Goal: Task Accomplishment & Management: Manage account settings

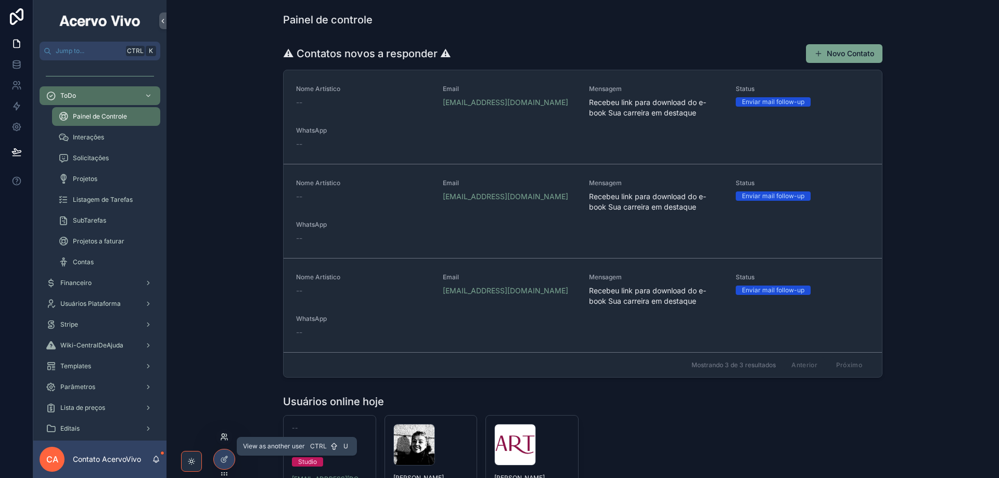
click at [224, 435] on icon at bounding box center [223, 435] width 3 height 3
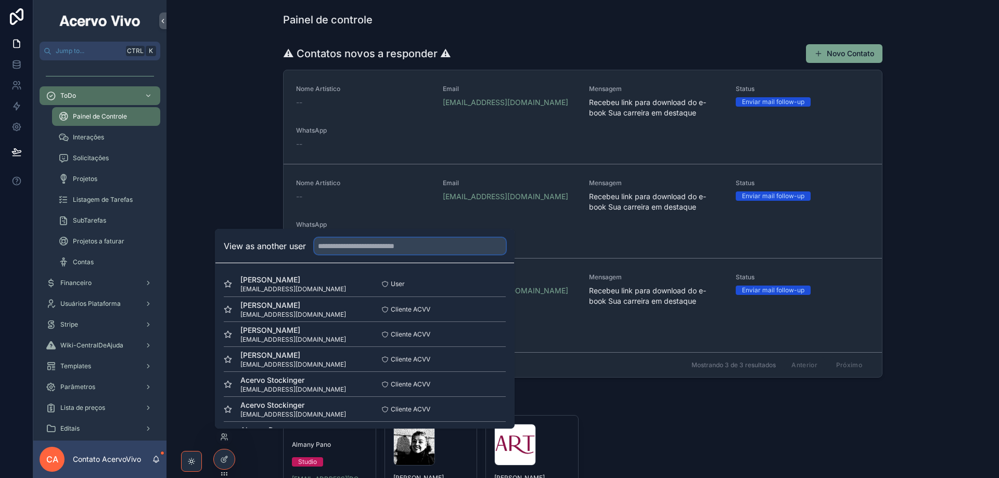
click at [394, 248] on input "text" at bounding box center [409, 246] width 191 height 17
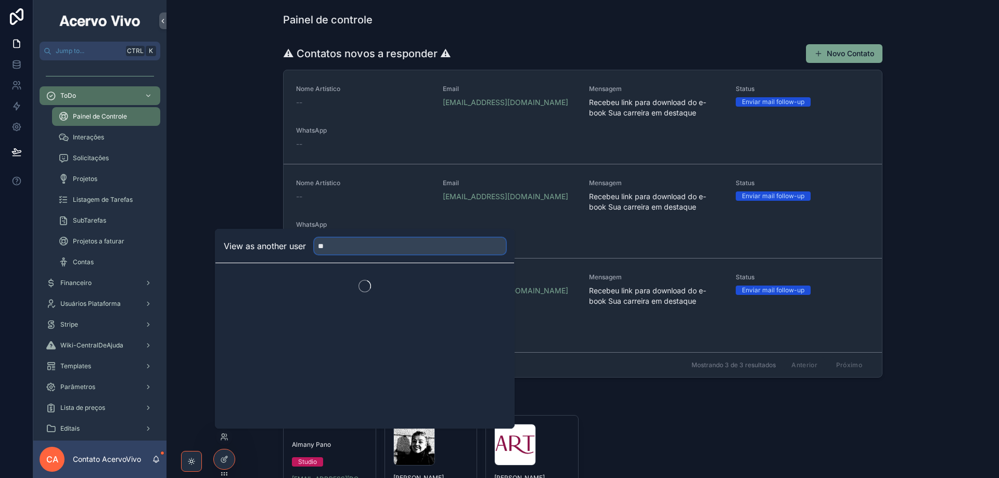
type input "*"
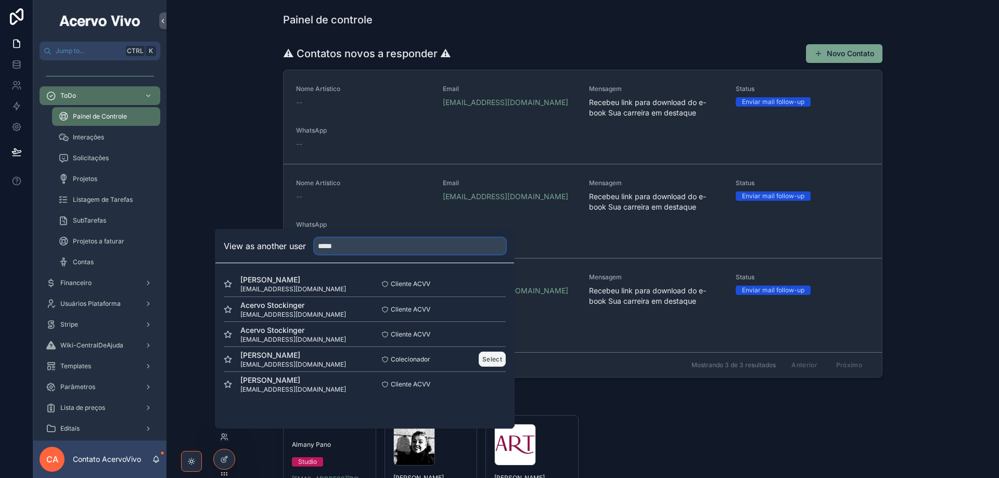
type input "*****"
click at [495, 359] on button "Select" at bounding box center [492, 359] width 27 height 15
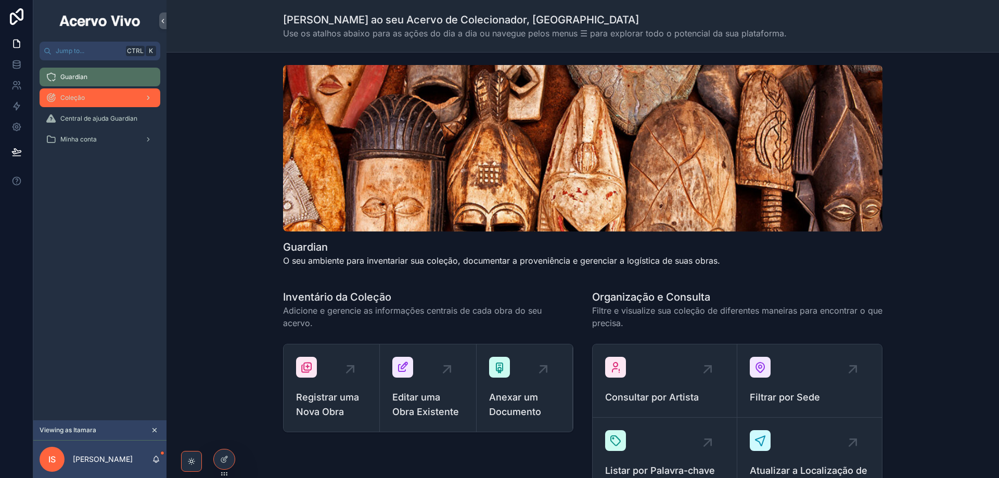
click at [86, 96] on div "Coleção" at bounding box center [100, 97] width 108 height 17
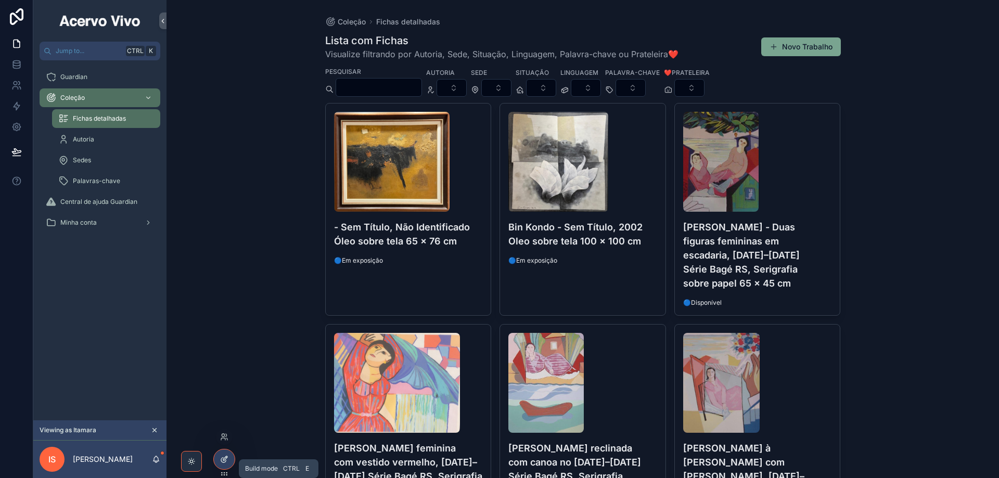
click at [226, 461] on icon at bounding box center [223, 460] width 5 height 5
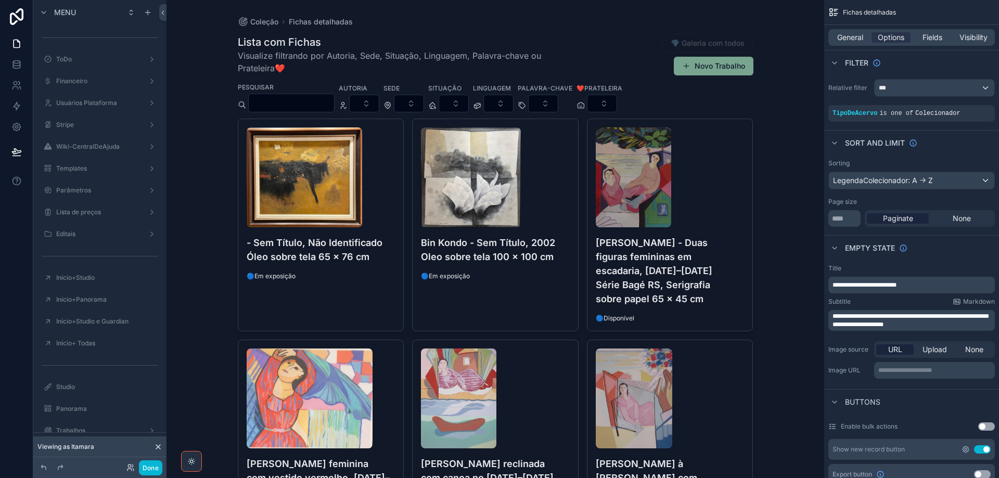
click at [965, 449] on icon "scrollable content" at bounding box center [965, 449] width 8 height 8
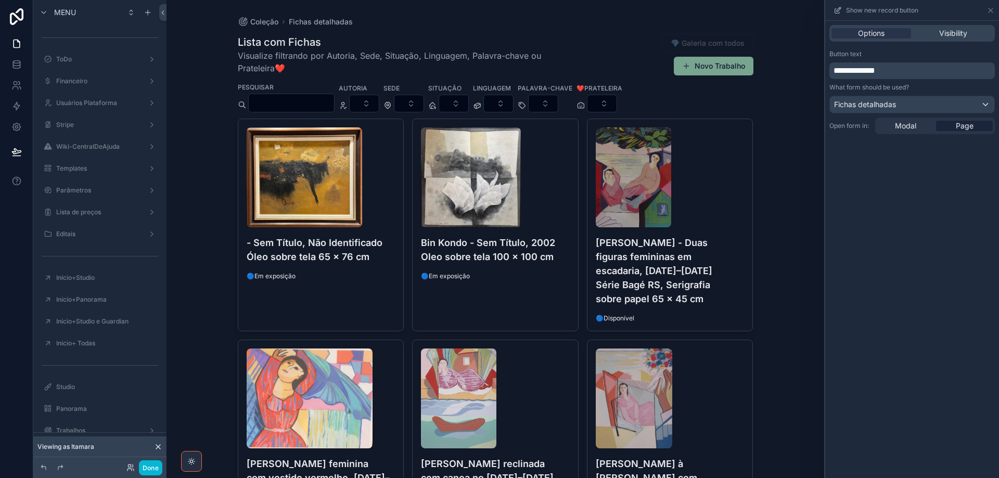
click at [710, 73] on button "Novo Trabalho" at bounding box center [714, 66] width 80 height 19
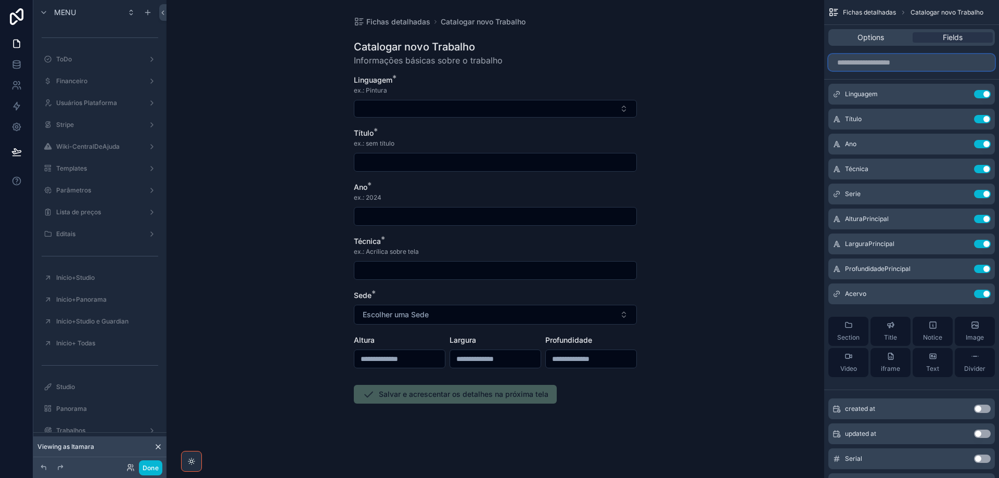
click at [877, 68] on input "scrollable content" at bounding box center [911, 62] width 166 height 17
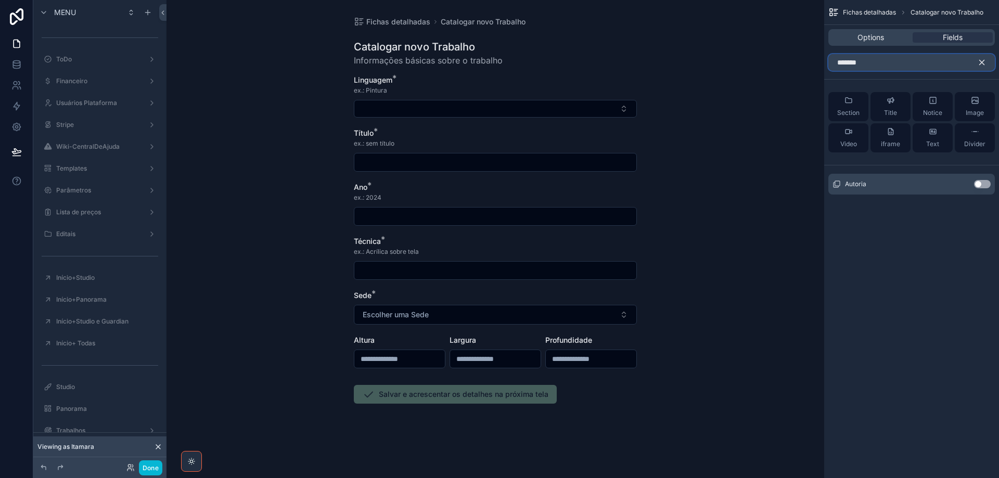
type input "*******"
click at [985, 185] on button "Use setting" at bounding box center [982, 184] width 17 height 8
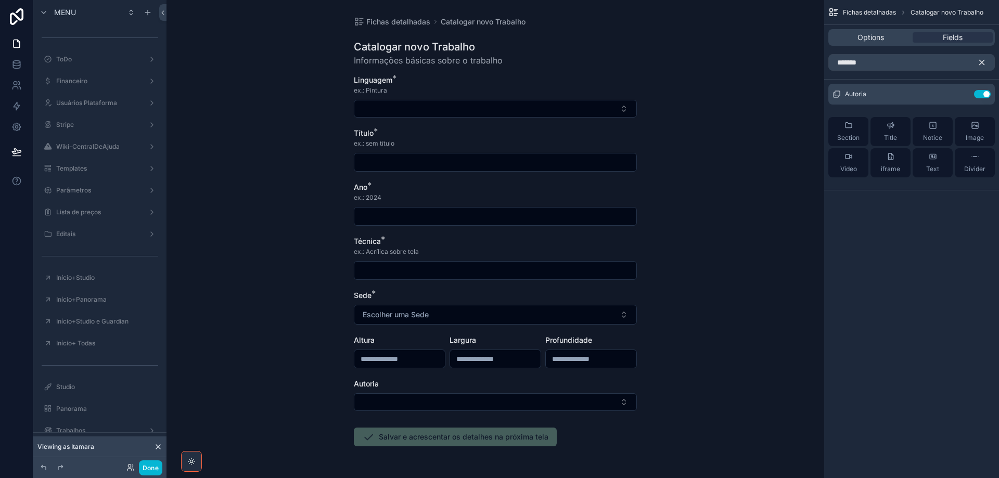
click at [980, 62] on icon "scrollable content" at bounding box center [981, 62] width 5 height 5
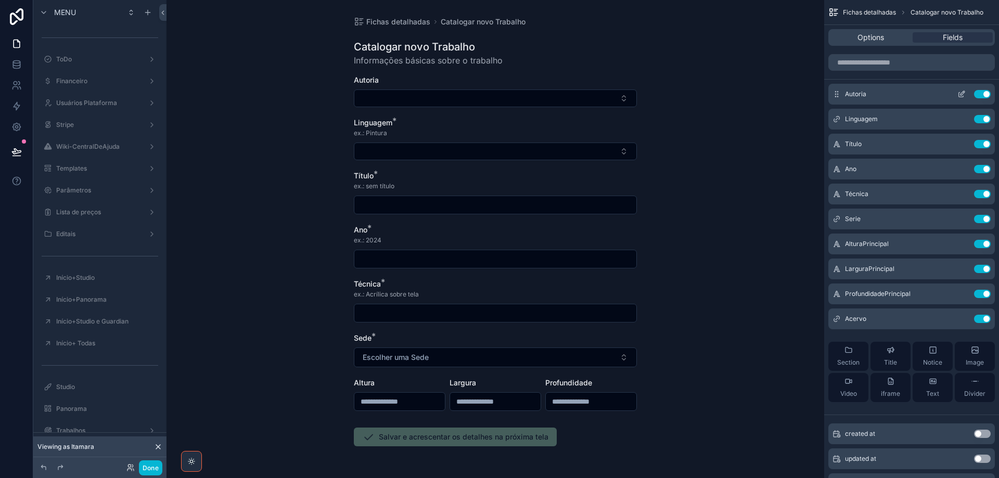
click at [961, 94] on icon "scrollable content" at bounding box center [962, 93] width 4 height 4
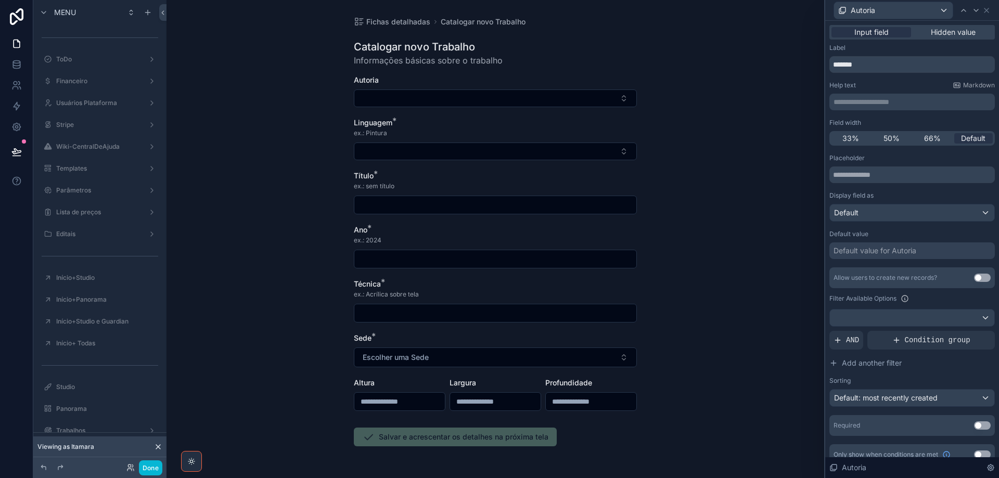
click at [896, 104] on p "**********" at bounding box center [912, 102] width 159 height 10
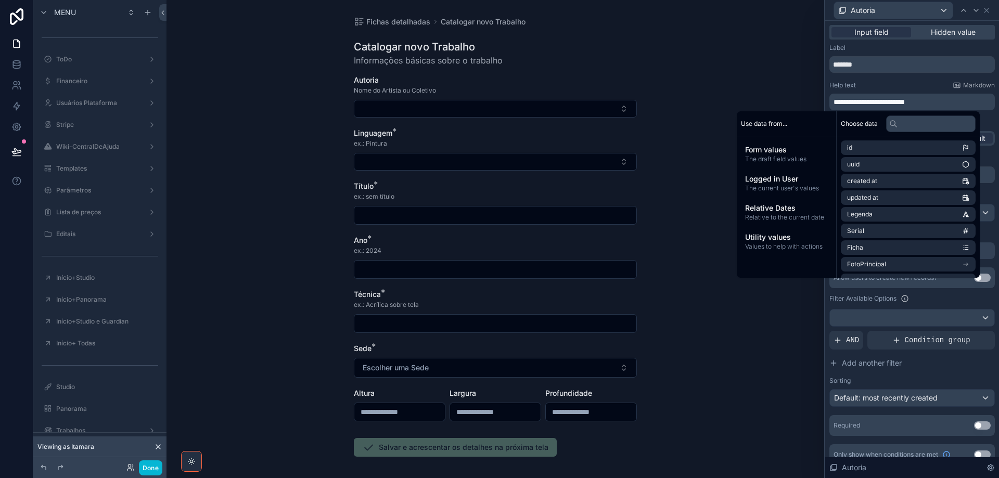
click at [896, 80] on div "**********" at bounding box center [911, 254] width 165 height 421
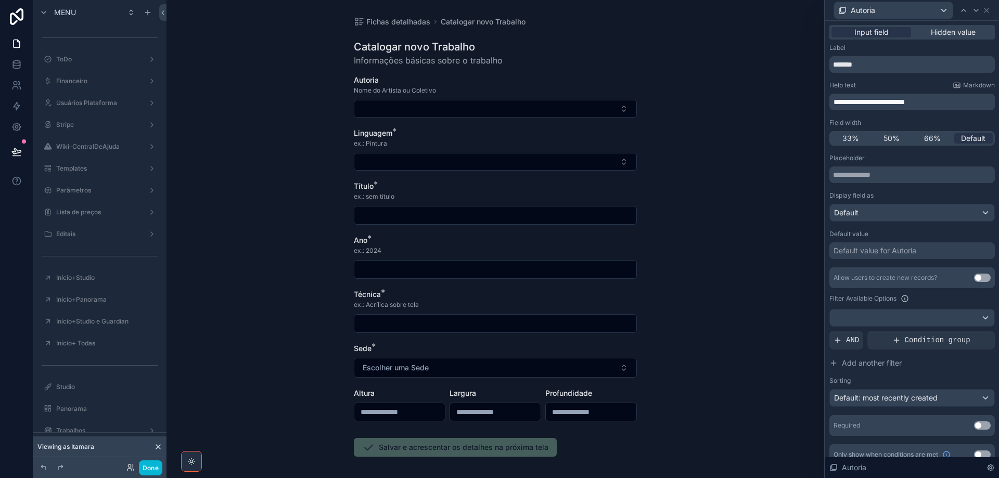
click at [977, 278] on button "Use setting" at bounding box center [982, 278] width 17 height 8
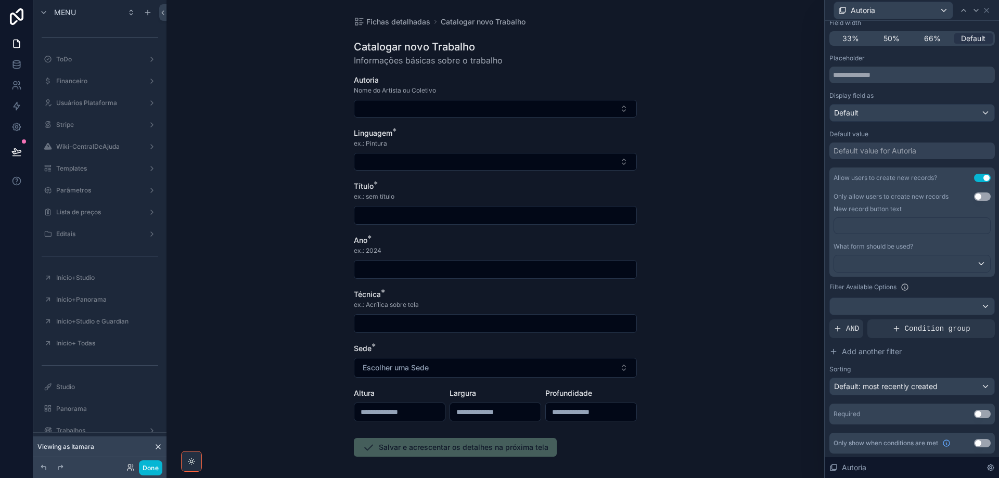
scroll to position [100, 0]
click at [881, 386] on span "Default: most recently created" at bounding box center [886, 385] width 104 height 9
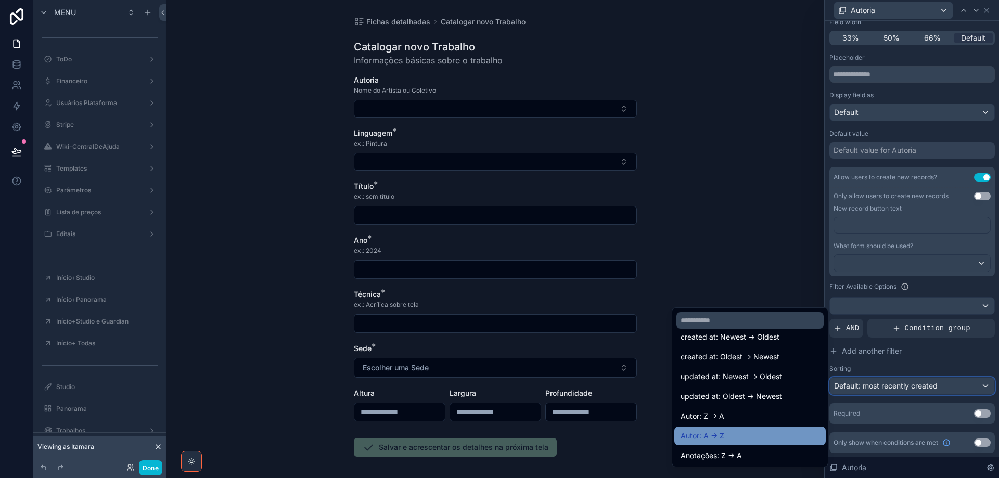
scroll to position [52, 0]
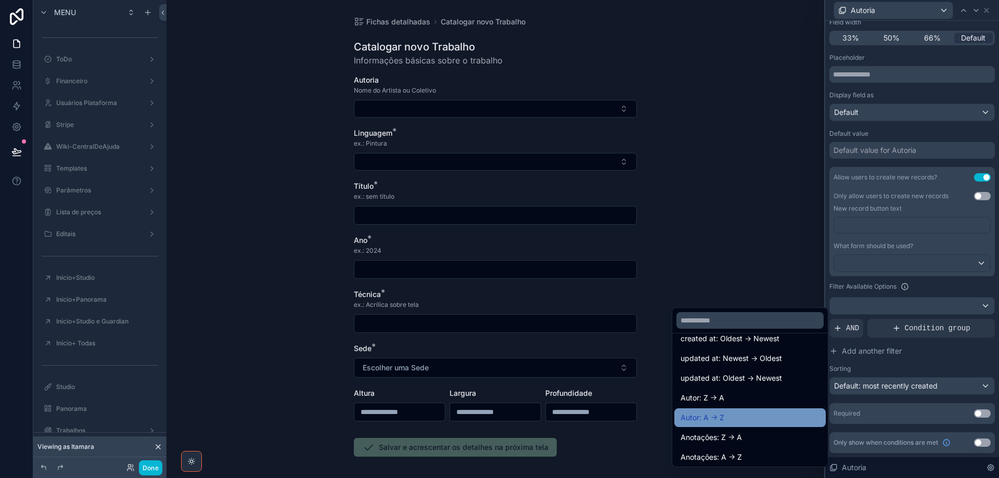
click at [779, 414] on div "Autor: A -> Z" at bounding box center [749, 417] width 139 height 12
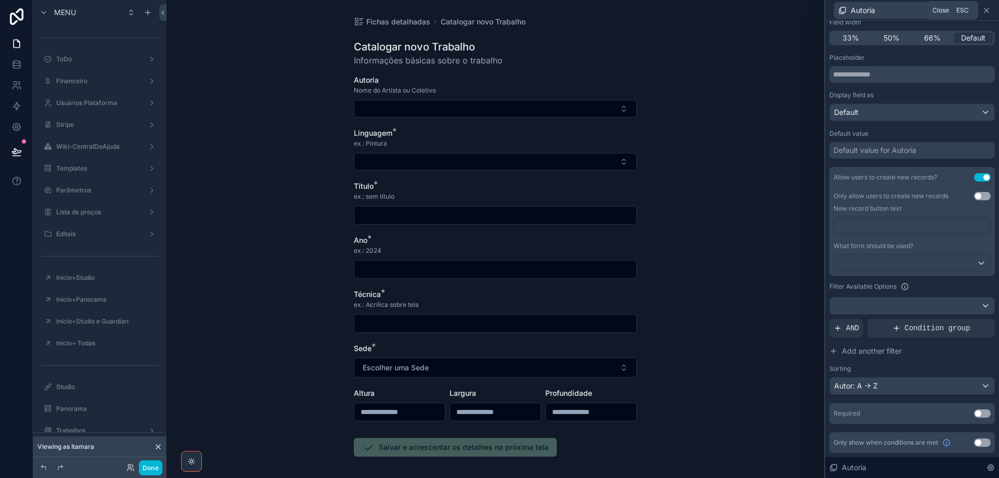
click at [988, 12] on icon at bounding box center [986, 10] width 4 height 4
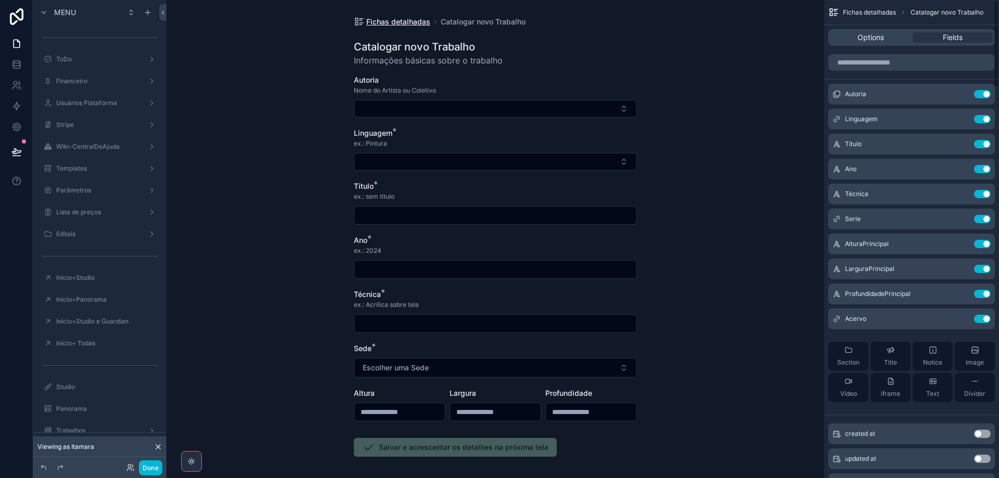
click at [384, 18] on span "Fichas detalhadas" at bounding box center [398, 22] width 64 height 10
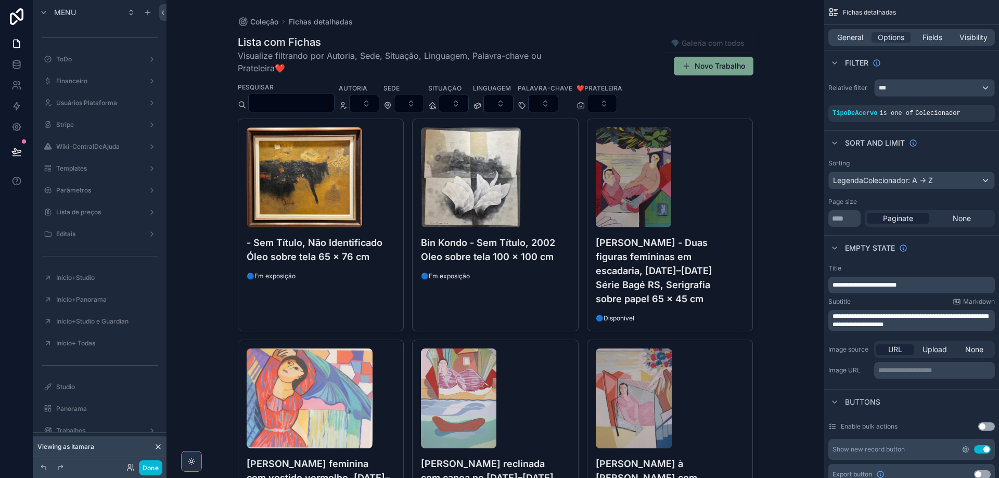
click at [963, 450] on icon "scrollable content" at bounding box center [965, 449] width 8 height 8
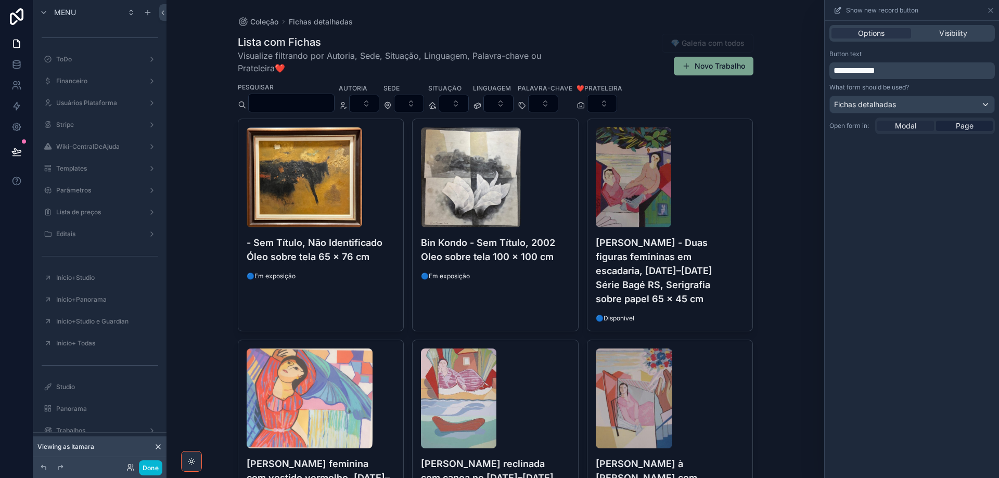
click at [912, 125] on span "Modal" at bounding box center [905, 126] width 21 height 10
click at [718, 70] on button "Novo Trabalho" at bounding box center [714, 66] width 80 height 19
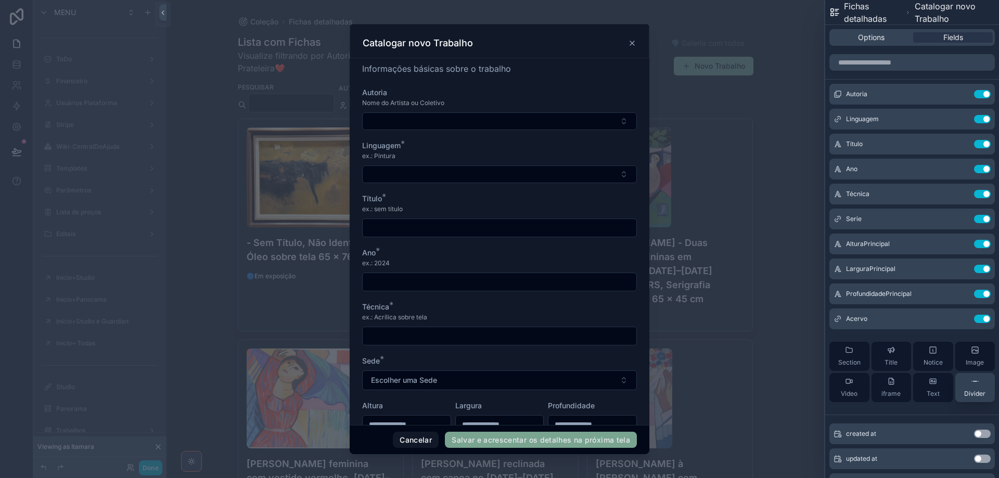
drag, startPoint x: 968, startPoint y: 388, endPoint x: 971, endPoint y: 379, distance: 9.2
click at [909, 266] on div "Autoria Use setting Linguagem Use setting Título Use setting Ano Use setting Té…" at bounding box center [912, 247] width 174 height 327
click at [971, 378] on icon at bounding box center [975, 381] width 8 height 8
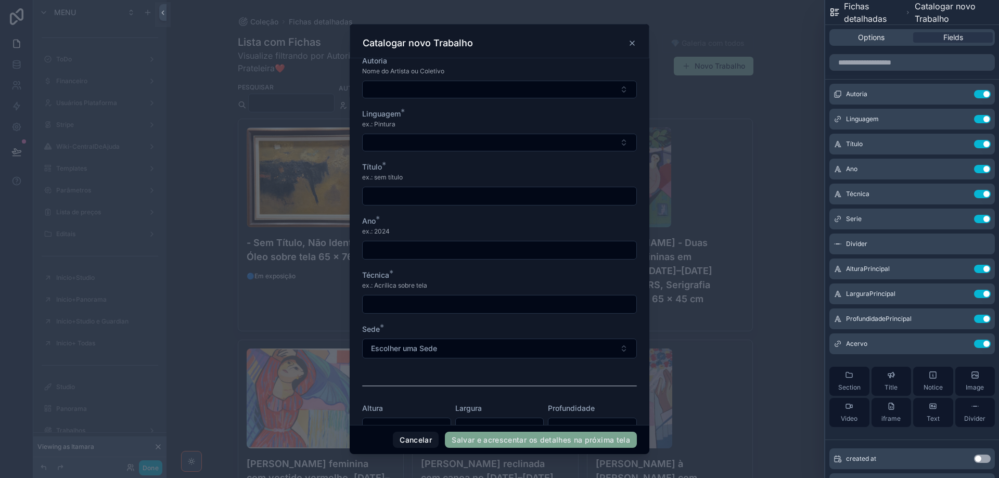
scroll to position [62, 0]
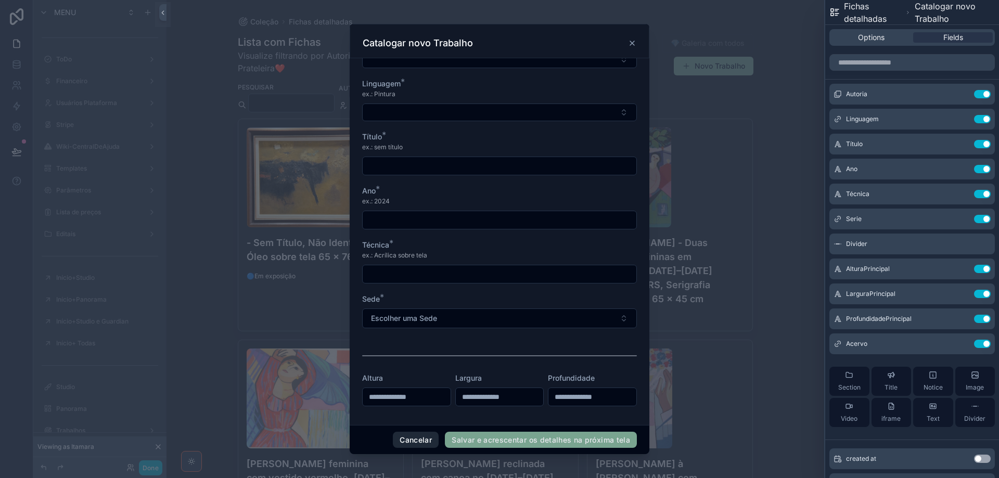
click at [419, 442] on button "Cancelar" at bounding box center [416, 440] width 46 height 17
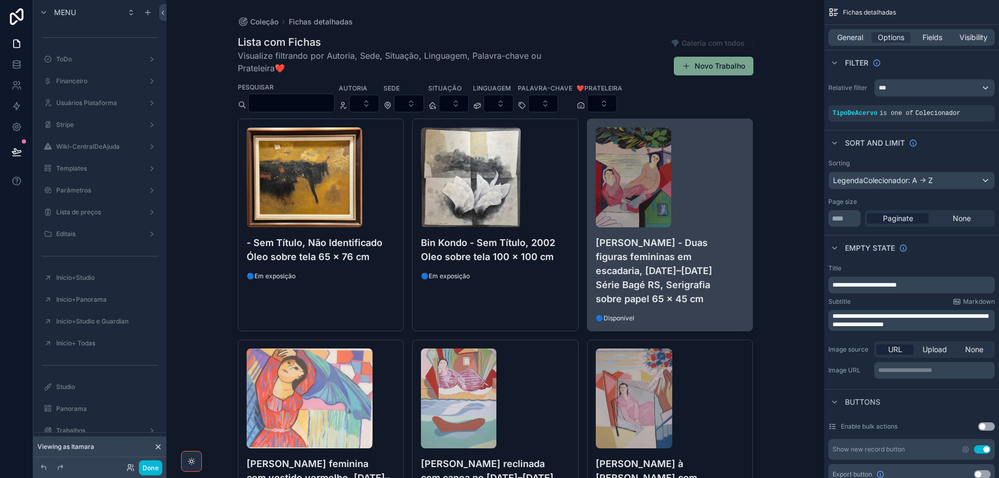
click at [685, 261] on h4 "[PERSON_NAME] - Duas figuras femininas em escadaria, [DATE]–[DATE] Série Bagé R…" at bounding box center [670, 271] width 149 height 70
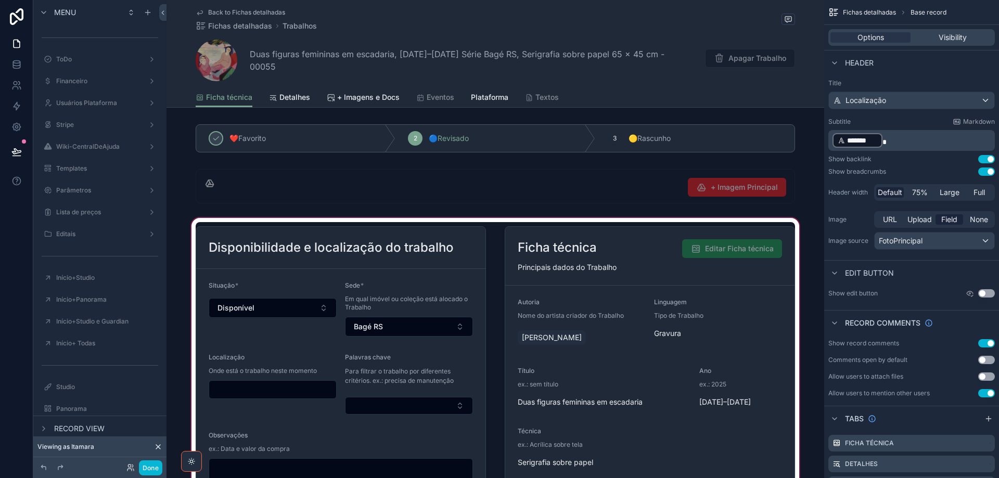
click at [651, 254] on div "scrollable content" at bounding box center [494, 412] width 657 height 392
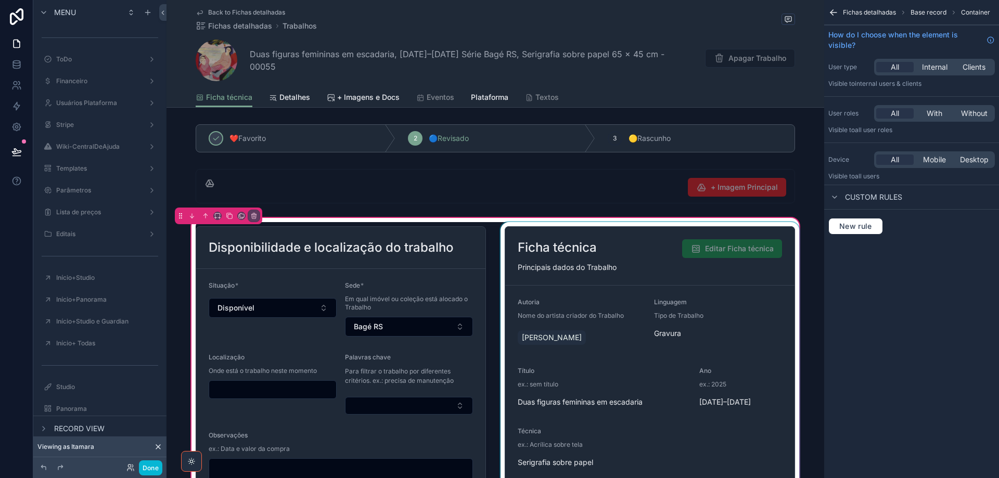
click at [615, 268] on div "scrollable content" at bounding box center [649, 412] width 303 height 380
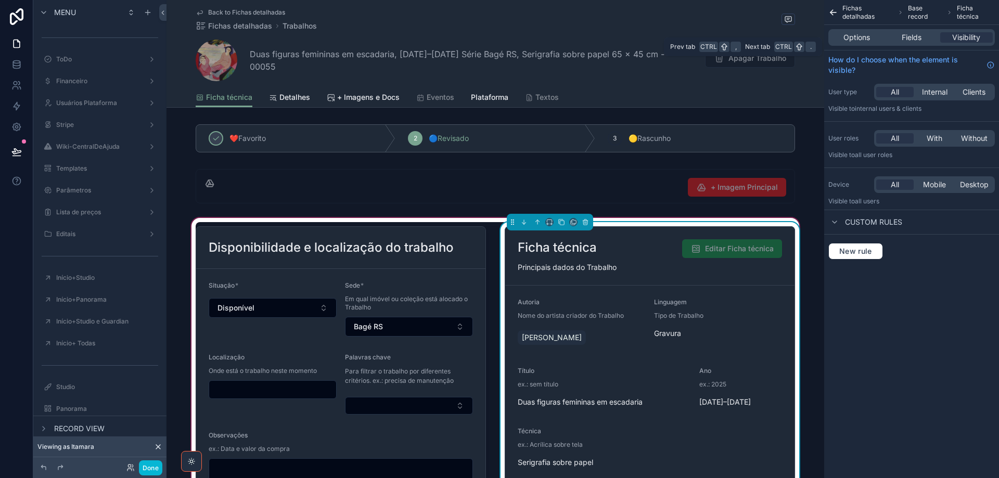
drag, startPoint x: 860, startPoint y: 36, endPoint x: 867, endPoint y: 49, distance: 15.1
click at [860, 37] on span "Options" at bounding box center [856, 37] width 27 height 10
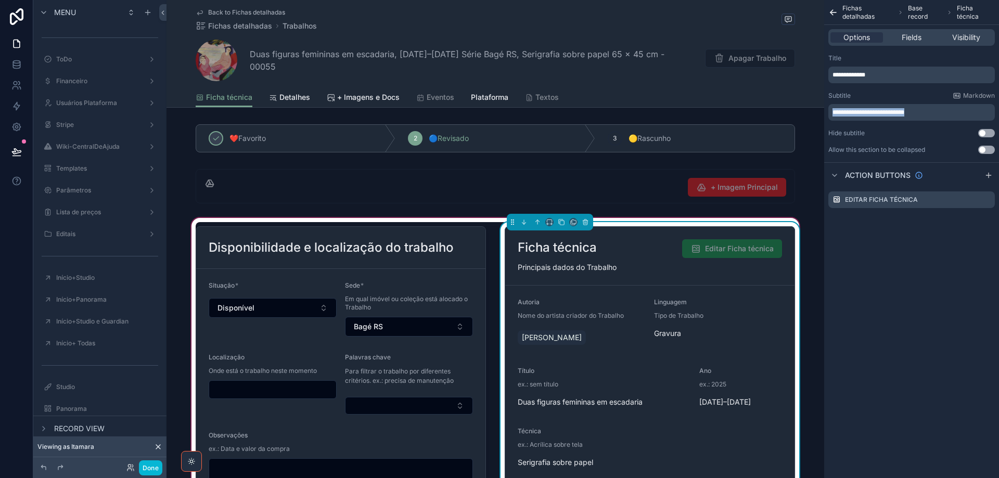
drag, startPoint x: 931, startPoint y: 113, endPoint x: 830, endPoint y: 110, distance: 101.5
click at [830, 110] on div "**********" at bounding box center [911, 112] width 166 height 17
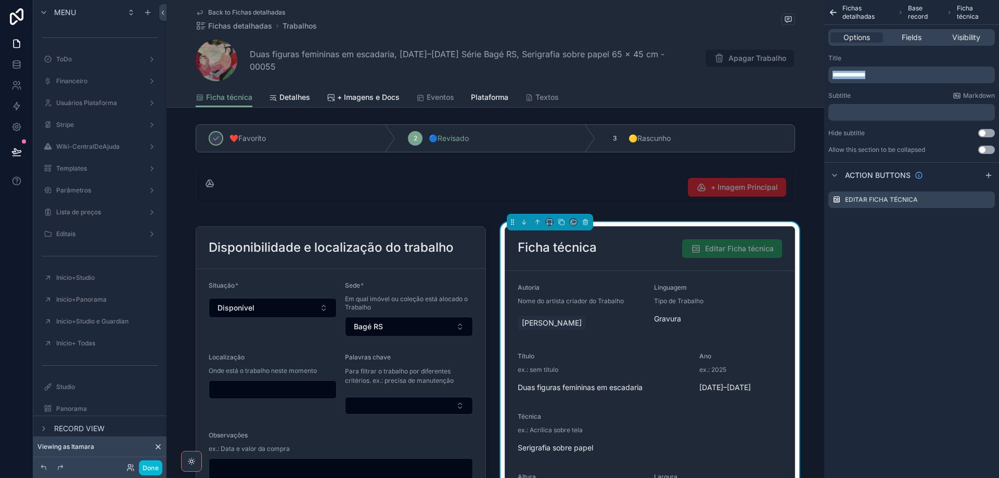
drag, startPoint x: 872, startPoint y: 73, endPoint x: 833, endPoint y: 64, distance: 40.0
click at [833, 64] on div "**********" at bounding box center [911, 68] width 166 height 29
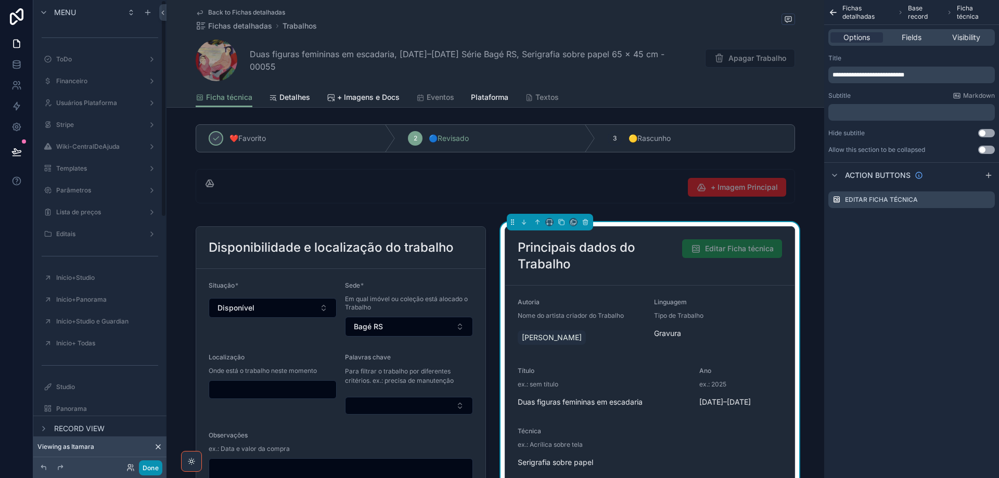
click at [148, 467] on button "Done" at bounding box center [150, 467] width 23 height 15
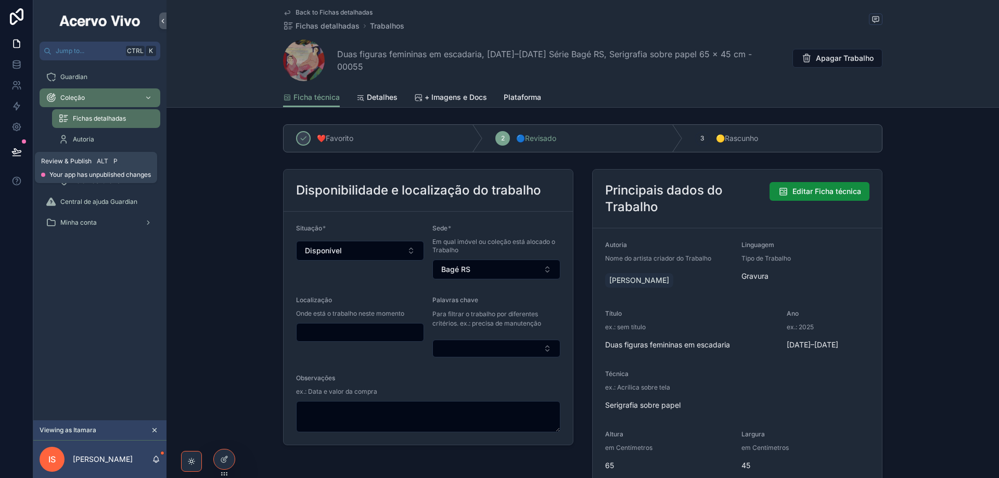
click at [19, 151] on icon at bounding box center [16, 151] width 9 height 5
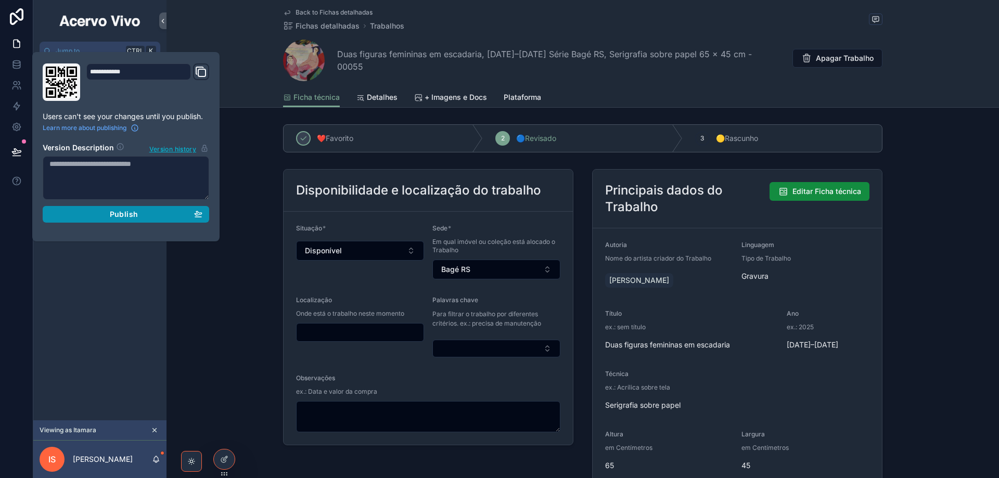
click at [122, 218] on span "Publish" at bounding box center [124, 214] width 28 height 9
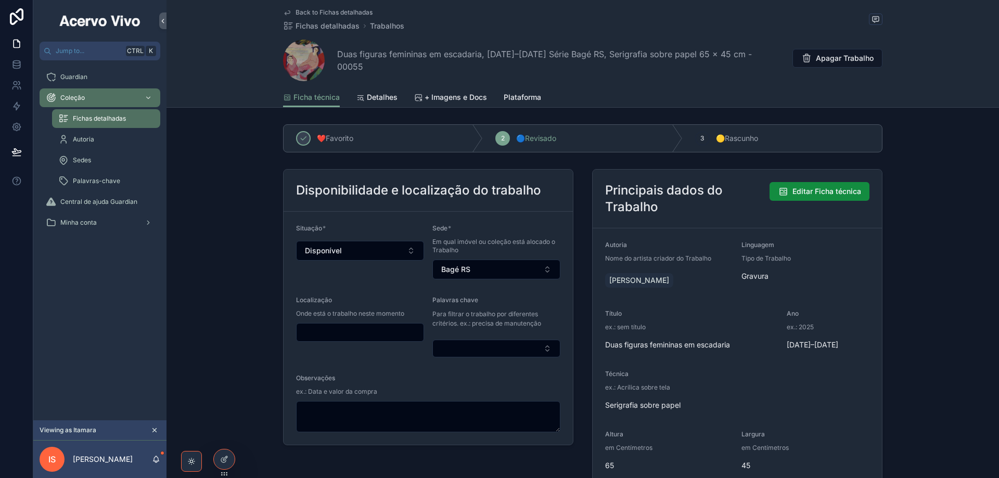
click at [331, 12] on span "Back to Fichas detalhadas" at bounding box center [333, 12] width 77 height 8
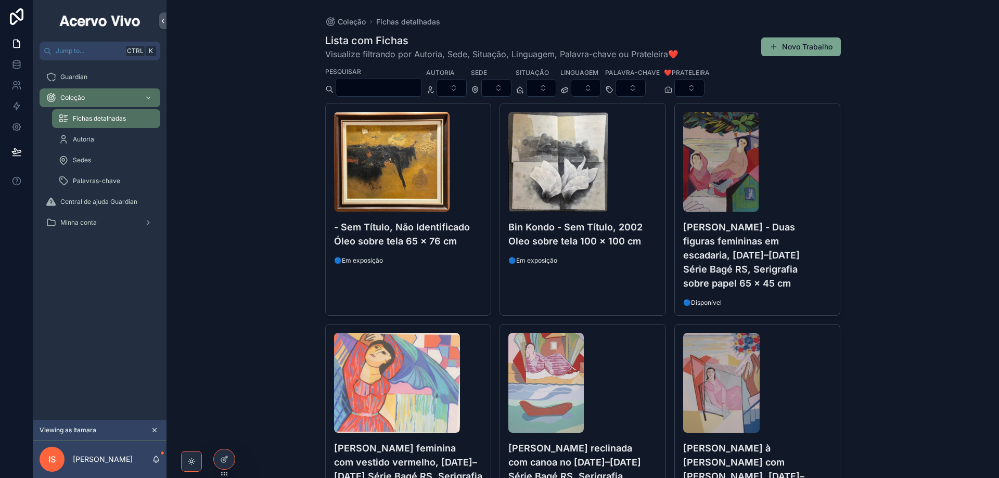
click at [388, 86] on input "scrollable content" at bounding box center [378, 87] width 85 height 15
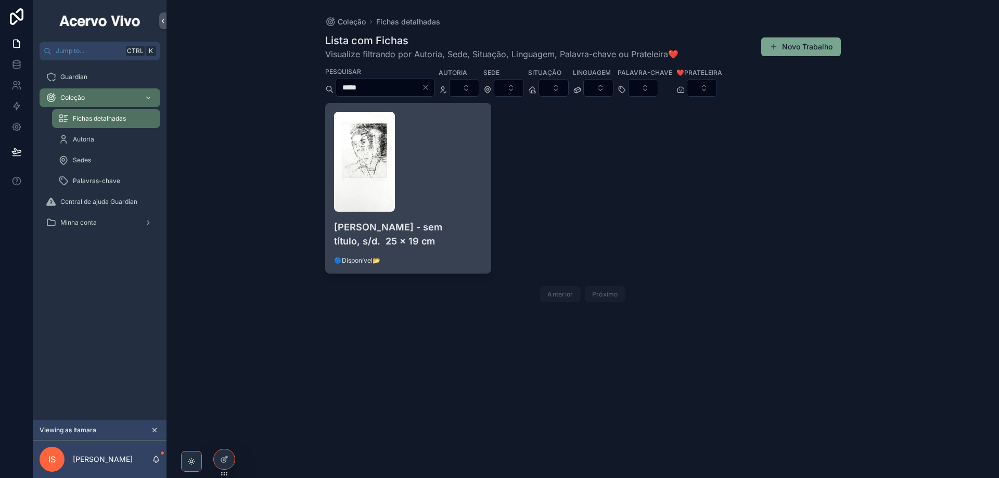
type input "*****"
click at [458, 184] on div "scrollable content" at bounding box center [408, 162] width 149 height 100
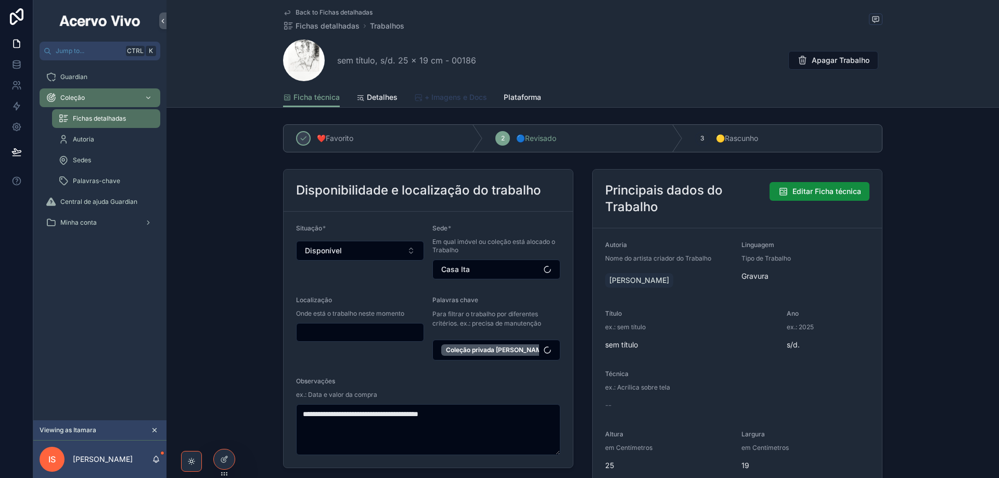
click at [466, 94] on span "+ Imagens e Docs" at bounding box center [455, 97] width 62 height 10
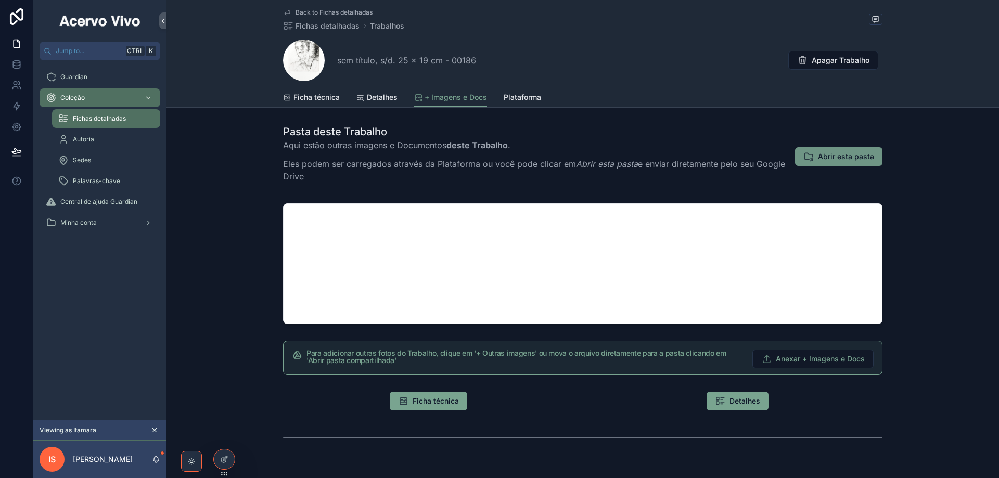
click at [852, 159] on span "Abrir esta pasta" at bounding box center [846, 156] width 56 height 10
click at [311, 14] on span "Back to Fichas detalhadas" at bounding box center [333, 12] width 77 height 8
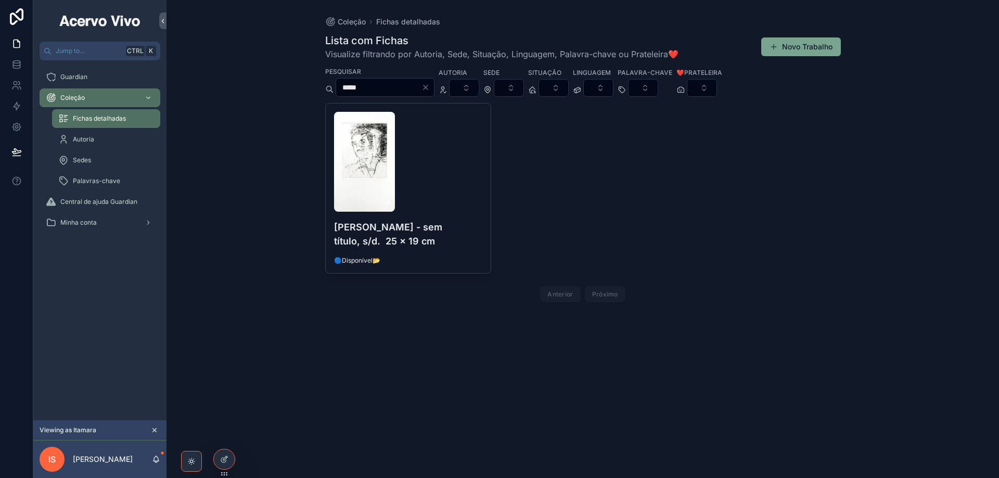
click at [406, 88] on input "*****" at bounding box center [378, 87] width 85 height 15
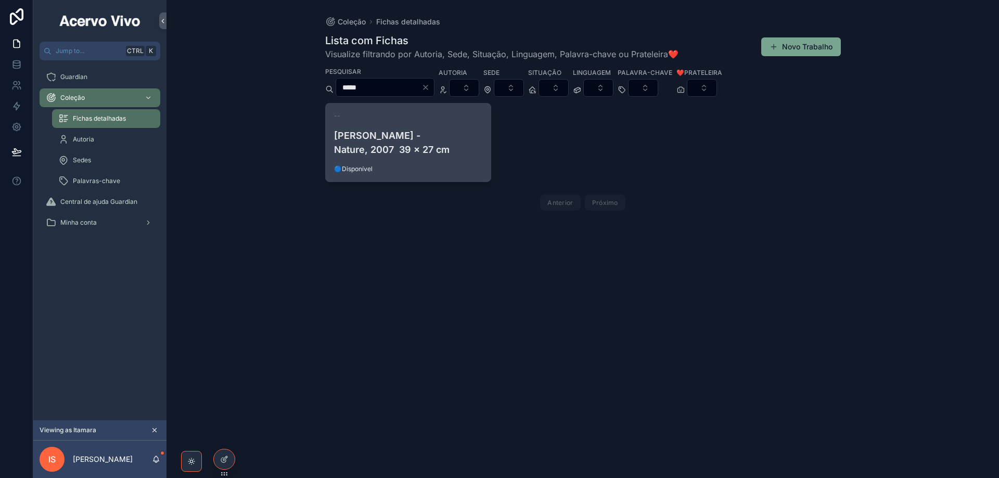
type input "*****"
click at [428, 162] on div "-- [PERSON_NAME] - Nature, 2007 39 x 27 cm 🔵Disponível" at bounding box center [408, 143] width 165 height 78
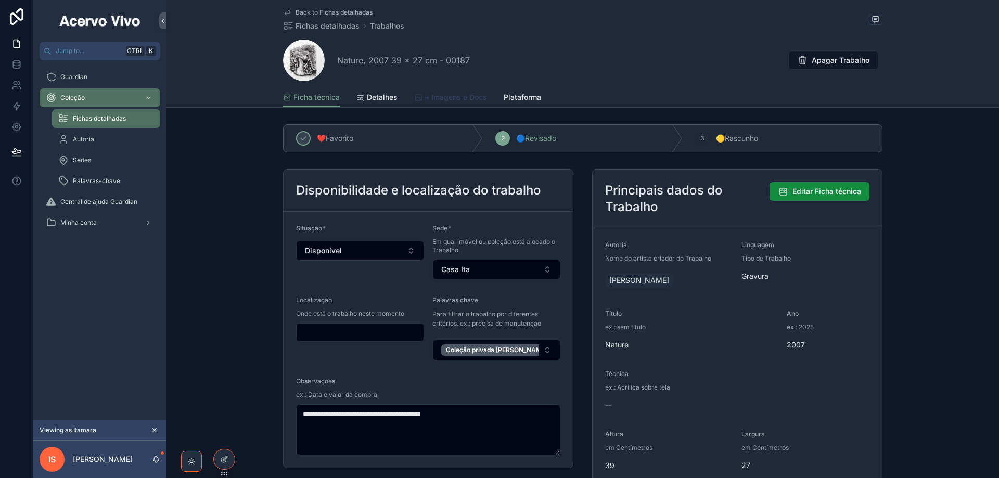
click at [444, 99] on span "+ Imagens e Docs" at bounding box center [455, 97] width 62 height 10
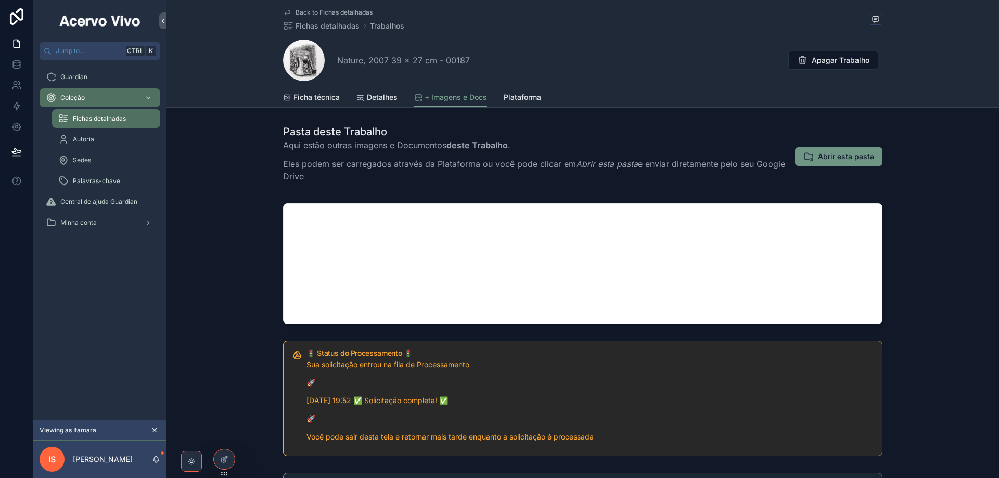
click at [841, 157] on span "Abrir esta pasta" at bounding box center [846, 156] width 56 height 10
click at [350, 10] on span "Back to Fichas detalhadas" at bounding box center [333, 12] width 77 height 8
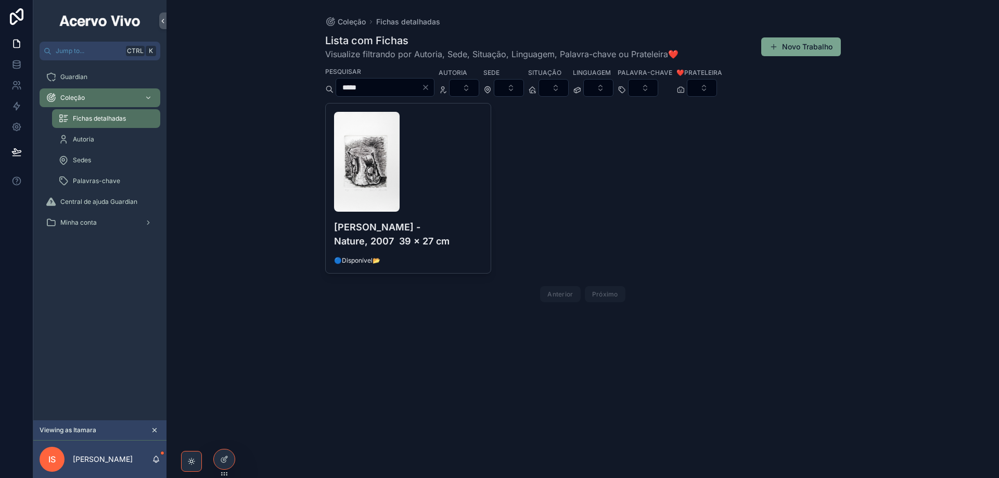
click at [430, 87] on icon "Clear" at bounding box center [425, 87] width 8 height 8
click at [467, 90] on button "Select Button" at bounding box center [451, 88] width 30 height 18
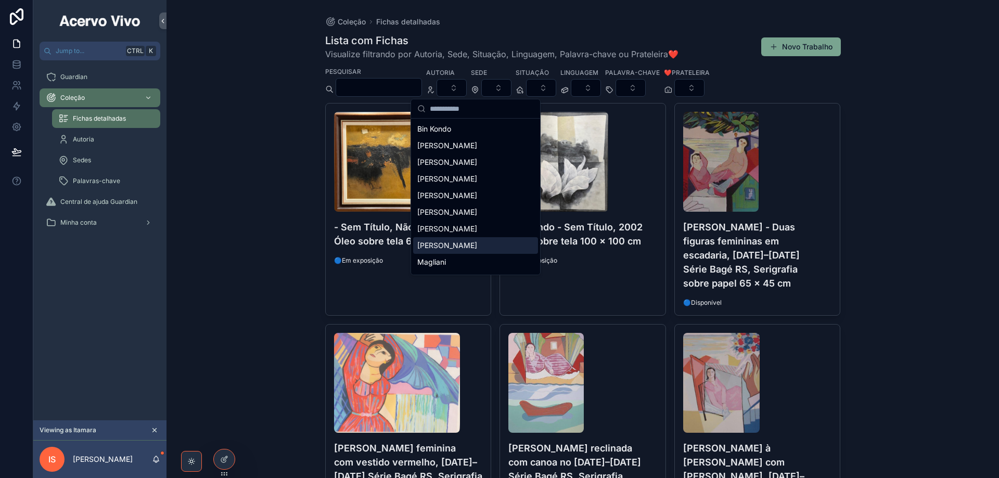
click at [479, 242] on div "[PERSON_NAME]" at bounding box center [475, 245] width 125 height 17
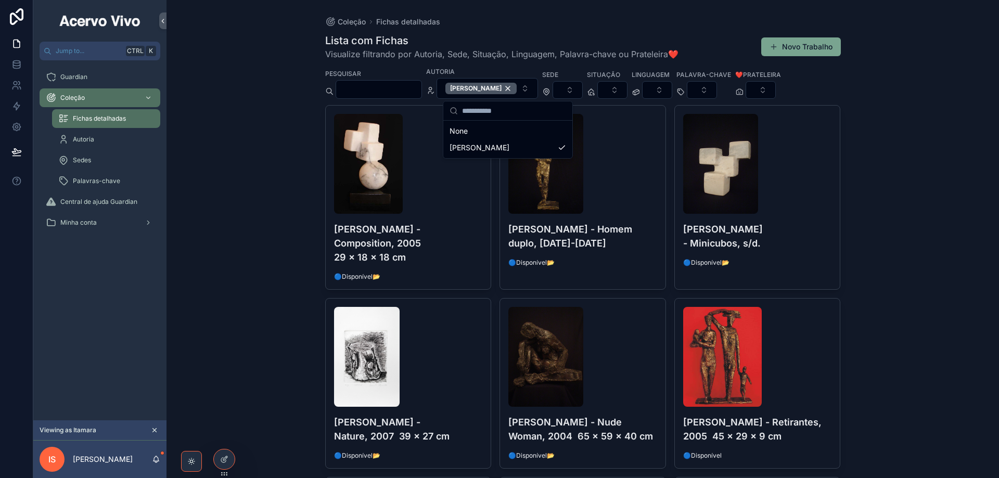
click at [264, 89] on div "Coleção Fichas detalhadas Lista com Fichas Visualize filtrando por Autoria, Sed…" at bounding box center [582, 239] width 832 height 478
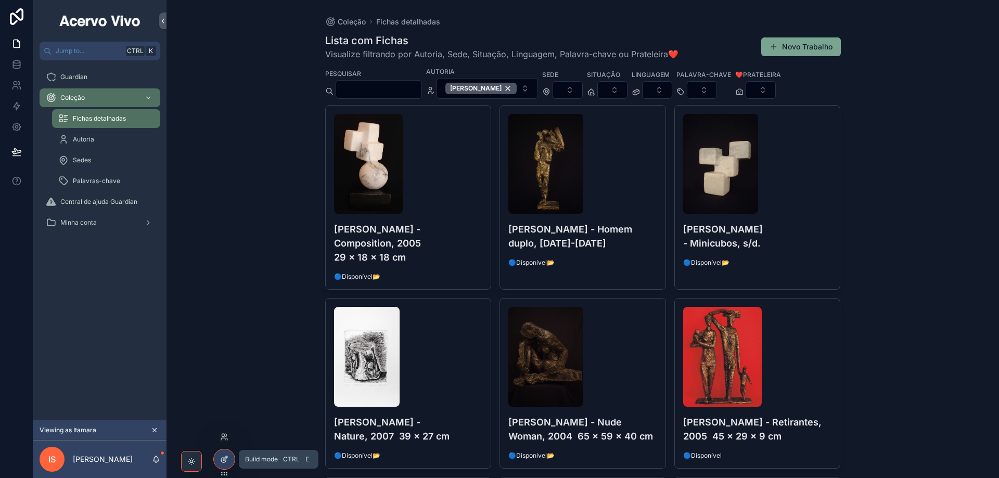
click at [226, 457] on icon at bounding box center [226, 457] width 1 height 1
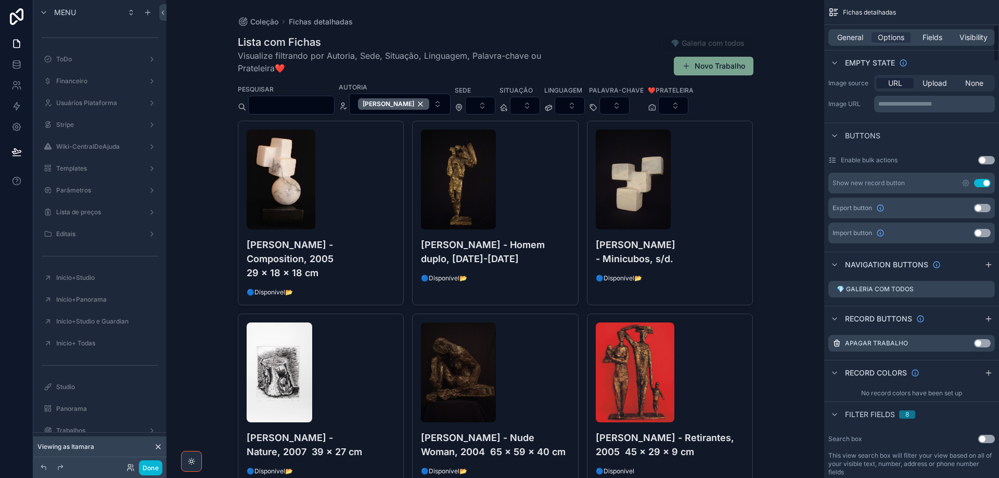
scroll to position [312, 0]
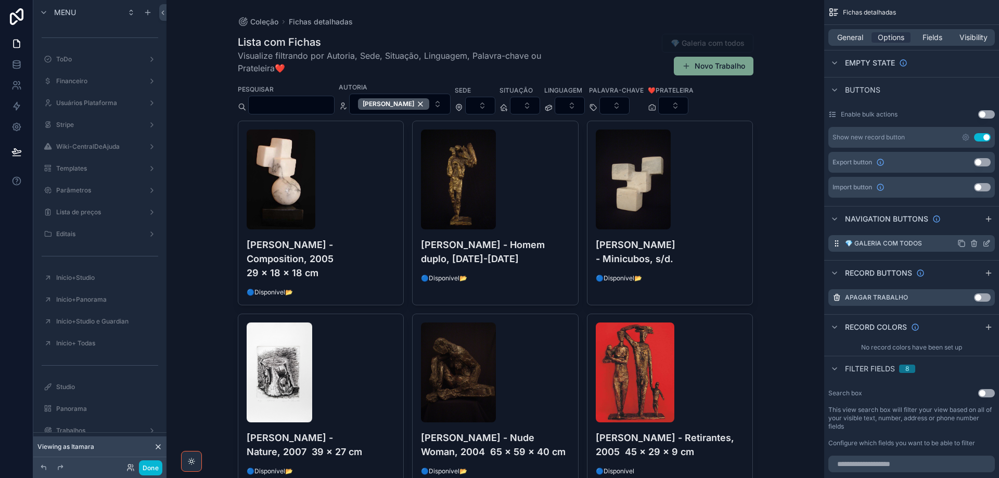
click at [987, 243] on icon "scrollable content" at bounding box center [987, 242] width 4 height 4
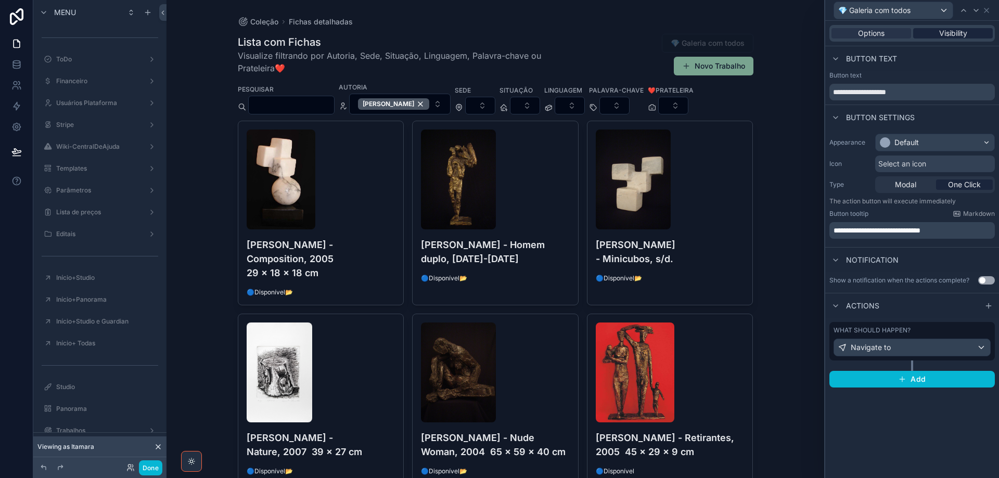
click at [970, 31] on div "Visibility" at bounding box center [953, 33] width 80 height 10
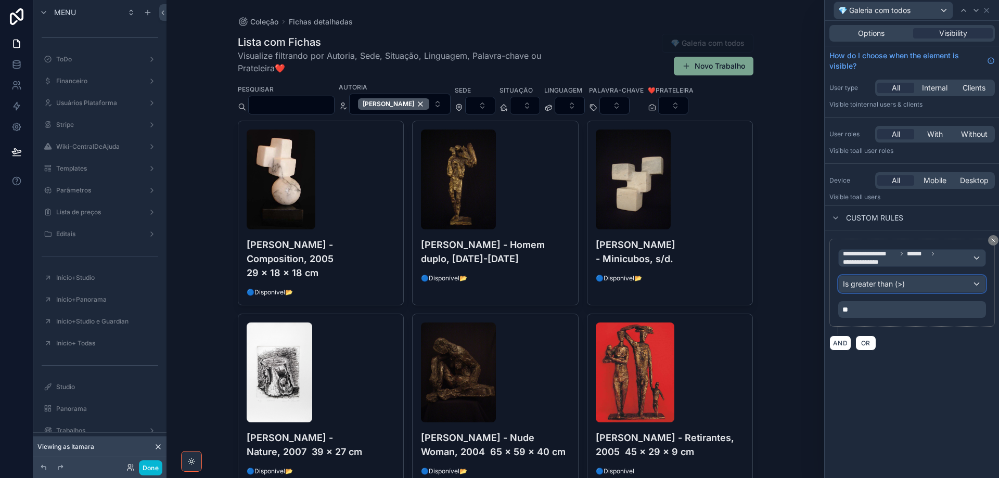
click at [951, 285] on div "Is greater than (>)" at bounding box center [911, 284] width 147 height 17
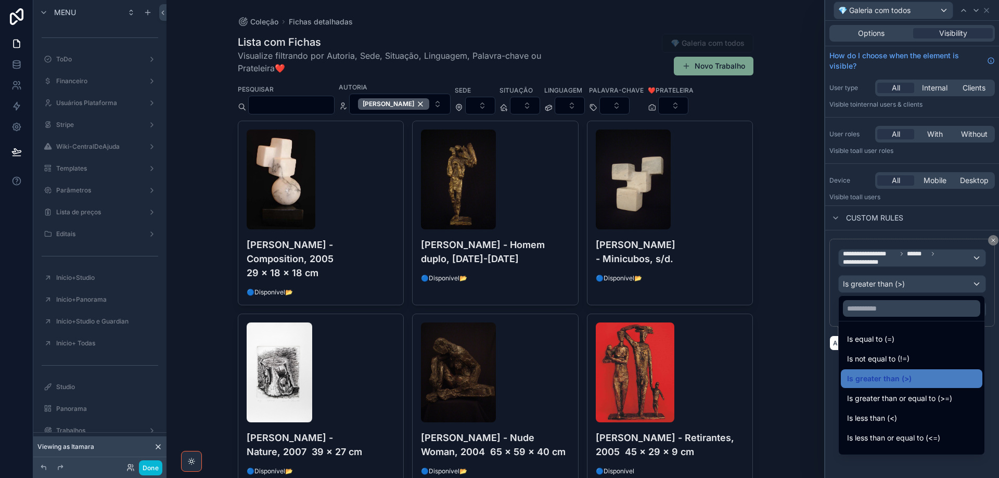
click at [951, 285] on div at bounding box center [912, 239] width 174 height 478
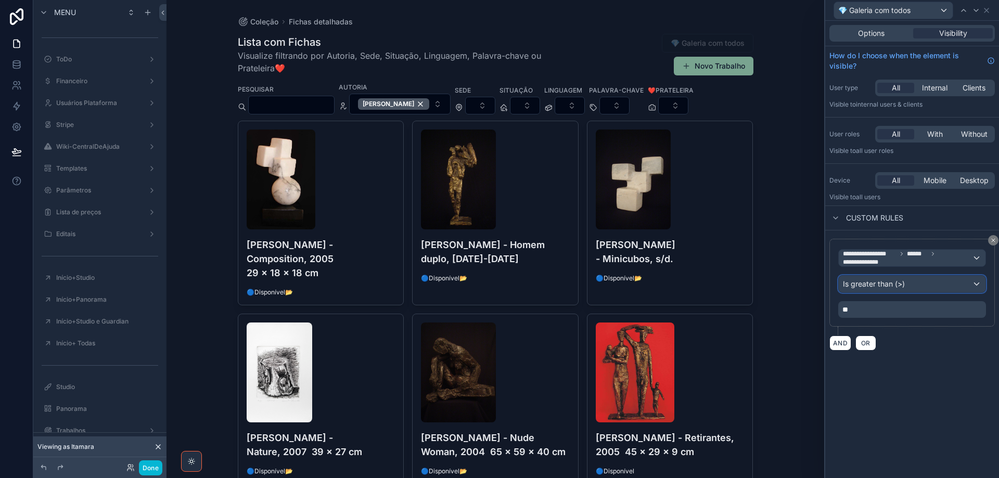
click at [934, 290] on div "Is greater than (>)" at bounding box center [911, 284] width 147 height 17
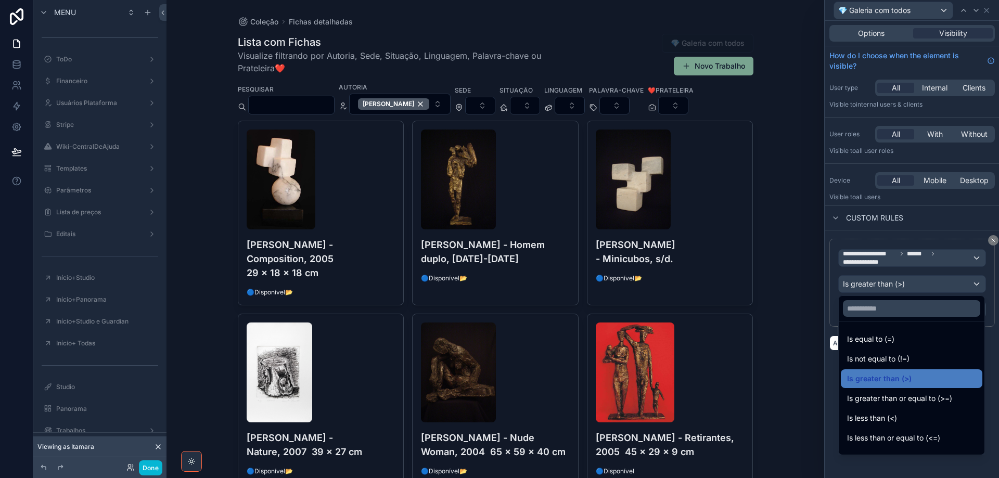
click at [991, 350] on div at bounding box center [912, 239] width 174 height 478
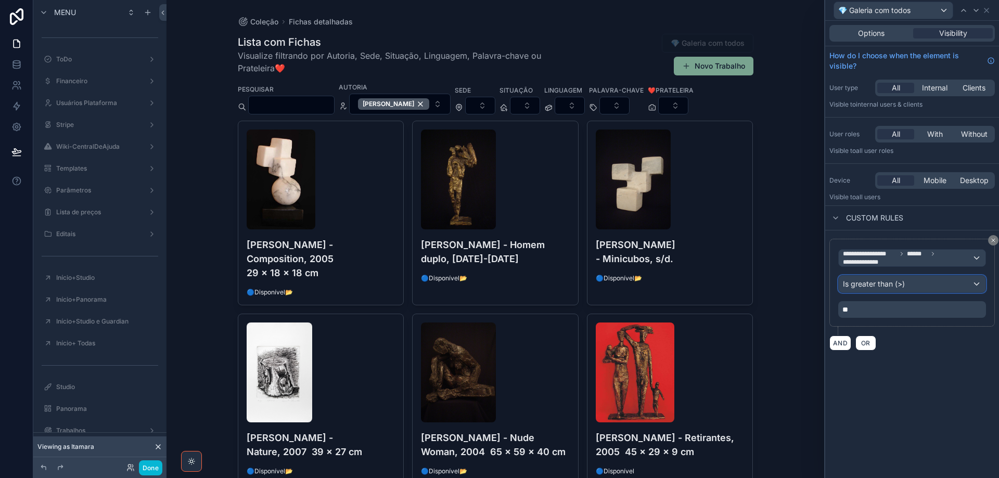
click at [918, 283] on div "Is greater than (>)" at bounding box center [911, 284] width 147 height 17
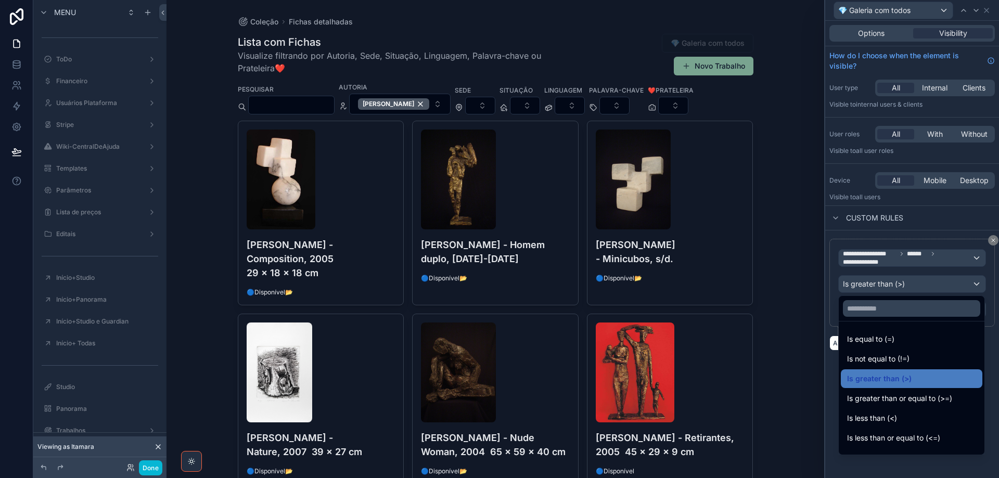
click at [915, 283] on div at bounding box center [912, 239] width 174 height 478
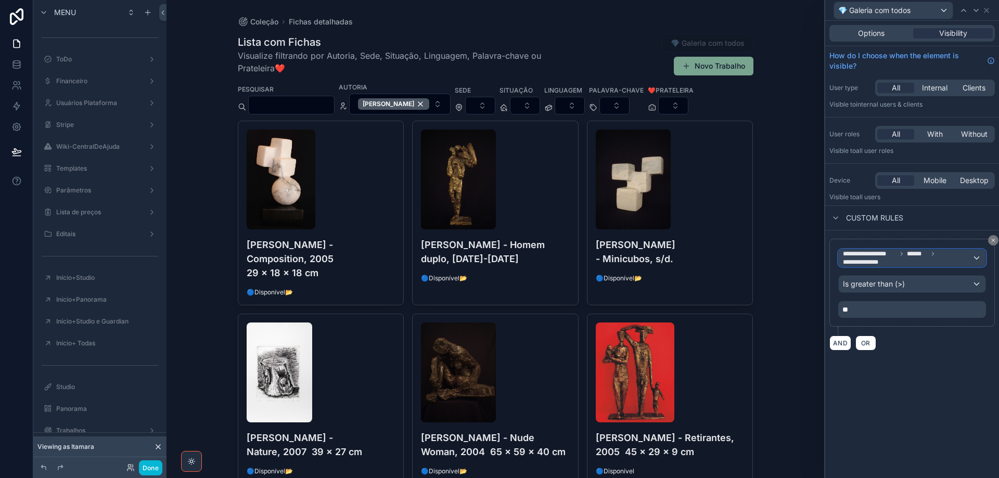
click at [952, 259] on span "**********" at bounding box center [907, 258] width 129 height 17
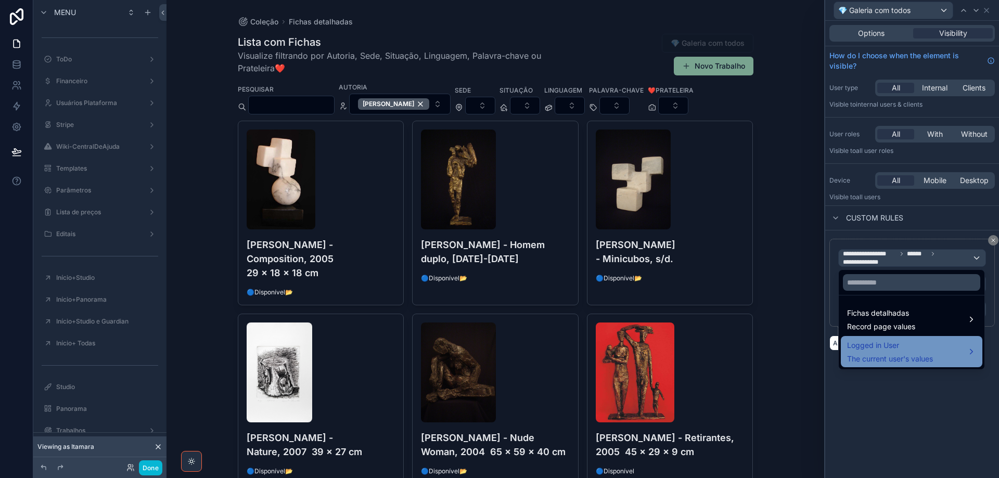
click at [956, 351] on div "Logged in User The current user's values" at bounding box center [911, 351] width 129 height 25
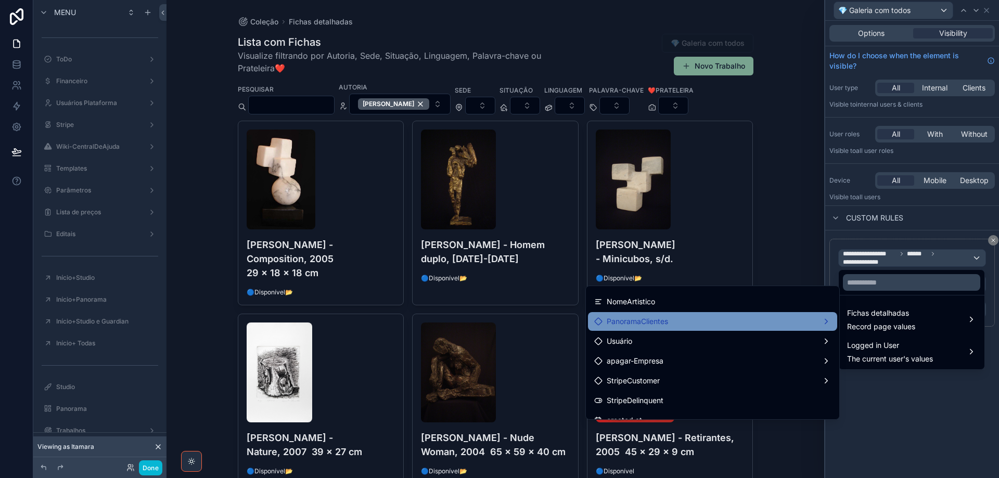
click at [800, 319] on div "PanoramaClientes" at bounding box center [712, 321] width 237 height 12
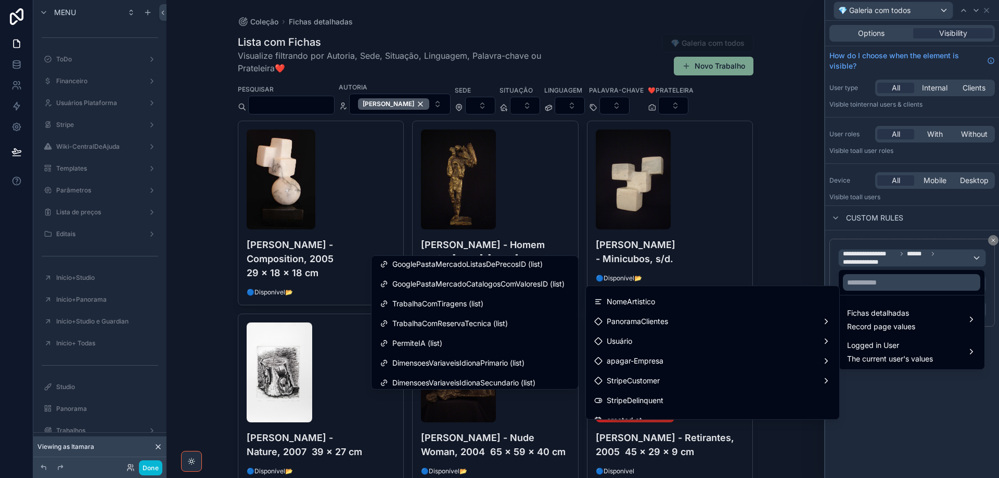
scroll to position [1392, 0]
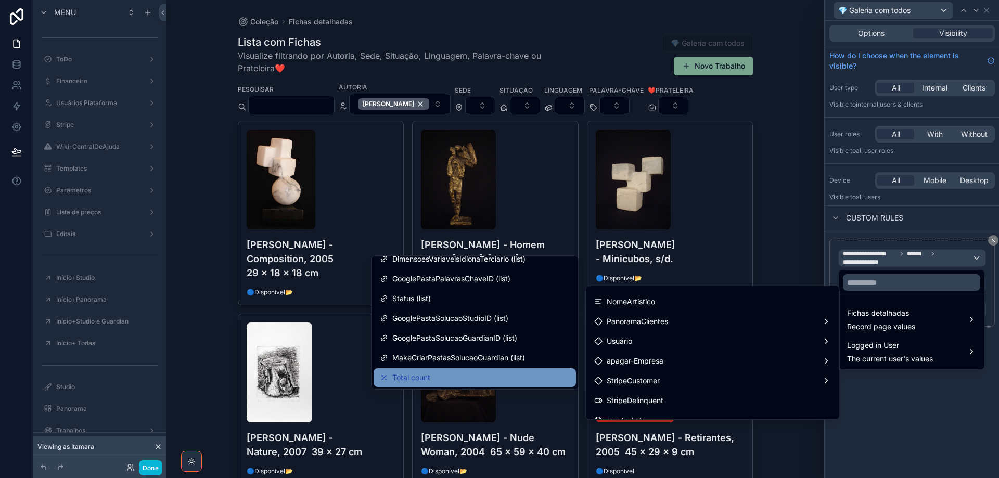
click at [530, 375] on div "Total count" at bounding box center [475, 377] width 190 height 12
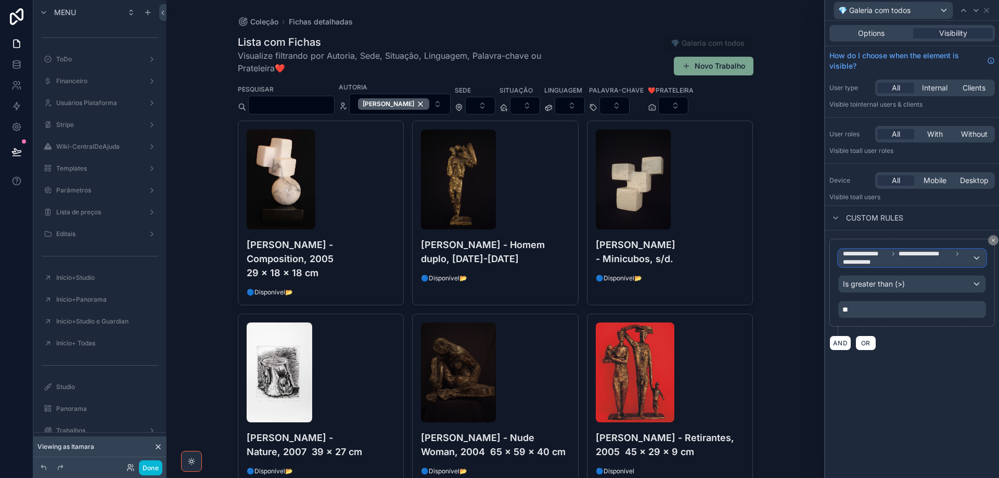
click at [925, 257] on span "**********" at bounding box center [925, 254] width 54 height 8
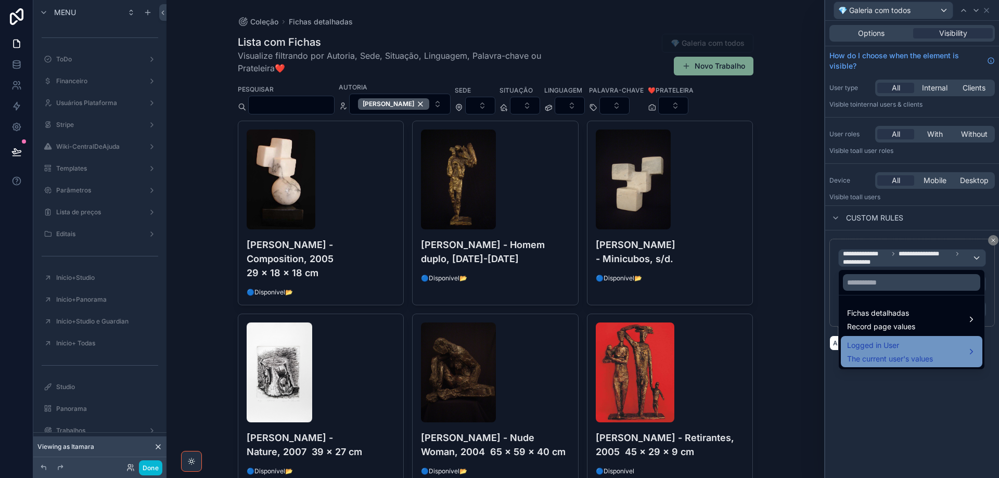
click at [931, 347] on span "Logged in User" at bounding box center [890, 345] width 86 height 12
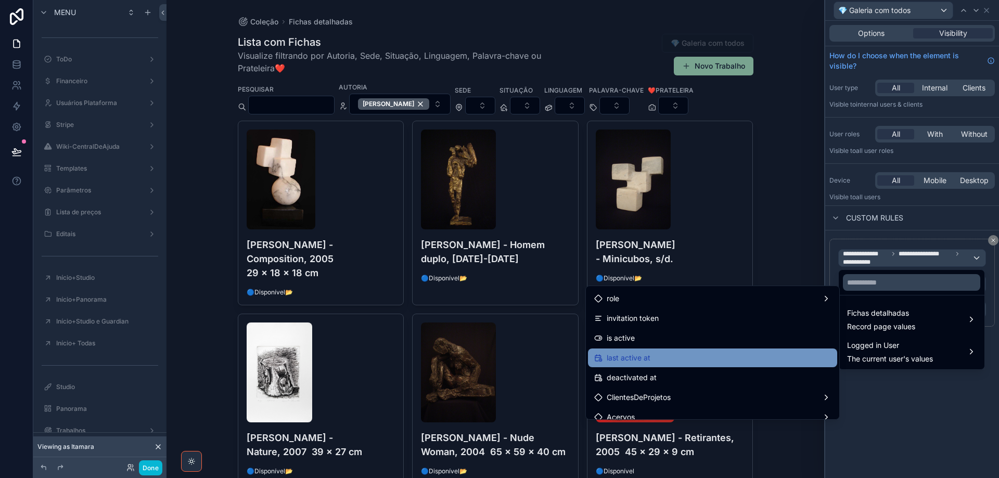
scroll to position [156, 0]
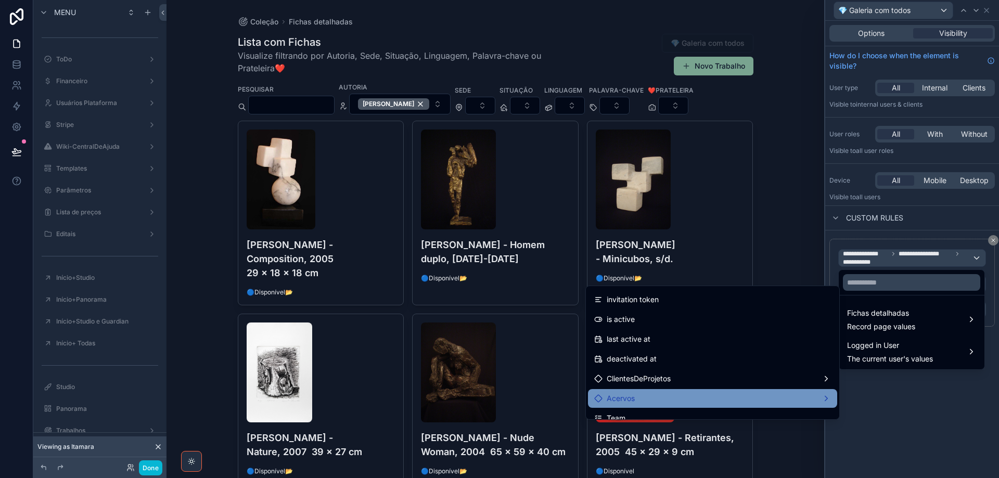
click at [754, 402] on div "Acervos" at bounding box center [712, 398] width 237 height 12
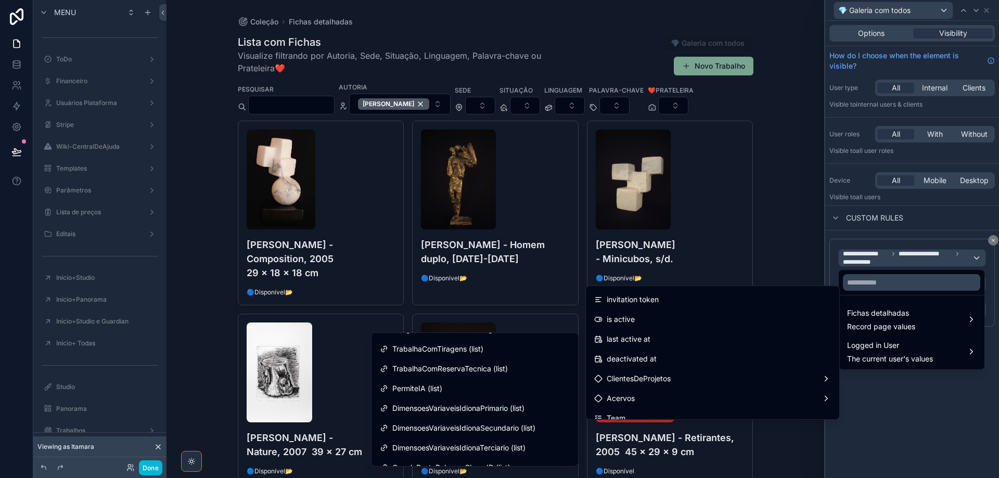
scroll to position [1392, 0]
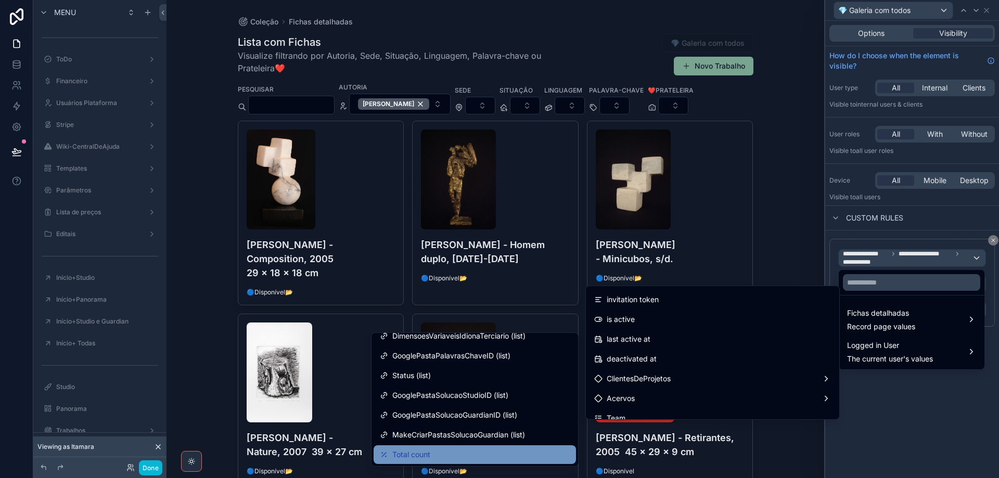
click at [552, 454] on div "Total count" at bounding box center [475, 454] width 190 height 12
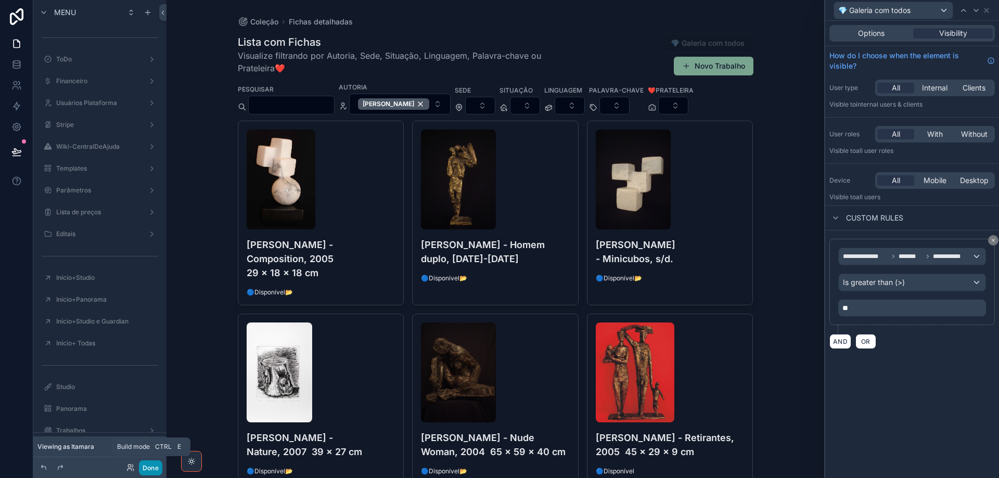
click at [157, 467] on button "Done" at bounding box center [150, 467] width 23 height 15
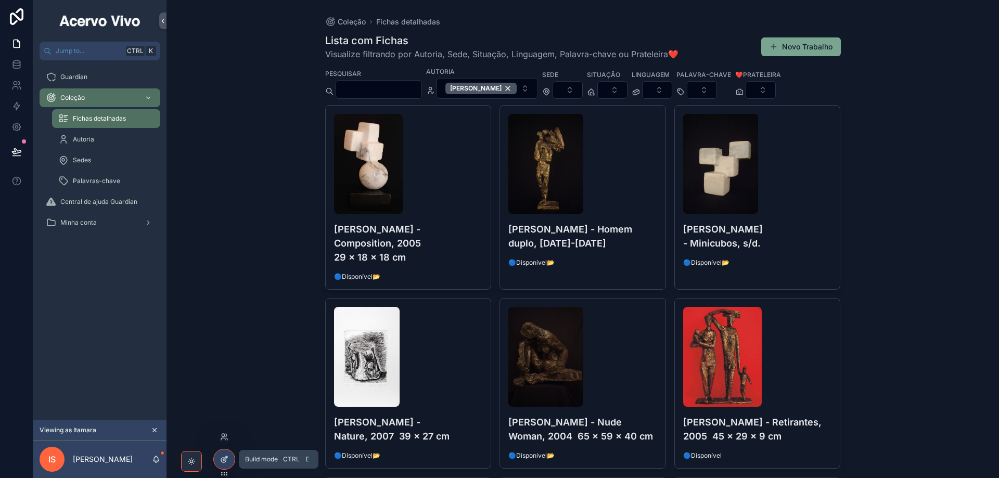
click at [223, 461] on icon at bounding box center [224, 459] width 8 height 8
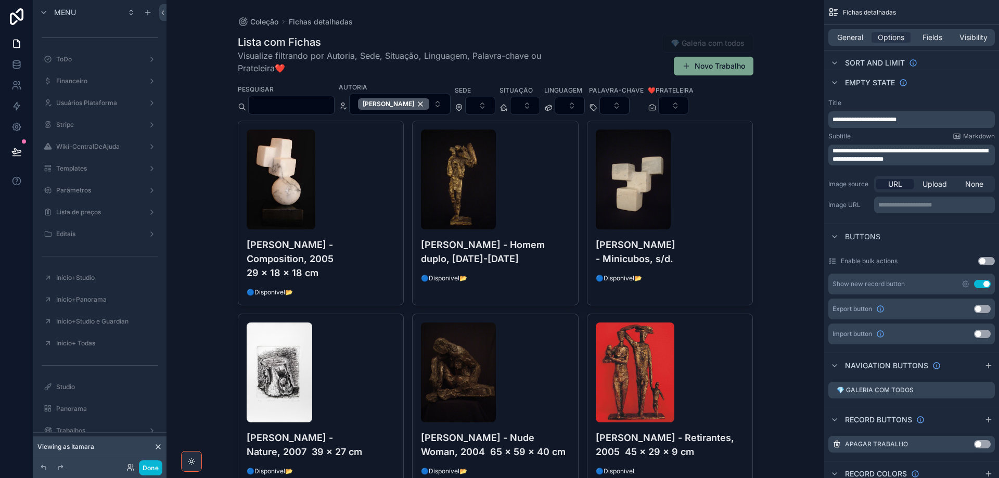
scroll to position [208, 0]
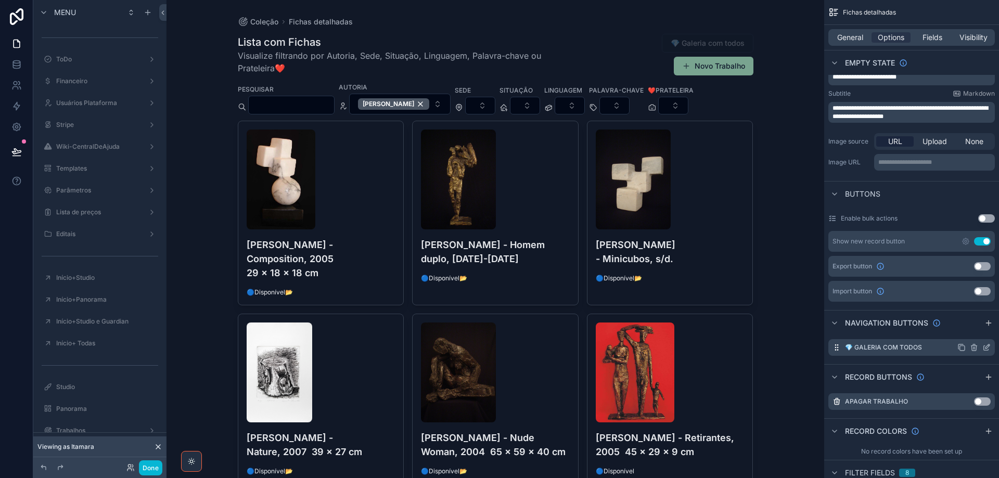
click at [986, 347] on icon "scrollable content" at bounding box center [986, 347] width 8 height 8
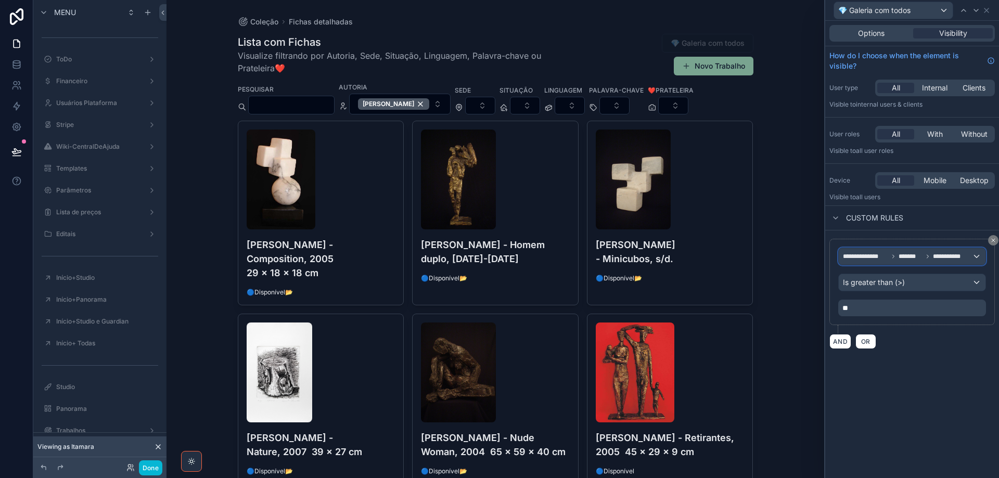
click at [957, 258] on span "**********" at bounding box center [949, 256] width 33 height 8
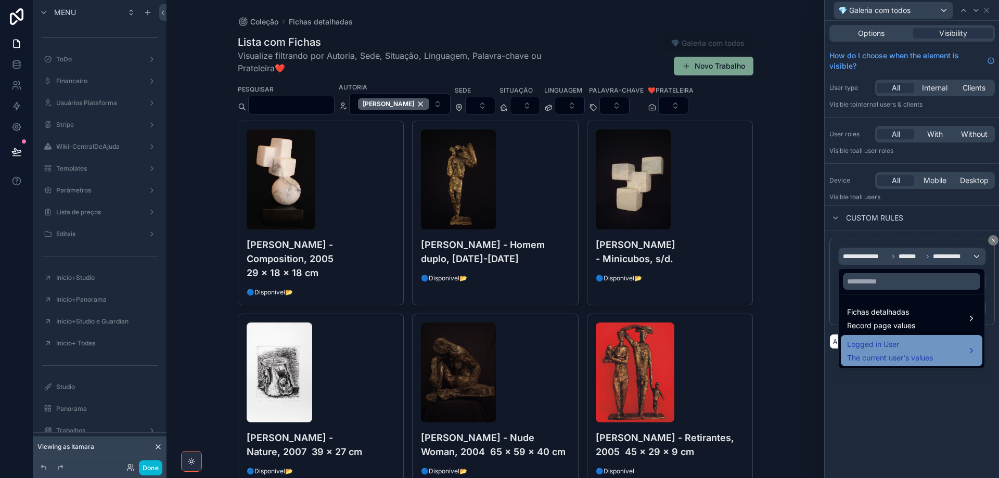
click at [951, 350] on div "Logged in User The current user's values" at bounding box center [911, 350] width 129 height 25
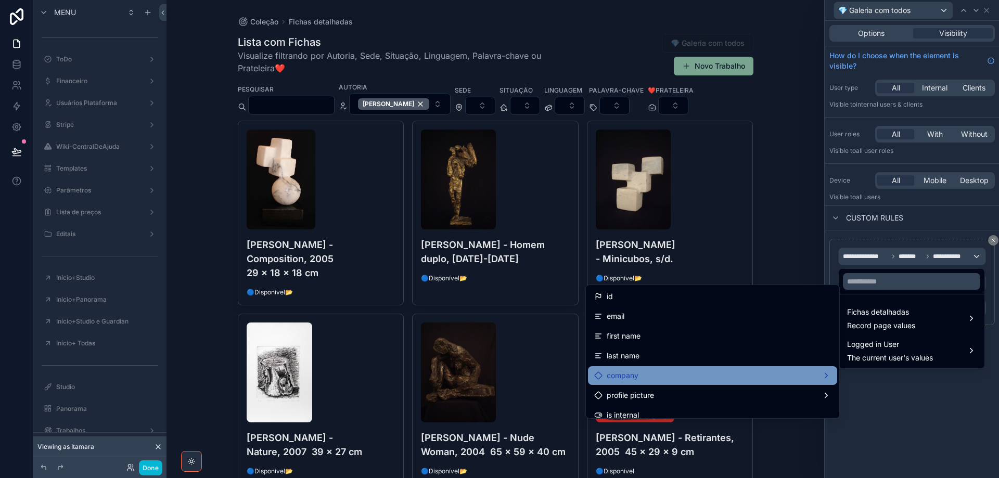
scroll to position [156, 0]
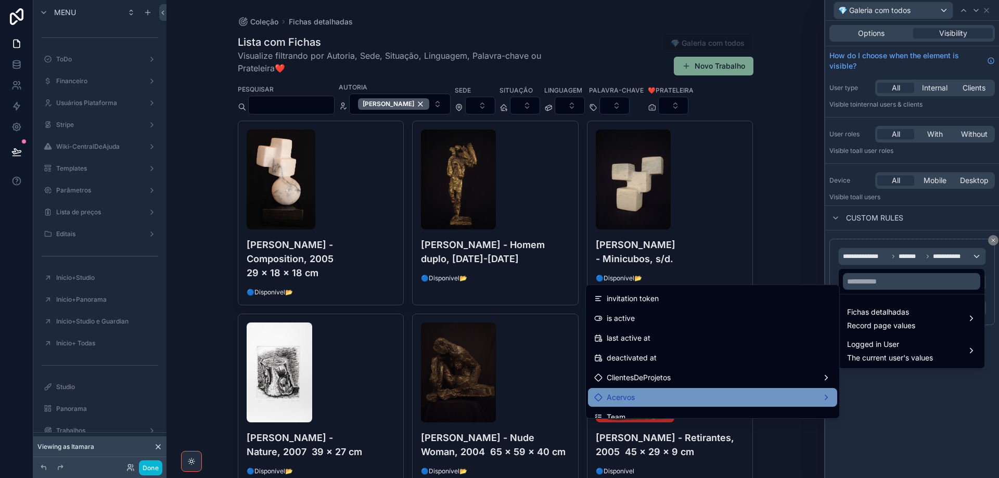
click at [735, 390] on div "Acervos" at bounding box center [712, 397] width 249 height 19
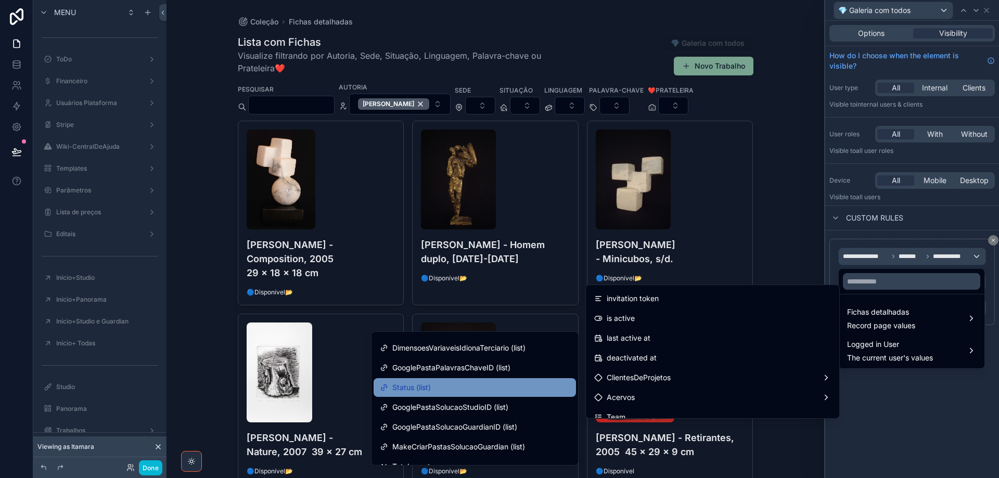
scroll to position [1392, 0]
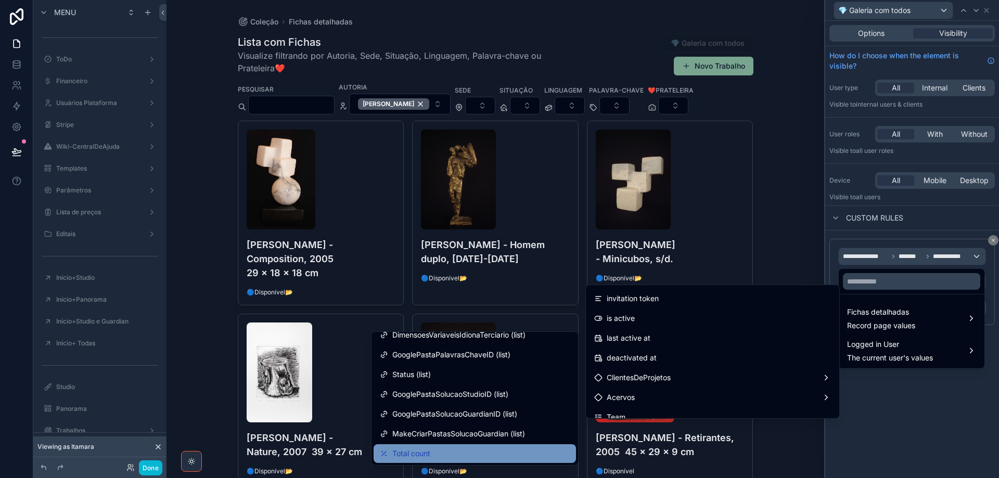
click at [535, 460] on div "Total count" at bounding box center [474, 453] width 202 height 19
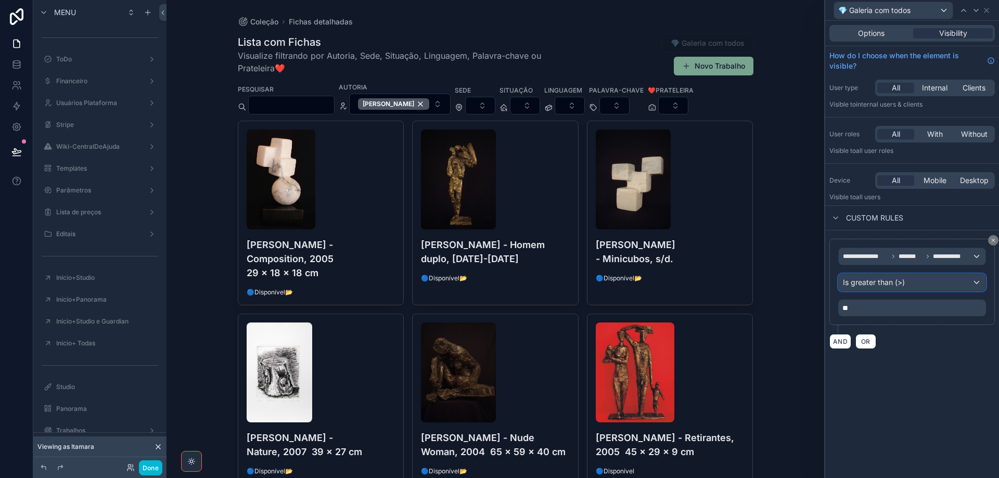
click at [911, 281] on div "Is greater than (>)" at bounding box center [911, 282] width 147 height 17
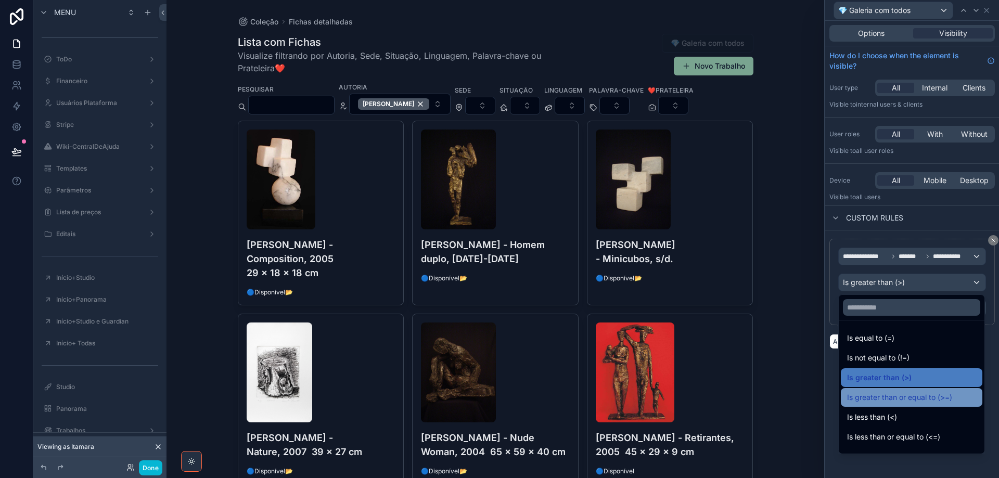
click at [926, 395] on span "Is greater than or equal to (>=)" at bounding box center [899, 397] width 105 height 12
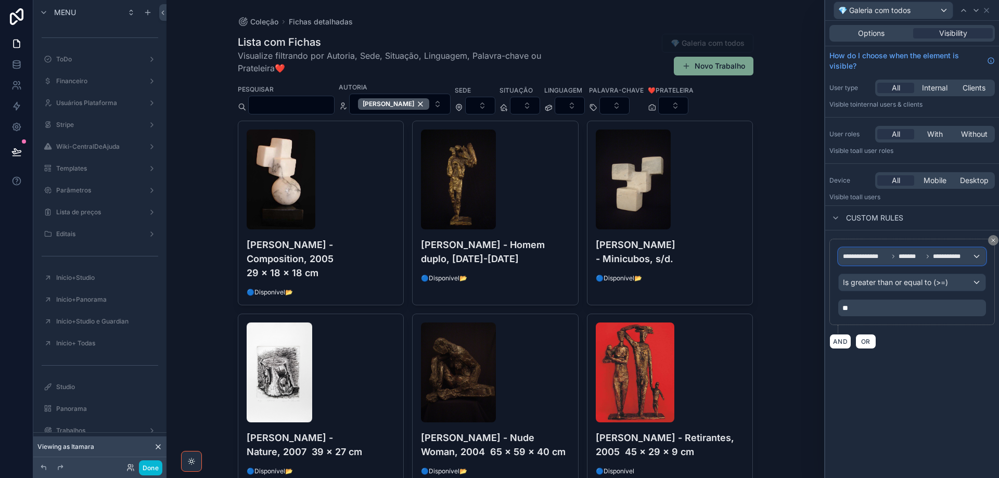
click at [924, 256] on span "**********" at bounding box center [904, 256] width 123 height 8
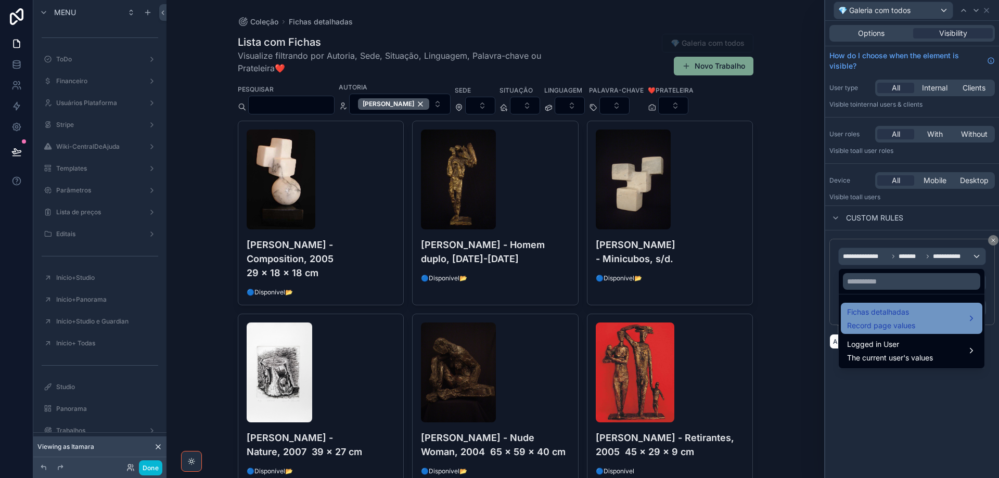
click at [933, 317] on div "Fichas detalhadas Record page values" at bounding box center [911, 318] width 129 height 25
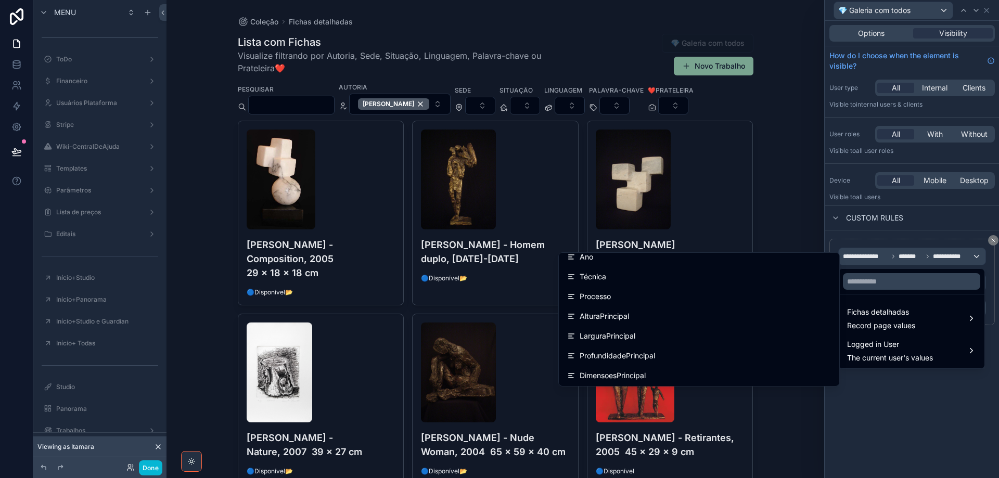
scroll to position [166, 0]
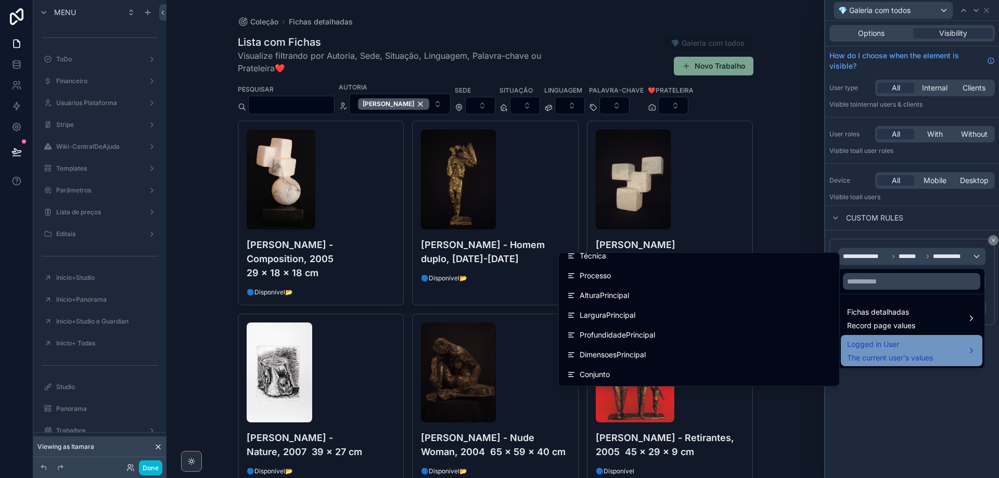
click at [916, 354] on span "The current user's values" at bounding box center [890, 358] width 86 height 10
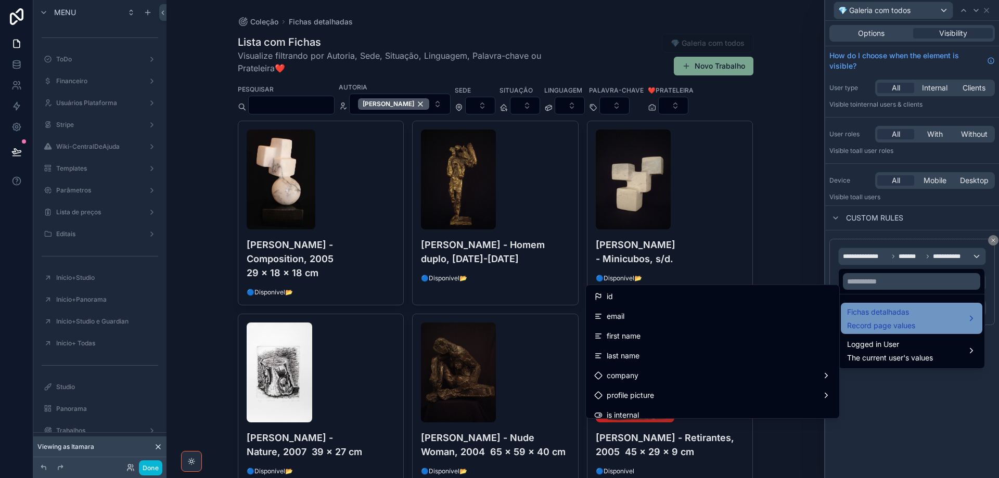
click at [915, 320] on div "Fichas detalhadas Record page values" at bounding box center [881, 318] width 68 height 25
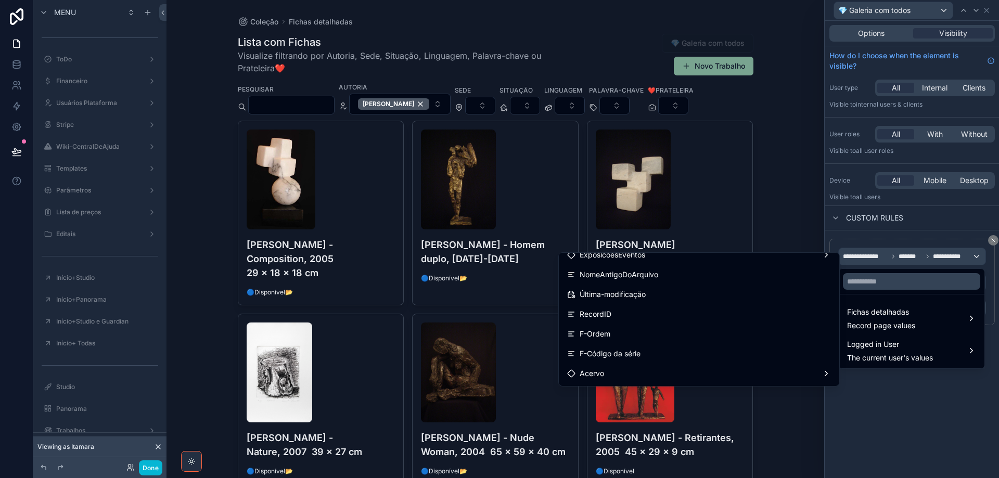
scroll to position [676, 0]
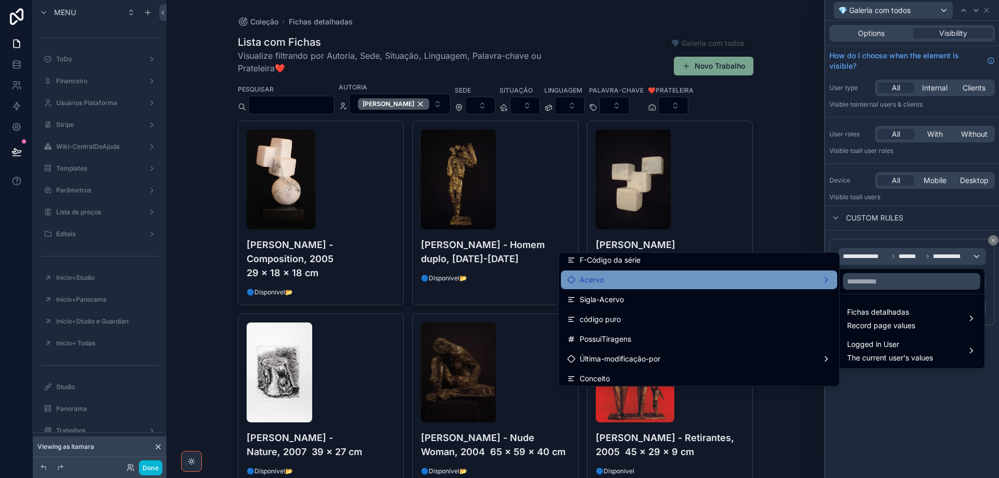
click at [763, 281] on div "Acervo" at bounding box center [699, 280] width 264 height 12
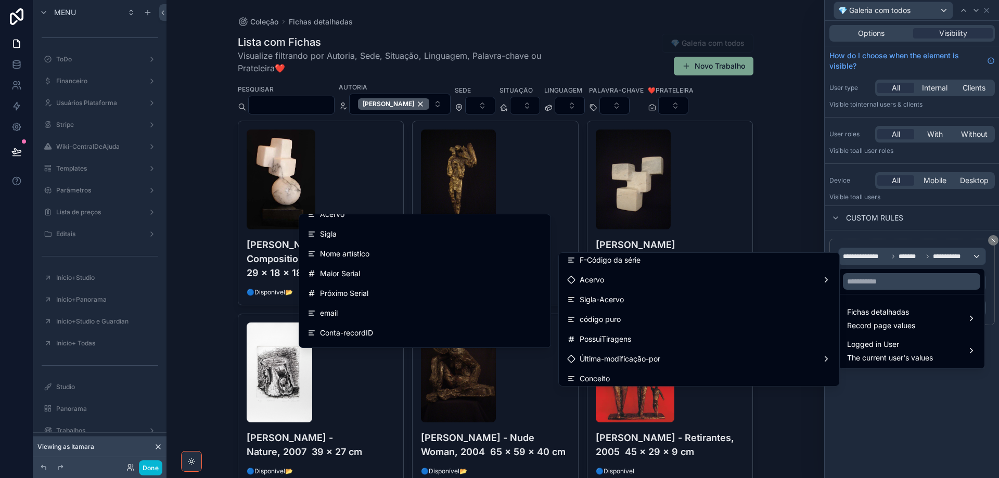
scroll to position [0, 0]
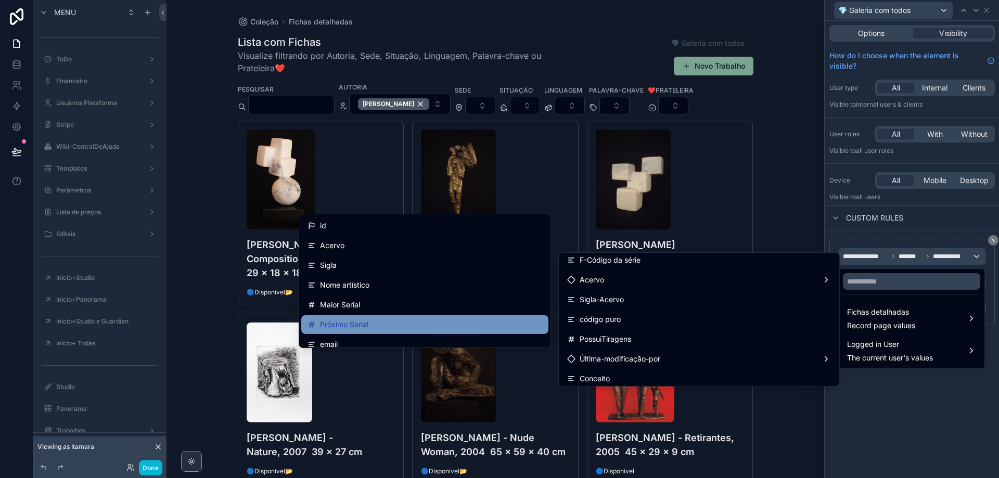
click at [471, 319] on div "Próximo Serial" at bounding box center [424, 324] width 235 height 12
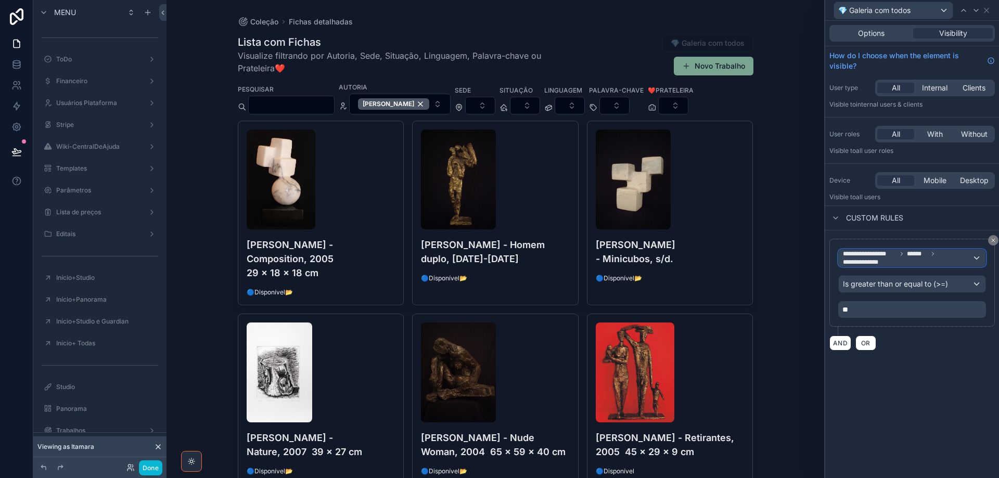
click at [950, 256] on span "**********" at bounding box center [907, 258] width 129 height 17
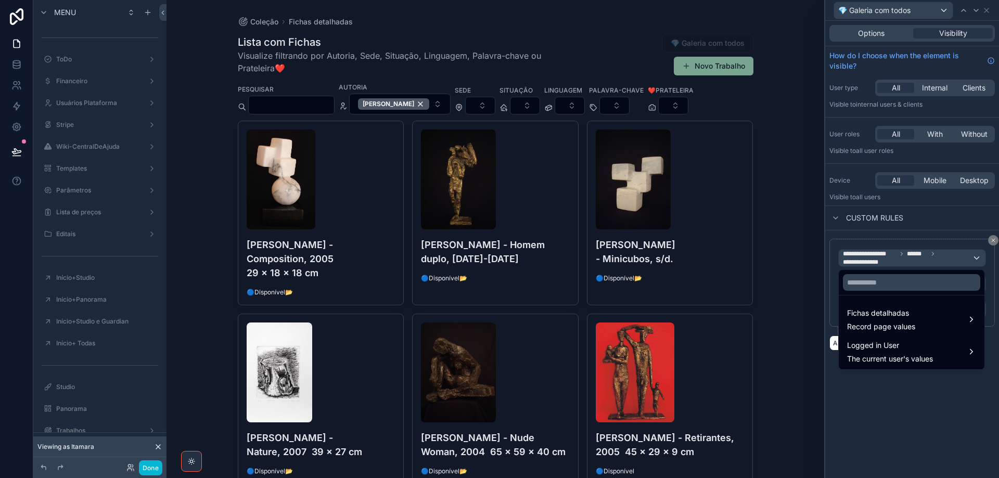
click at [950, 256] on div at bounding box center [912, 239] width 174 height 478
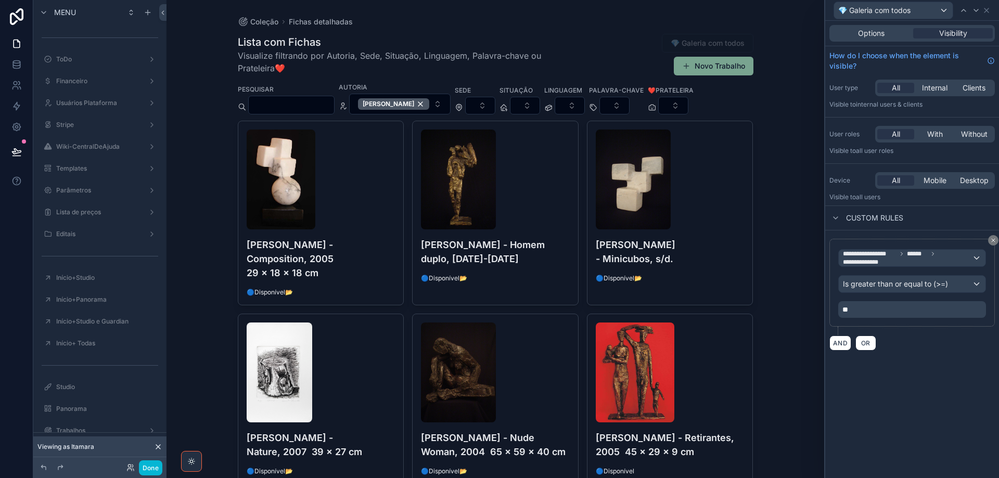
drag, startPoint x: 992, startPoint y: 241, endPoint x: 851, endPoint y: 341, distance: 172.5
click at [992, 242] on icon at bounding box center [993, 240] width 6 height 6
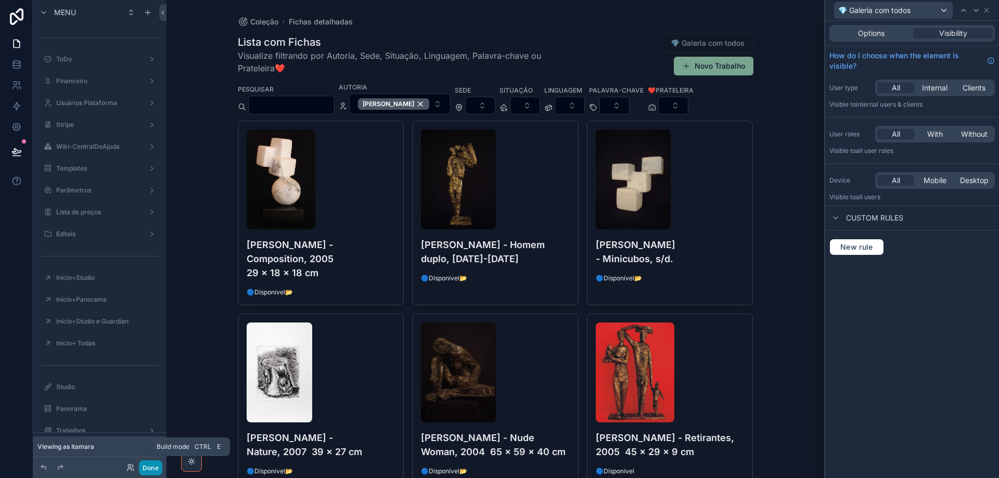
click at [146, 472] on button "Done" at bounding box center [150, 467] width 23 height 15
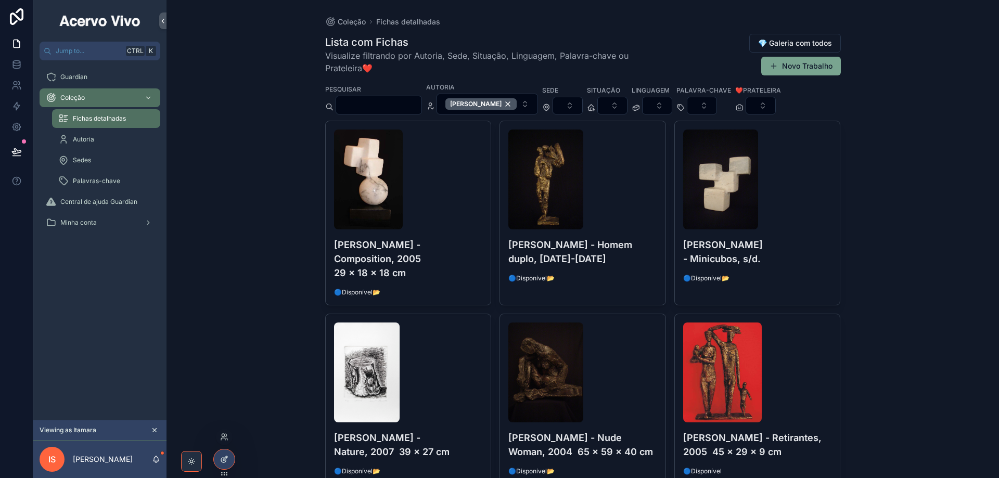
click at [223, 461] on icon at bounding box center [224, 459] width 8 height 8
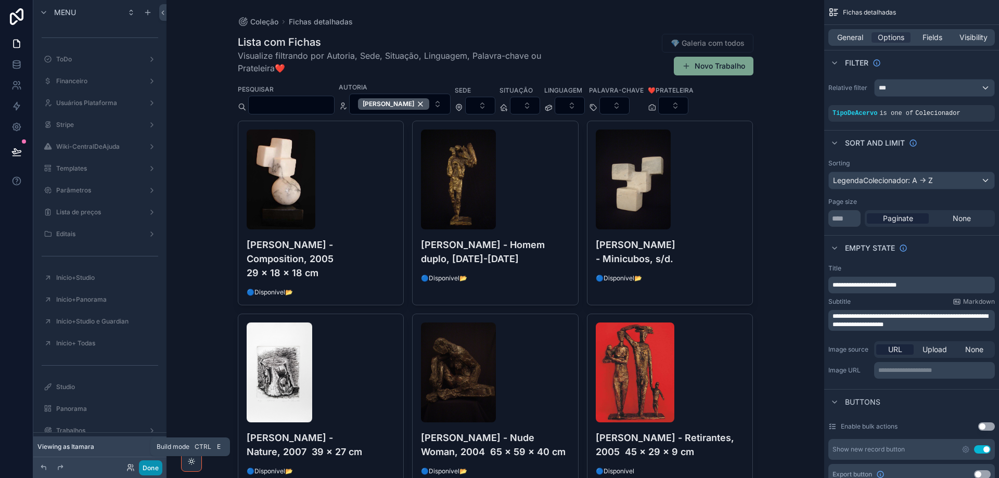
click at [154, 473] on button "Done" at bounding box center [150, 467] width 23 height 15
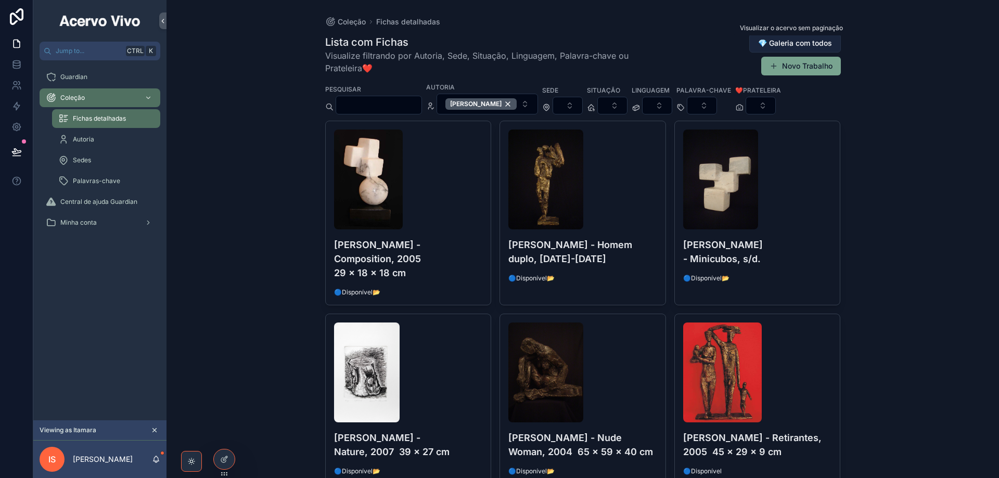
click at [812, 46] on span "💎 Galeria com todos" at bounding box center [795, 43] width 74 height 10
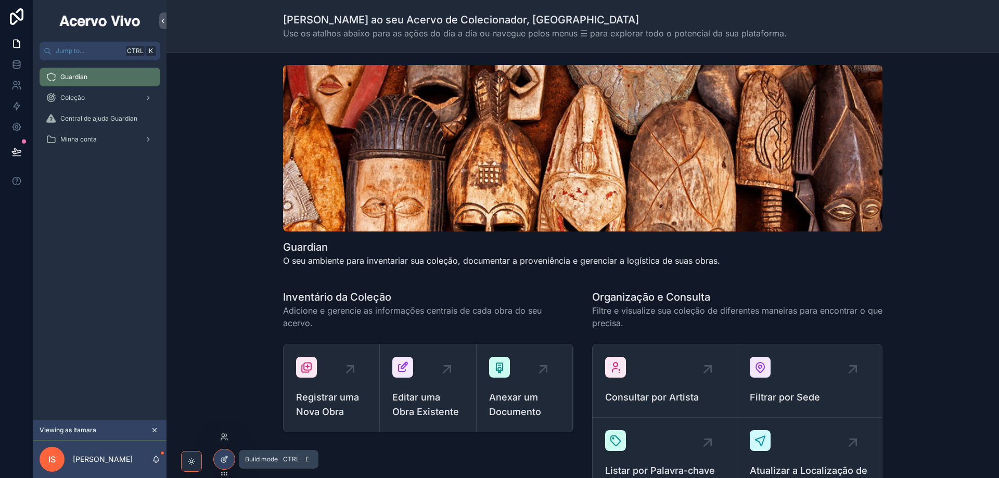
click at [224, 462] on icon at bounding box center [223, 460] width 5 height 5
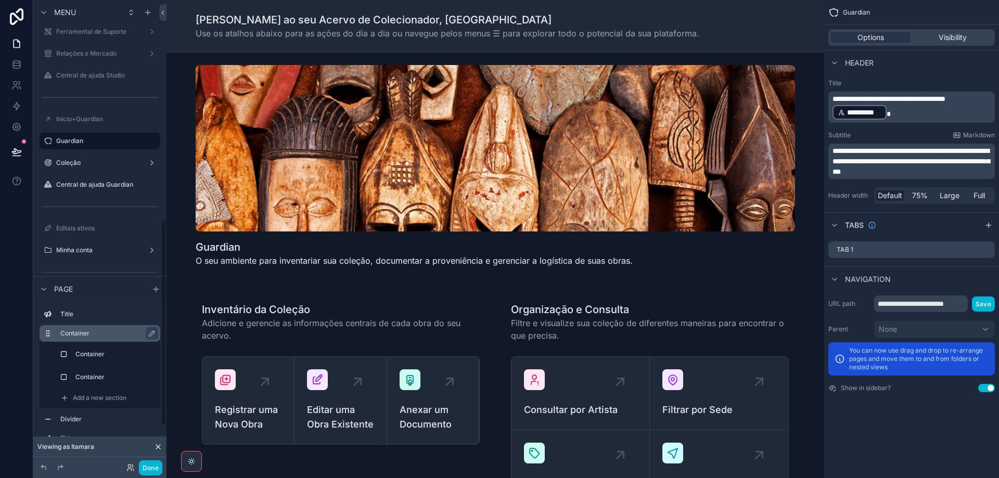
scroll to position [496, 0]
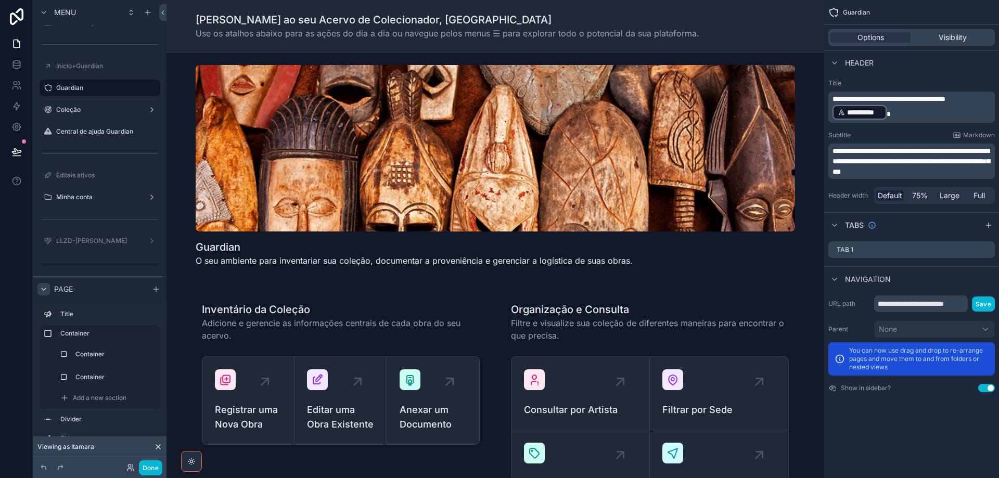
click at [43, 290] on icon "scrollable content" at bounding box center [44, 289] width 8 height 8
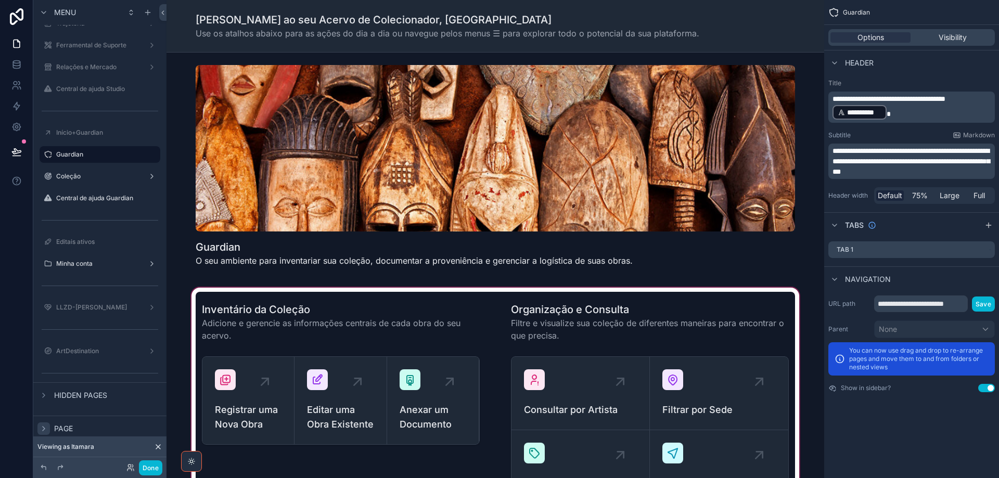
click at [319, 411] on div "scrollable content" at bounding box center [495, 410] width 641 height 249
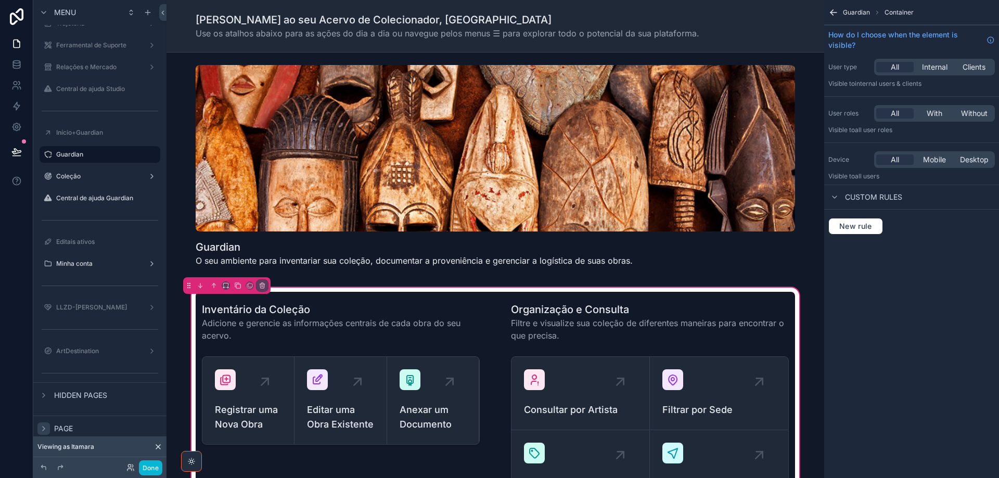
click at [330, 414] on div "scrollable content" at bounding box center [340, 410] width 303 height 237
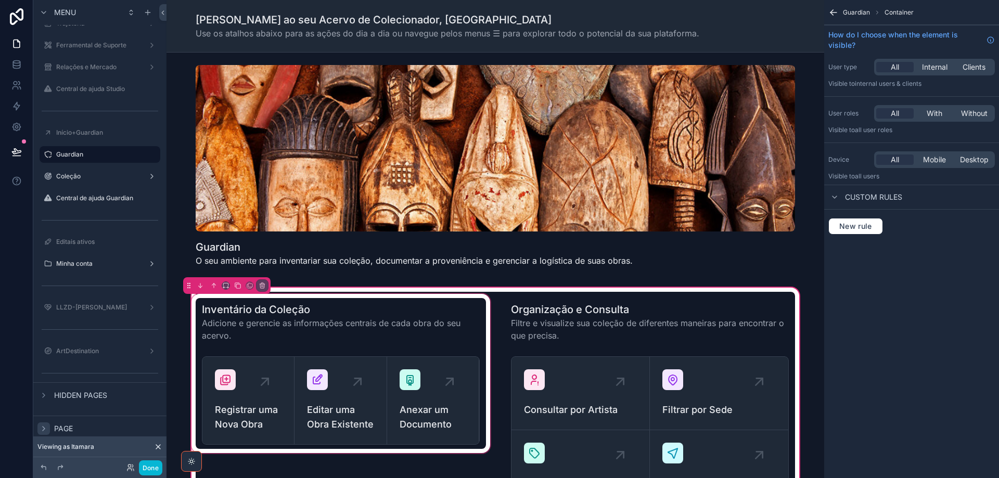
click at [326, 404] on div "scrollable content" at bounding box center [340, 410] width 303 height 237
click at [352, 381] on div "scrollable content" at bounding box center [340, 410] width 303 height 237
click at [356, 381] on div "scrollable content" at bounding box center [340, 410] width 303 height 237
click at [355, 379] on div "scrollable content" at bounding box center [340, 410] width 303 height 237
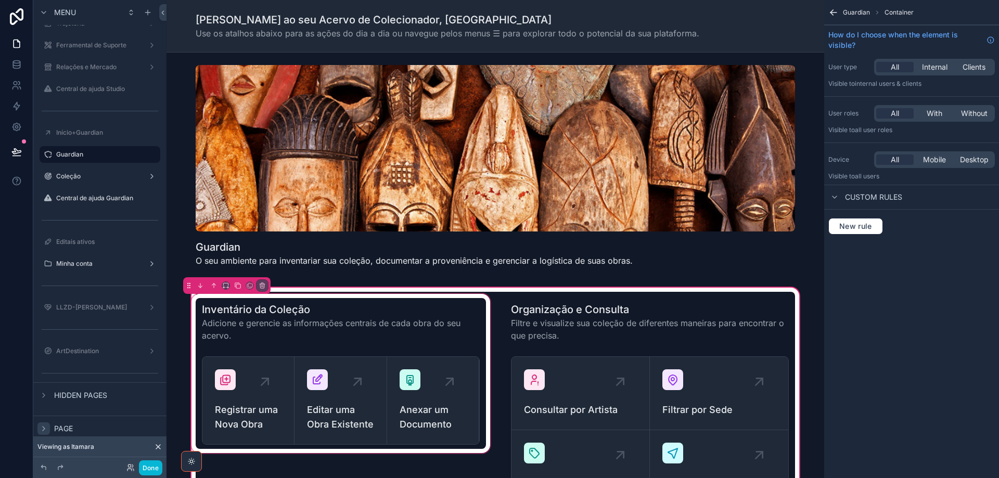
drag, startPoint x: 355, startPoint y: 379, endPoint x: 345, endPoint y: 386, distance: 12.6
click at [354, 379] on div "scrollable content" at bounding box center [340, 410] width 303 height 237
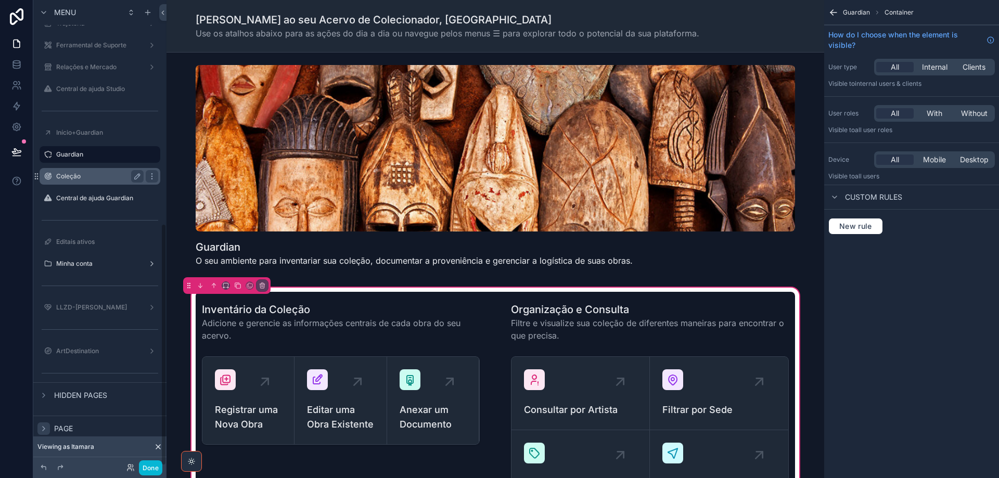
click at [100, 179] on label "Coleção" at bounding box center [97, 176] width 83 height 8
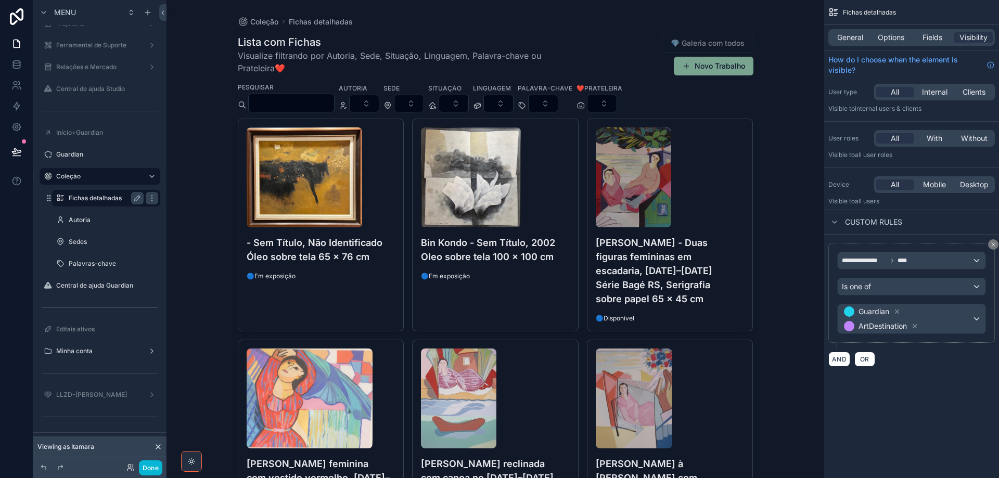
click at [94, 195] on label "Fichas detalhadas" at bounding box center [104, 198] width 71 height 8
click at [893, 37] on span "Options" at bounding box center [890, 37] width 27 height 10
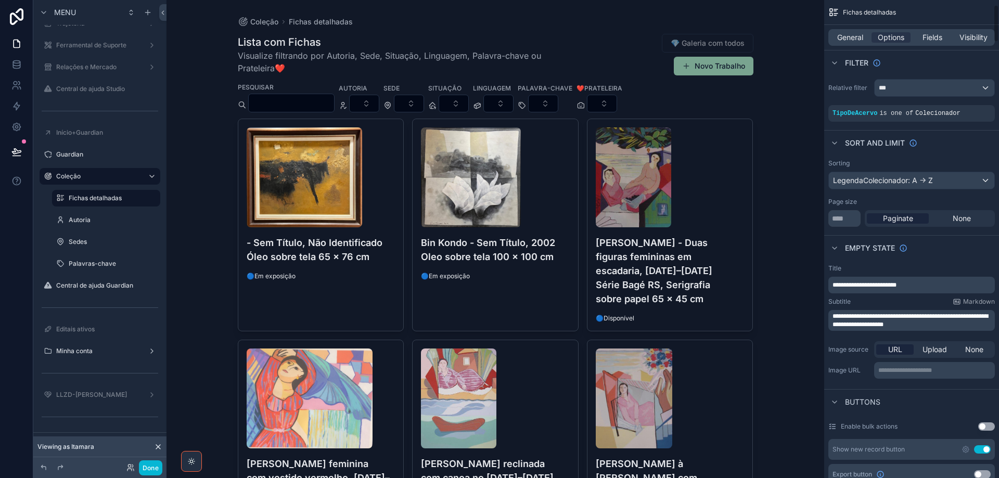
scroll to position [156, 0]
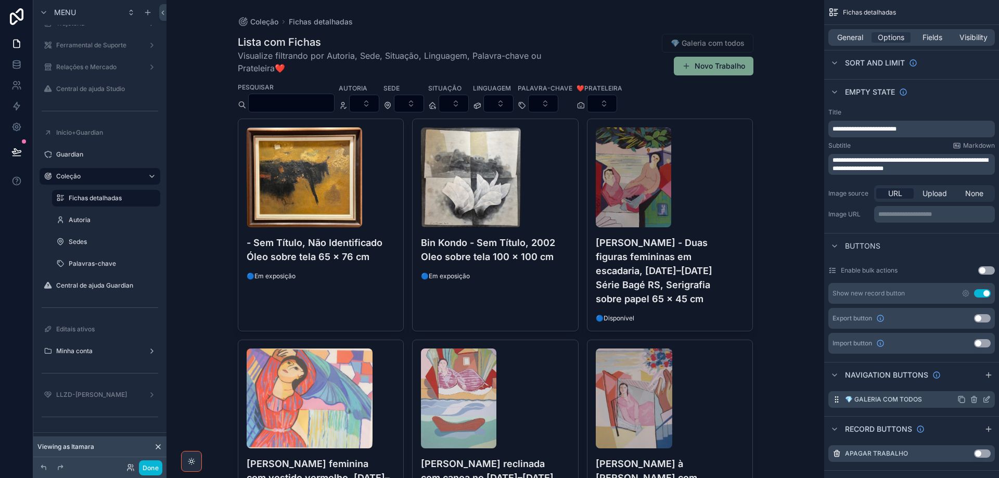
click at [986, 400] on icon "scrollable content" at bounding box center [986, 399] width 8 height 8
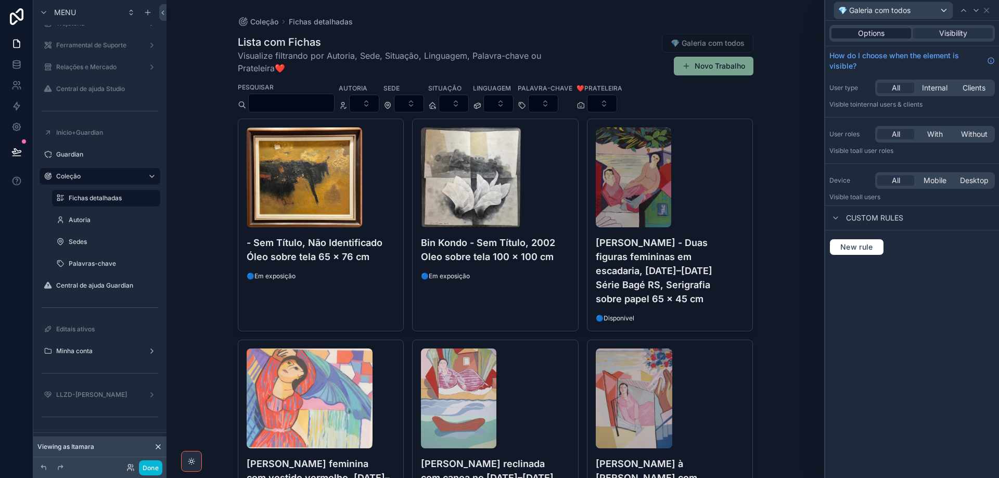
click at [866, 35] on span "Options" at bounding box center [871, 33] width 27 height 10
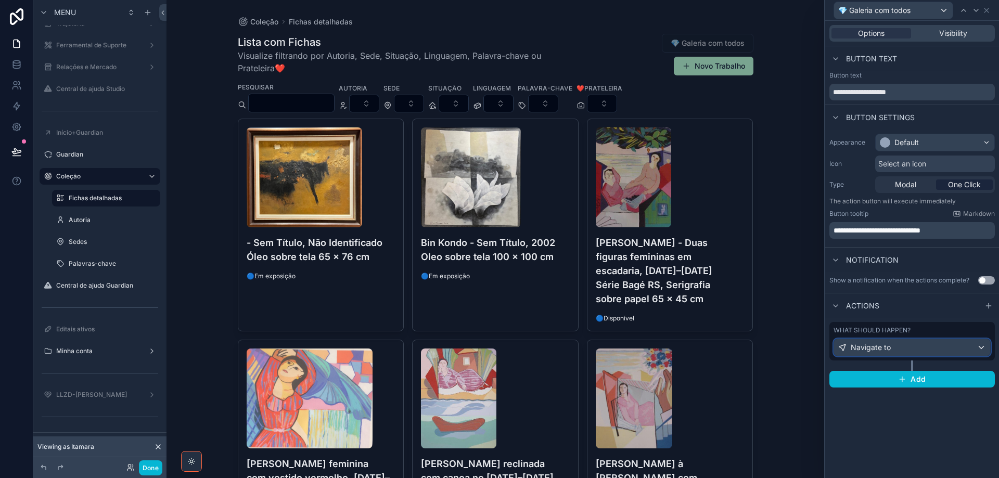
click at [906, 344] on div "Navigate to" at bounding box center [912, 347] width 156 height 17
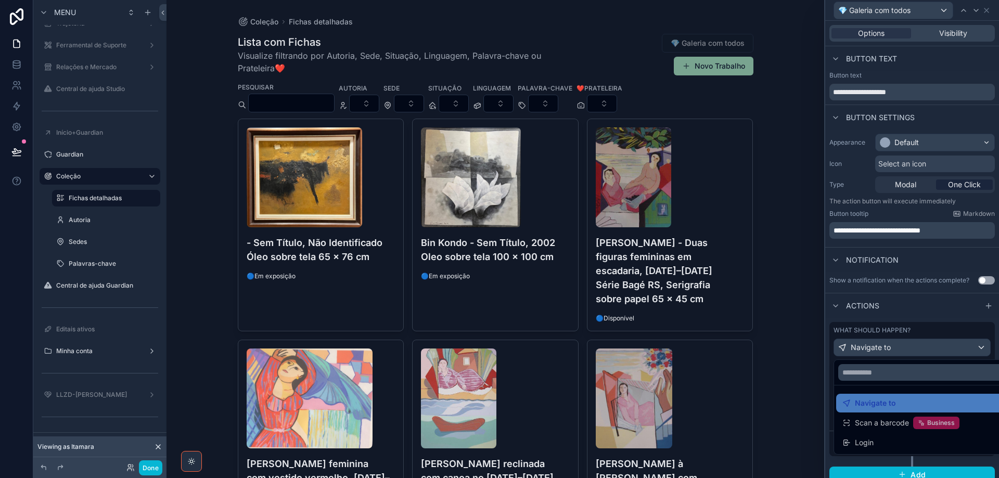
click at [906, 344] on div at bounding box center [912, 239] width 174 height 478
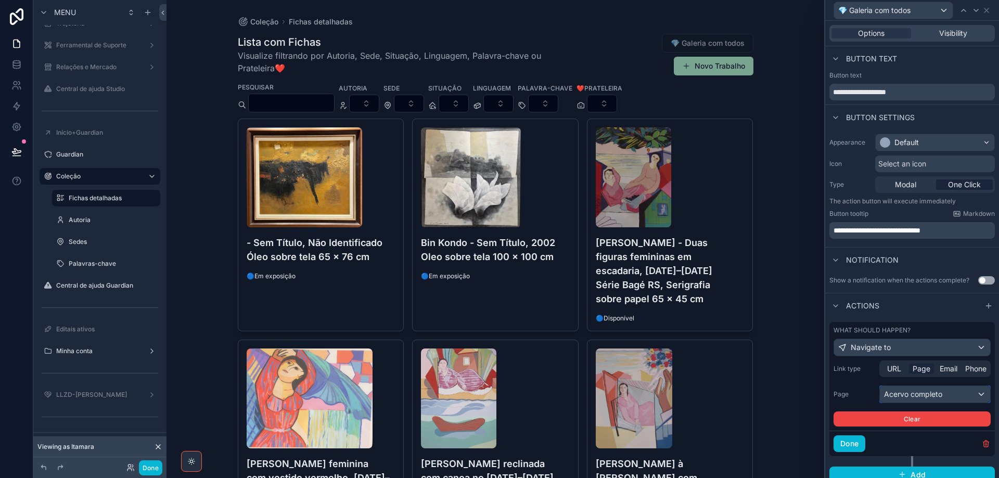
click at [908, 394] on div "Acervo completo" at bounding box center [935, 394] width 110 height 17
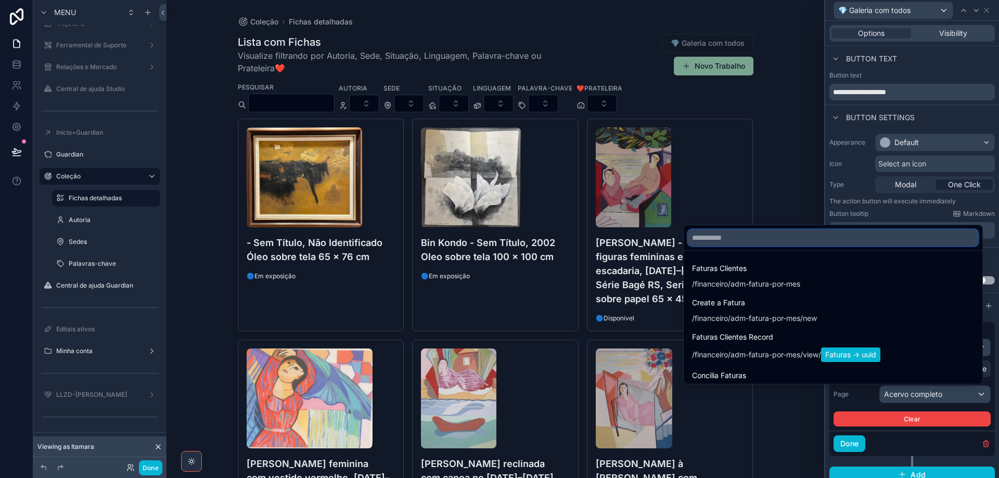
click at [876, 244] on input "text" at bounding box center [833, 237] width 290 height 17
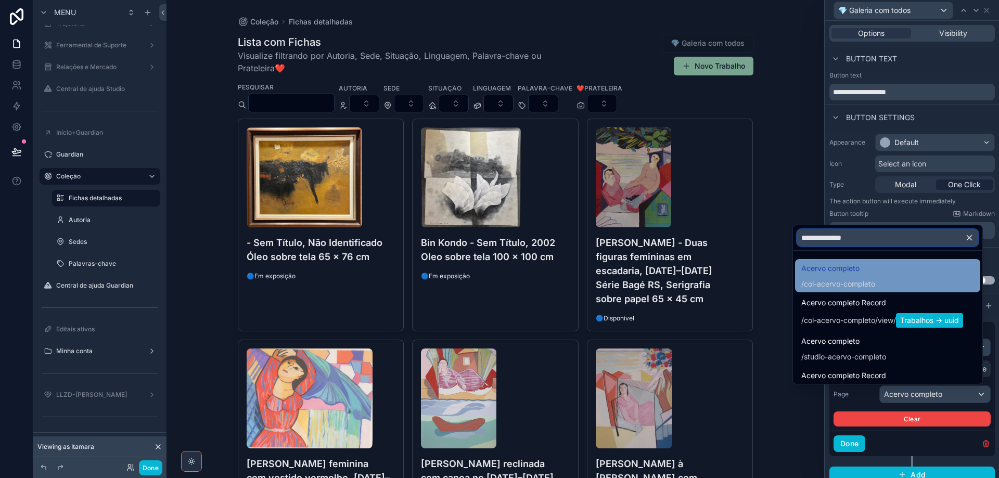
type input "**********"
click at [857, 285] on span "col-acervo-completo" at bounding box center [839, 284] width 71 height 10
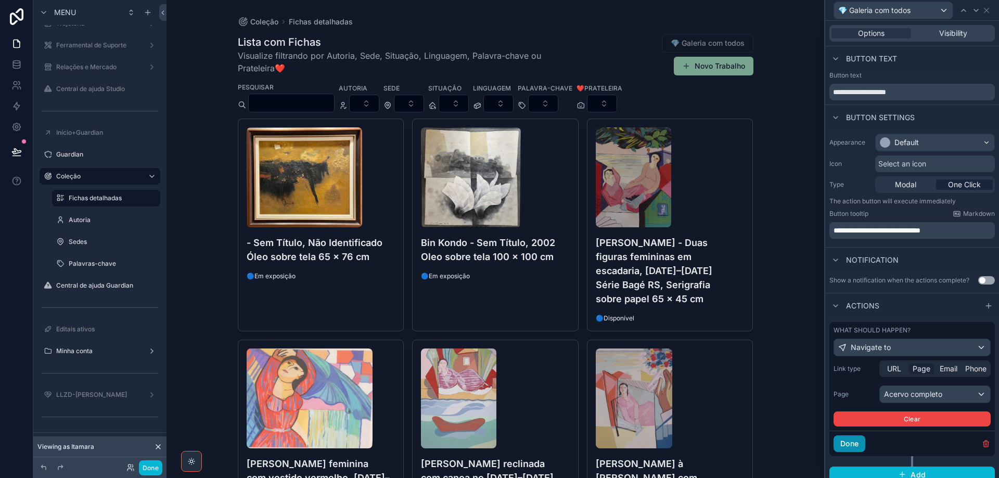
click at [860, 442] on button "Done" at bounding box center [849, 443] width 32 height 17
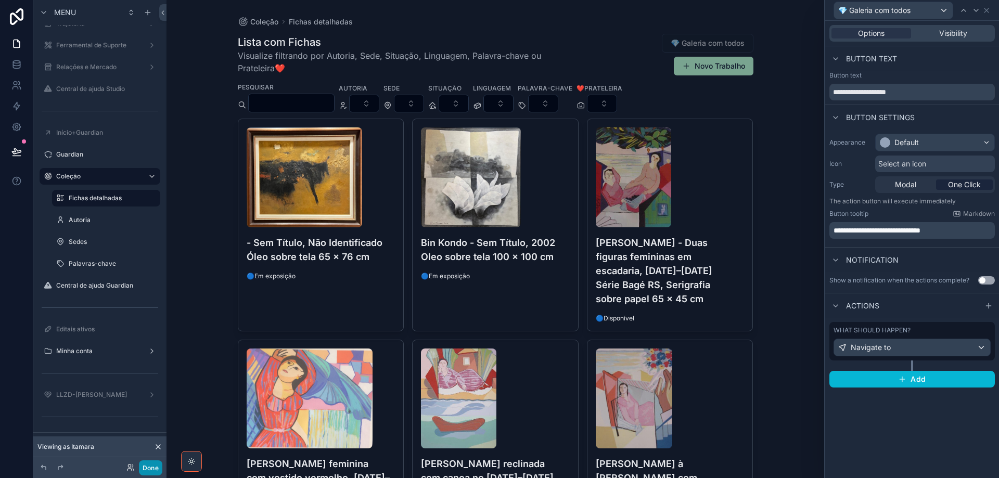
click at [148, 468] on button "Done" at bounding box center [150, 467] width 23 height 15
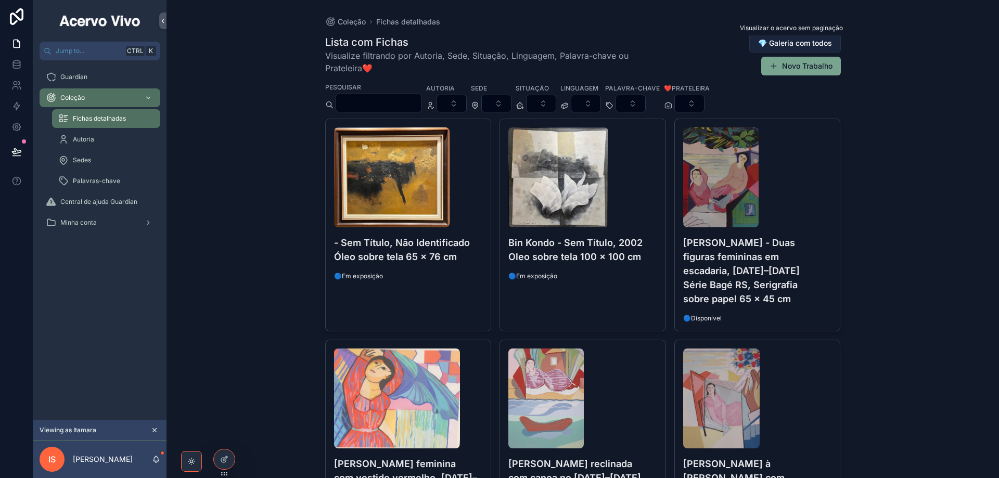
click at [813, 41] on span "💎 Galeria com todos" at bounding box center [795, 43] width 74 height 10
click at [225, 459] on icon at bounding box center [224, 459] width 8 height 8
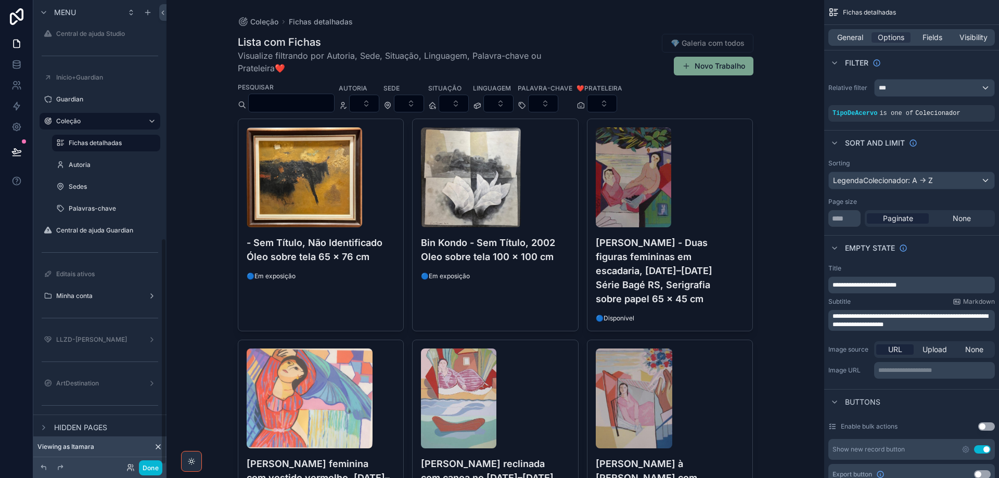
scroll to position [492, 0]
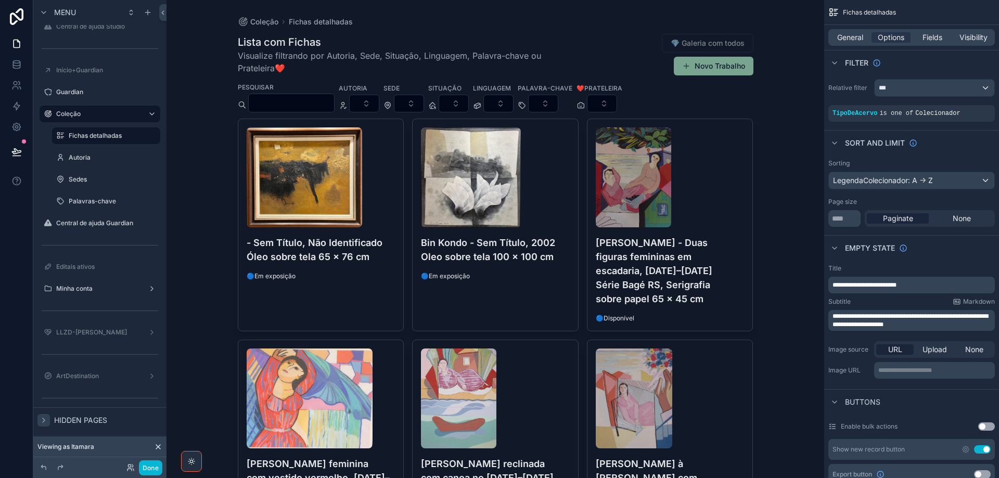
click at [43, 421] on icon "scrollable content" at bounding box center [44, 420] width 8 height 8
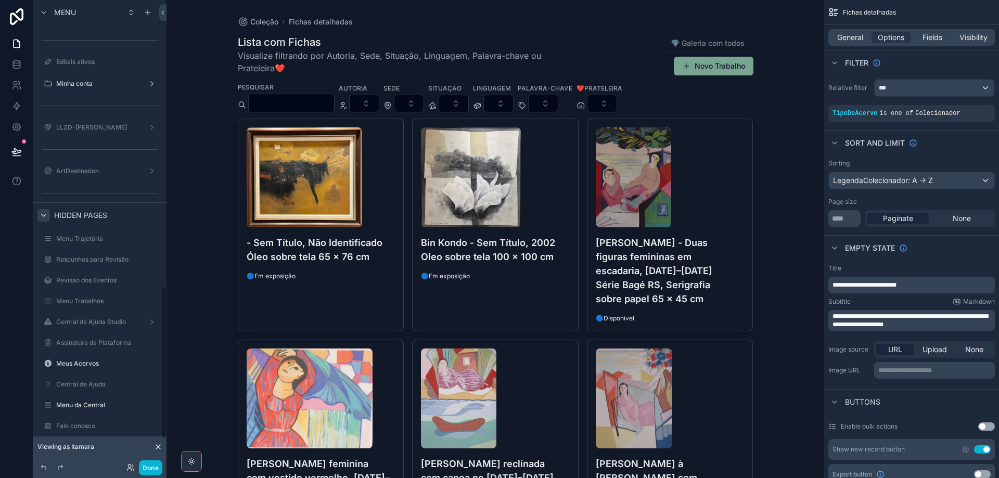
scroll to position [916, 0]
click at [154, 251] on icon "scrollable content" at bounding box center [152, 248] width 8 height 8
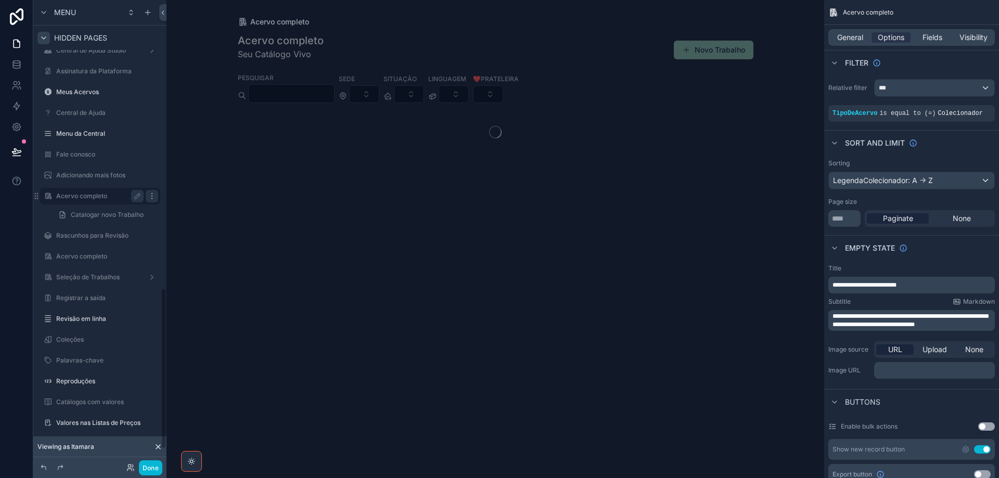
scroll to position [834, 0]
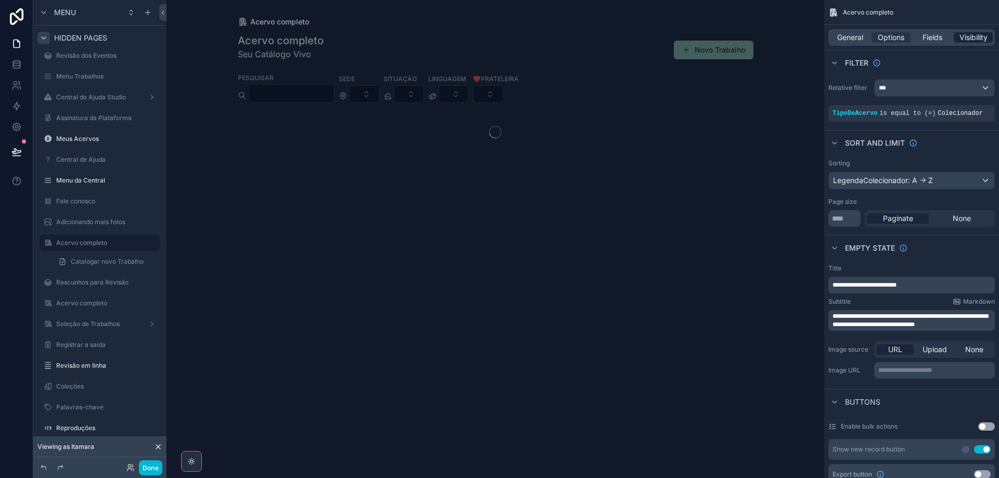
click at [969, 36] on span "Visibility" at bounding box center [973, 37] width 28 height 10
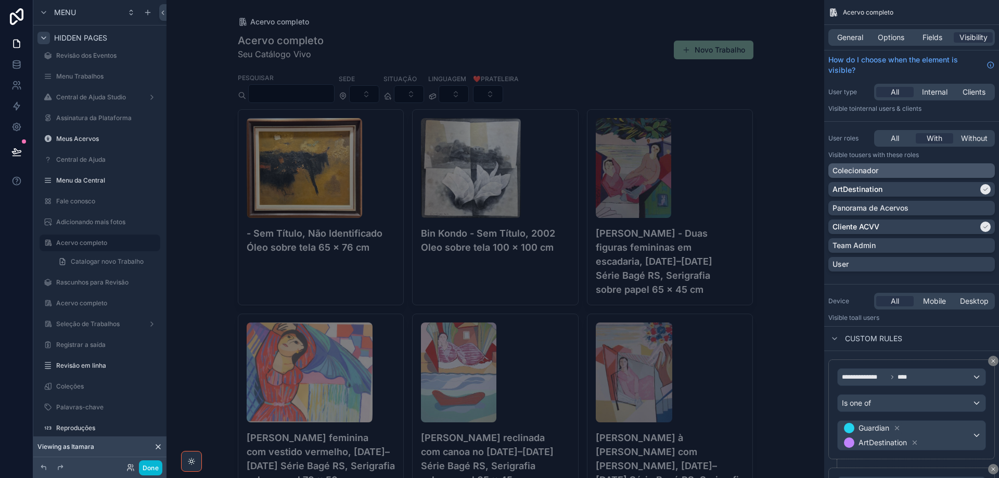
click at [985, 170] on div "Colecionador" at bounding box center [911, 170] width 158 height 10
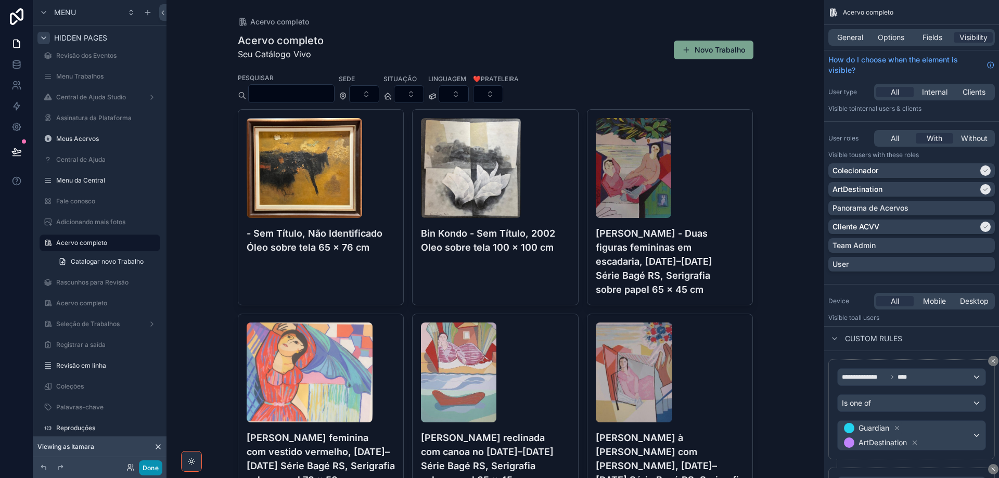
click at [150, 473] on button "Done" at bounding box center [150, 467] width 23 height 15
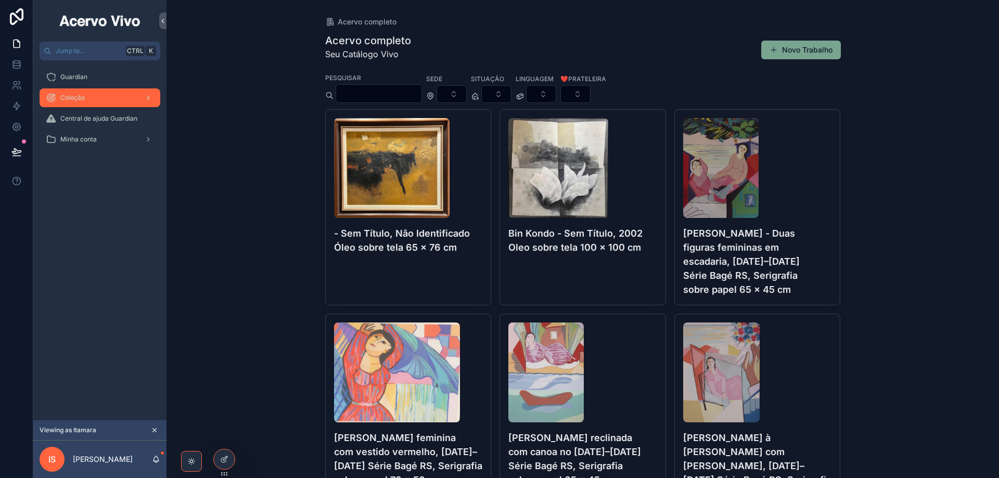
click at [79, 91] on div "Coleção" at bounding box center [100, 97] width 108 height 17
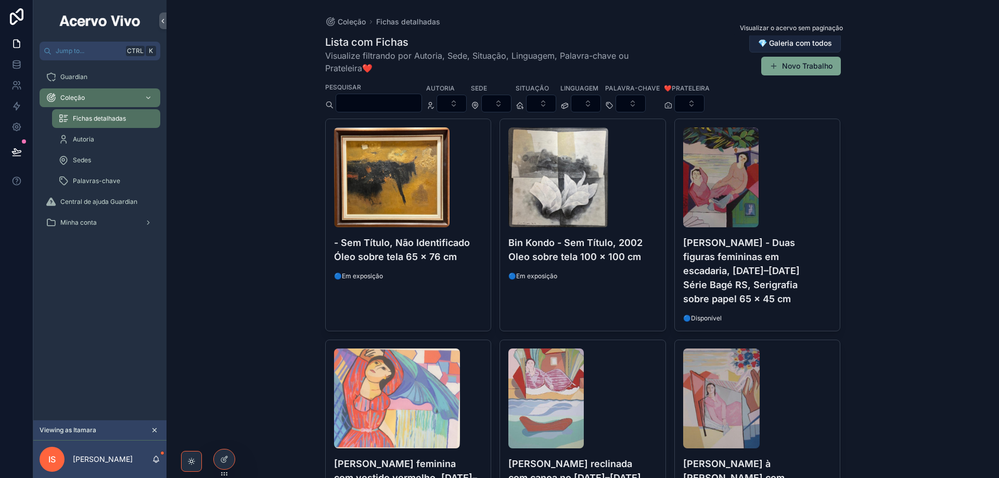
click at [796, 46] on span "💎 Galeria com todos" at bounding box center [795, 43] width 74 height 10
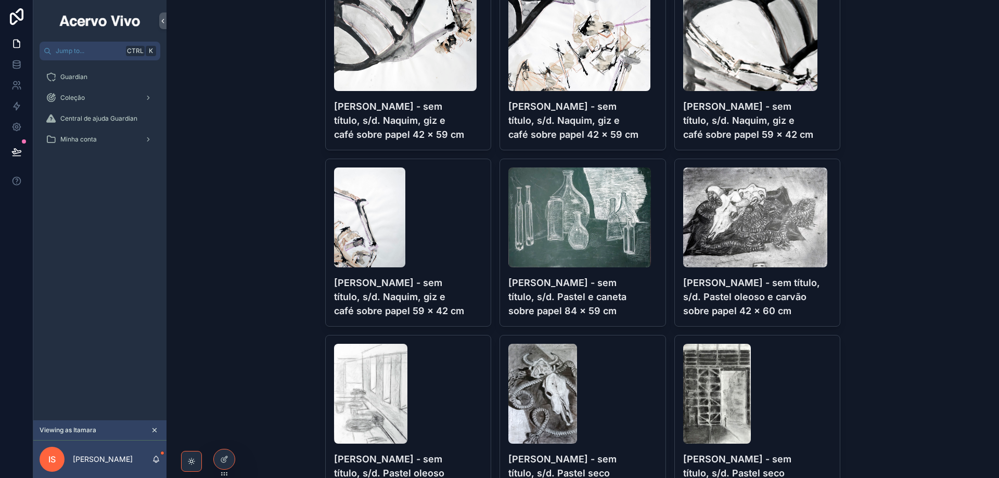
scroll to position [12341, 0]
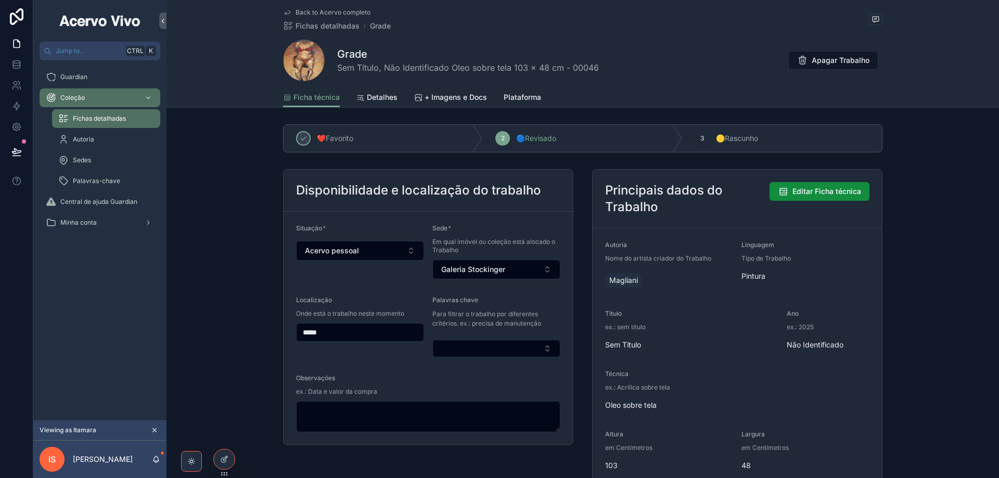
click at [340, 8] on div "Back to Acervo completo Fichas detalhadas Grade Grade Sem Título, Não Identific…" at bounding box center [582, 43] width 599 height 87
click at [345, 11] on span "Back to Acervo completo" at bounding box center [332, 12] width 75 height 8
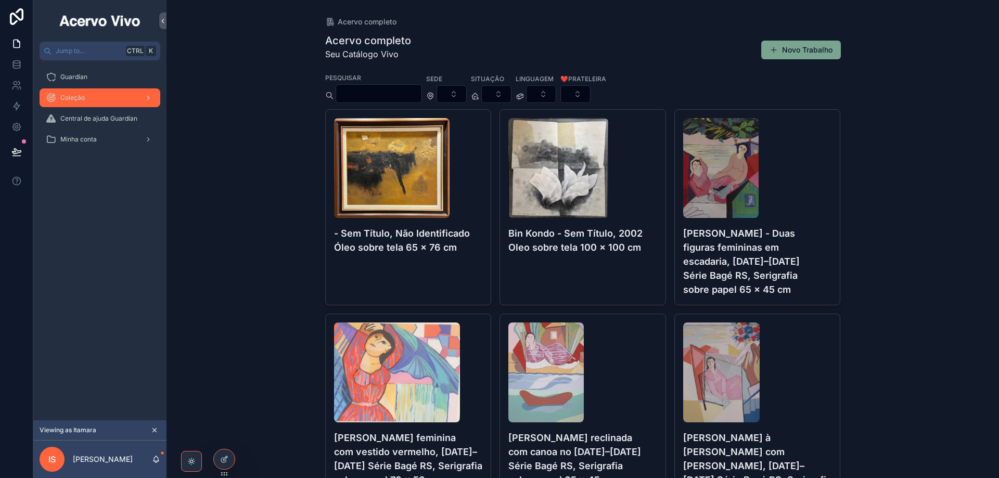
click at [78, 100] on span "Coleção" at bounding box center [72, 98] width 24 height 8
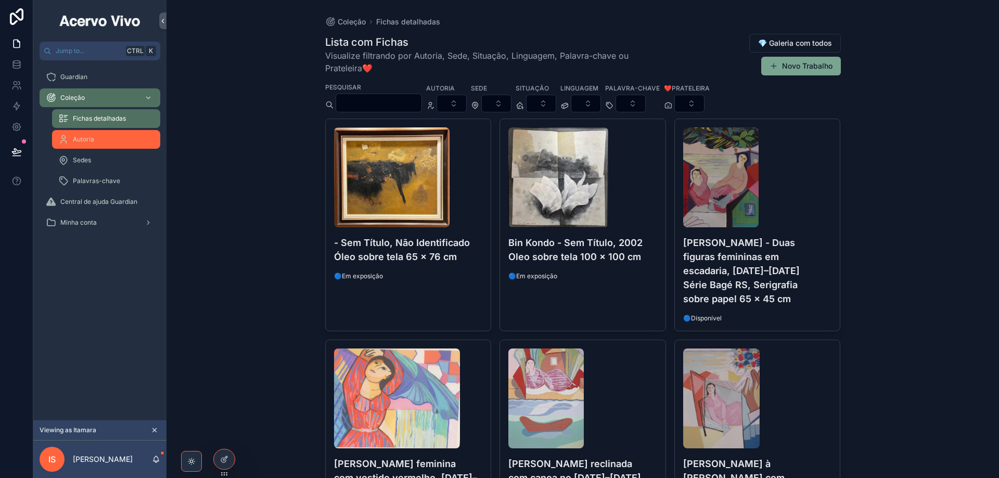
click at [108, 139] on div "Autoria" at bounding box center [106, 139] width 96 height 17
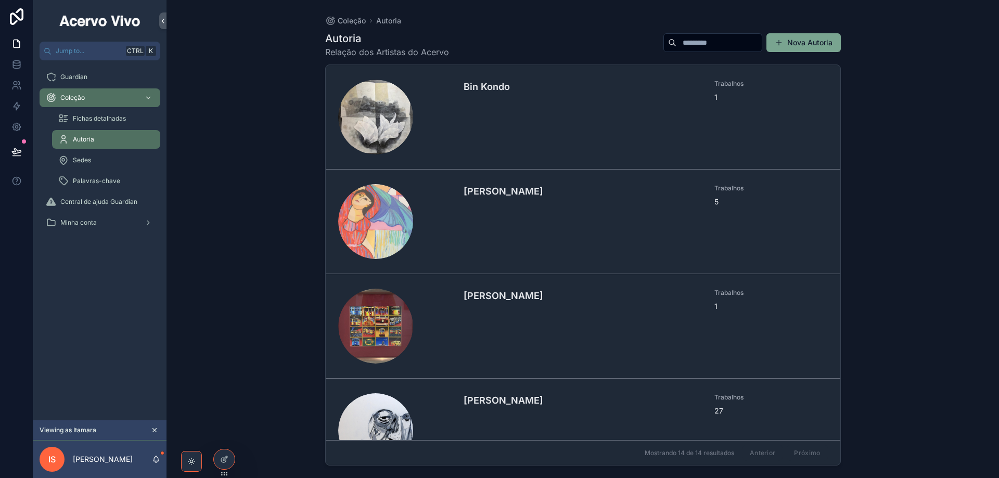
click at [703, 50] on div "scrollable content" at bounding box center [712, 42] width 99 height 19
click at [708, 37] on input "scrollable content" at bounding box center [718, 42] width 85 height 15
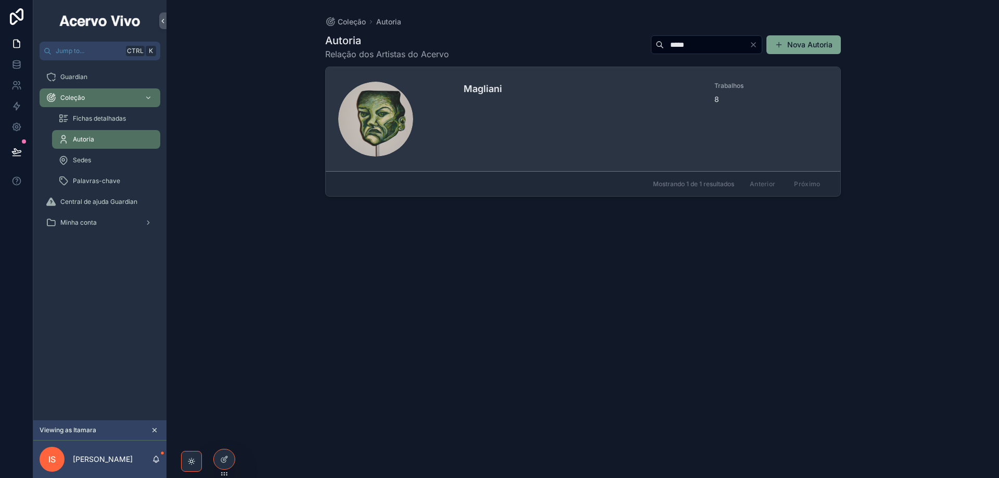
type input "*****"
click at [577, 130] on div "Magliani" at bounding box center [582, 119] width 239 height 75
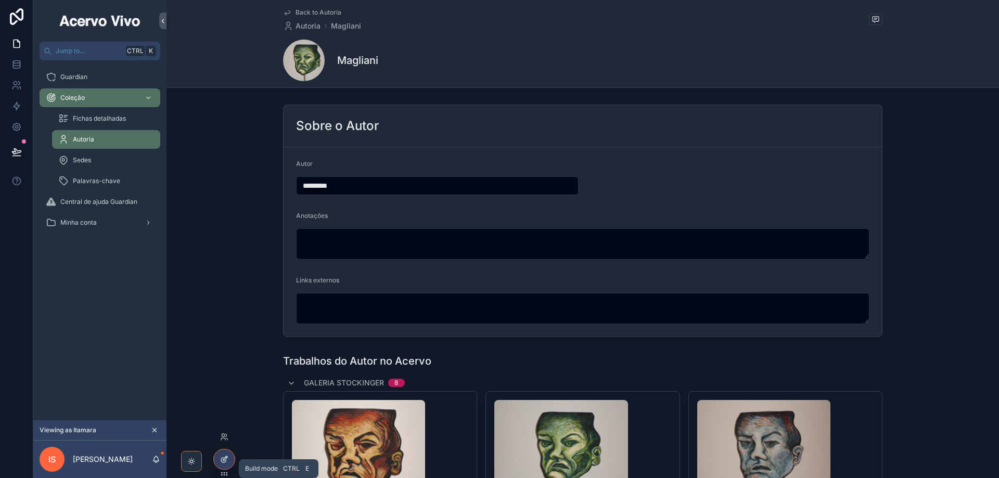
click at [226, 464] on div at bounding box center [224, 459] width 21 height 20
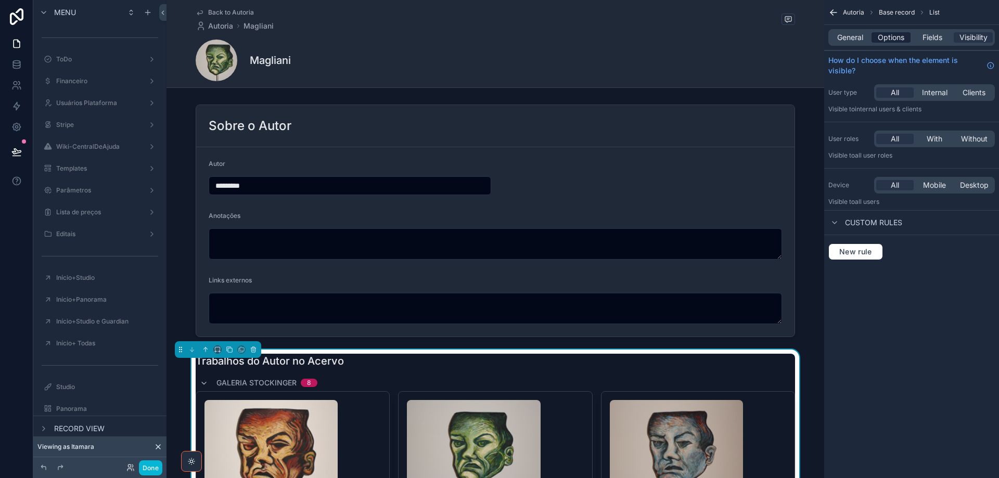
click at [896, 38] on span "Options" at bounding box center [890, 37] width 27 height 10
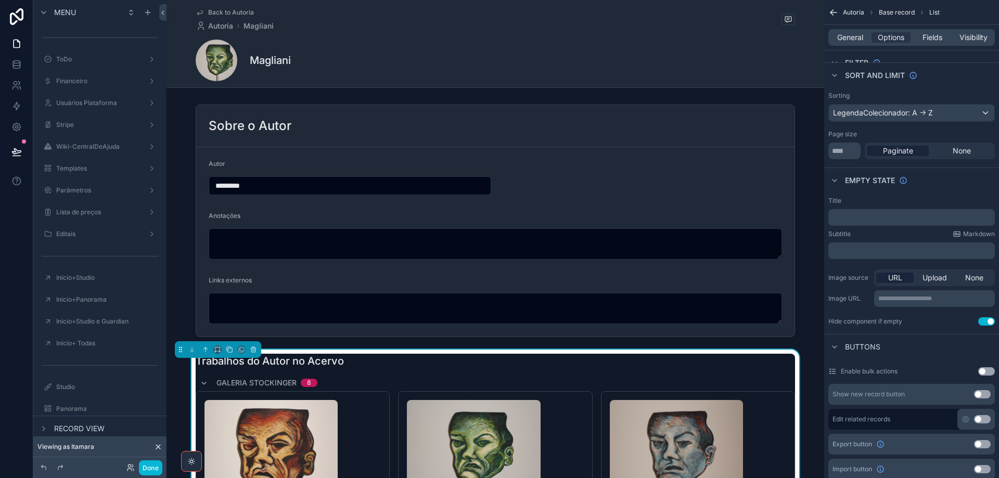
scroll to position [156, 0]
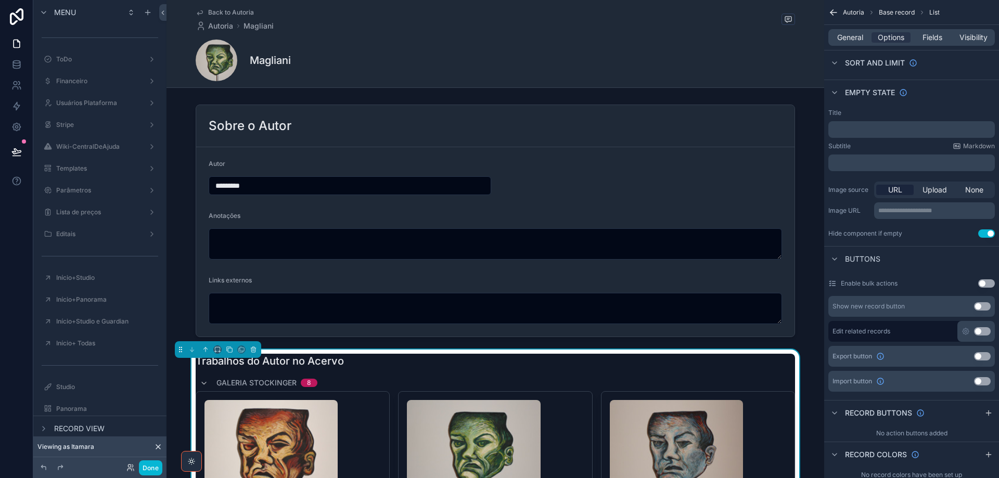
click at [986, 332] on button "Use setting" at bounding box center [982, 331] width 17 height 8
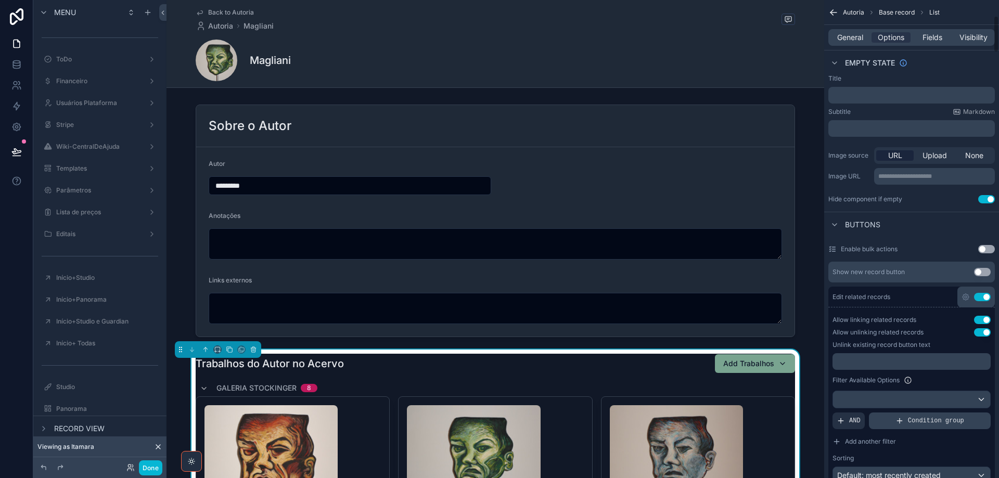
scroll to position [208, 0]
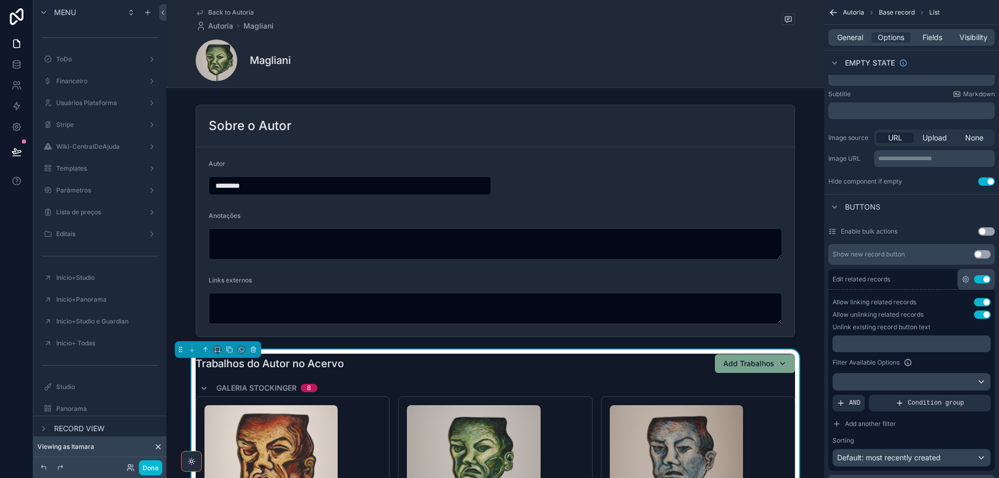
click at [966, 276] on icon "scrollable content" at bounding box center [965, 279] width 8 height 8
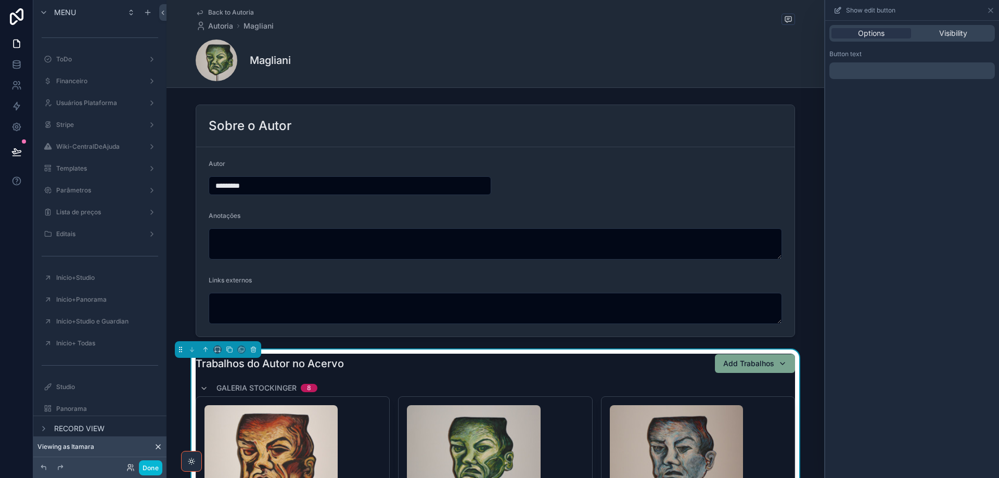
click at [862, 71] on p "﻿" at bounding box center [912, 70] width 159 height 12
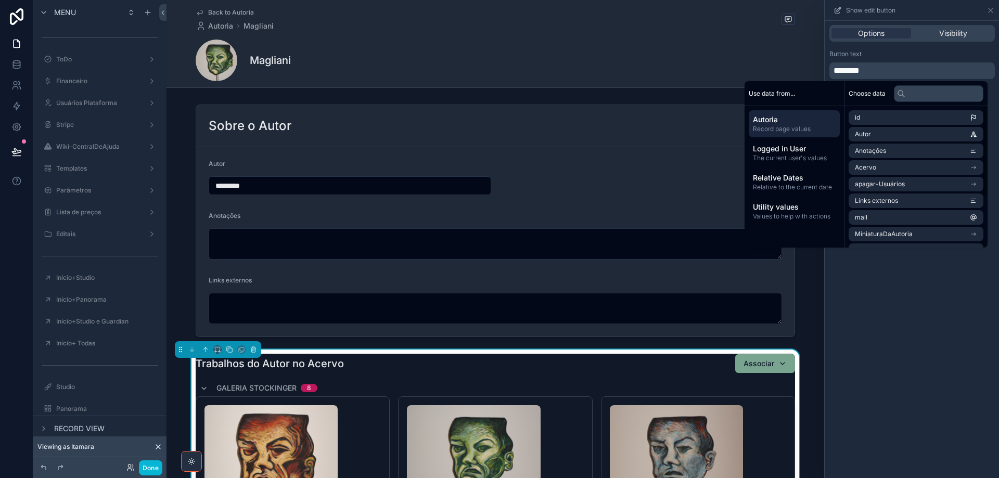
click at [911, 310] on div "Options Visibility Button text ********" at bounding box center [912, 249] width 174 height 457
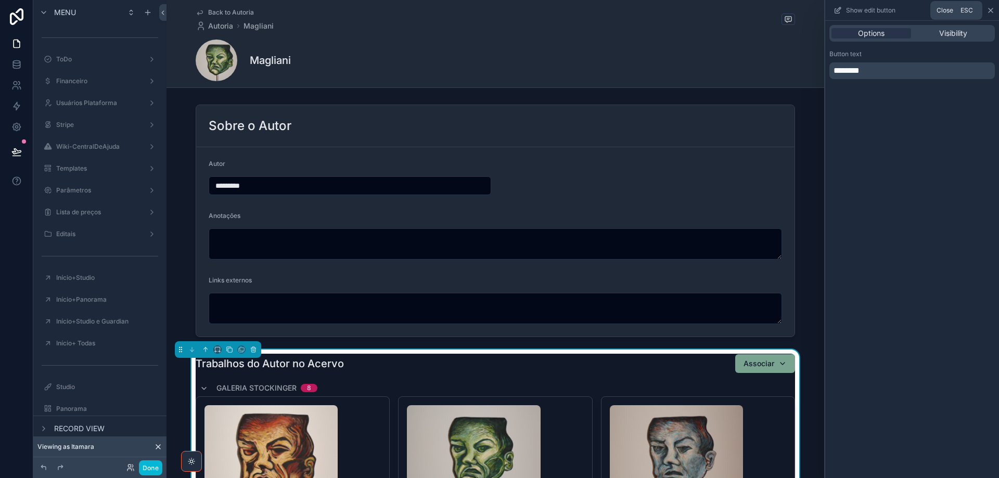
click at [992, 9] on icon at bounding box center [990, 10] width 8 height 8
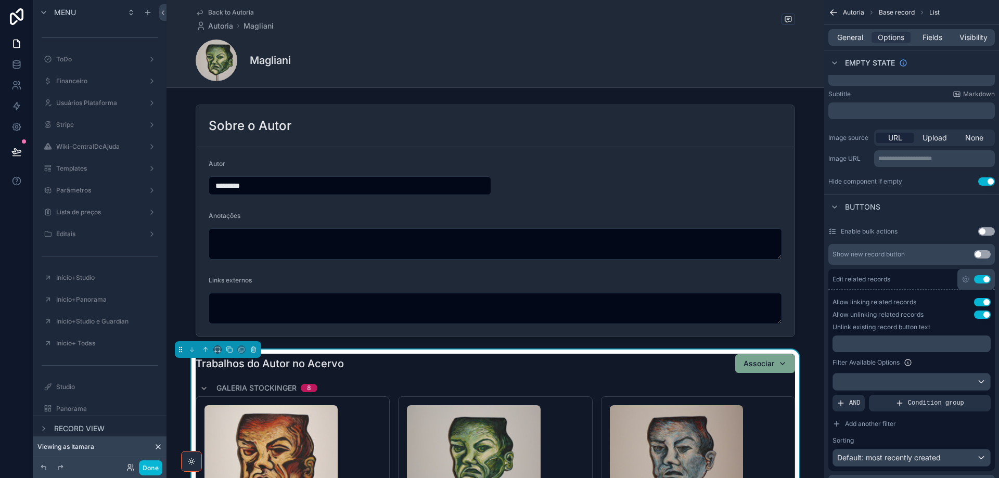
click at [931, 343] on p "﻿" at bounding box center [912, 344] width 152 height 8
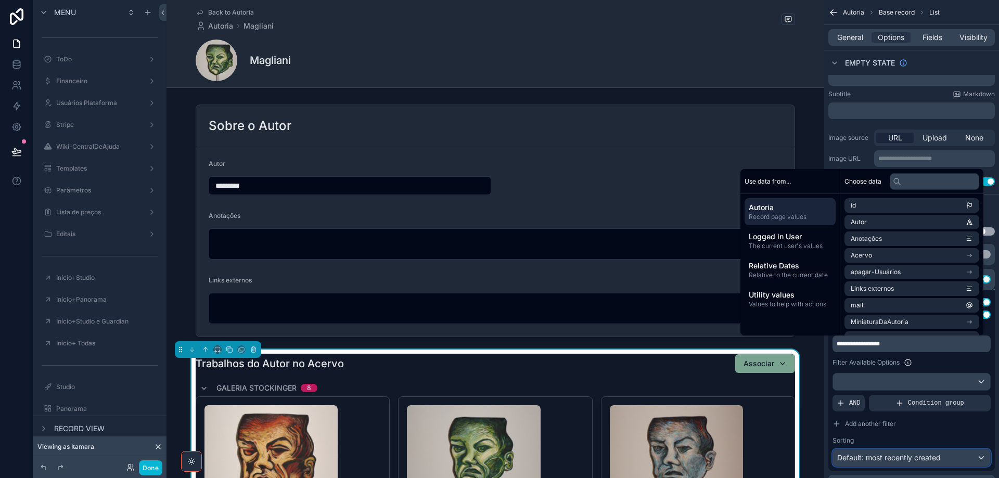
click at [912, 462] on span "Default: most recently created" at bounding box center [889, 458] width 104 height 10
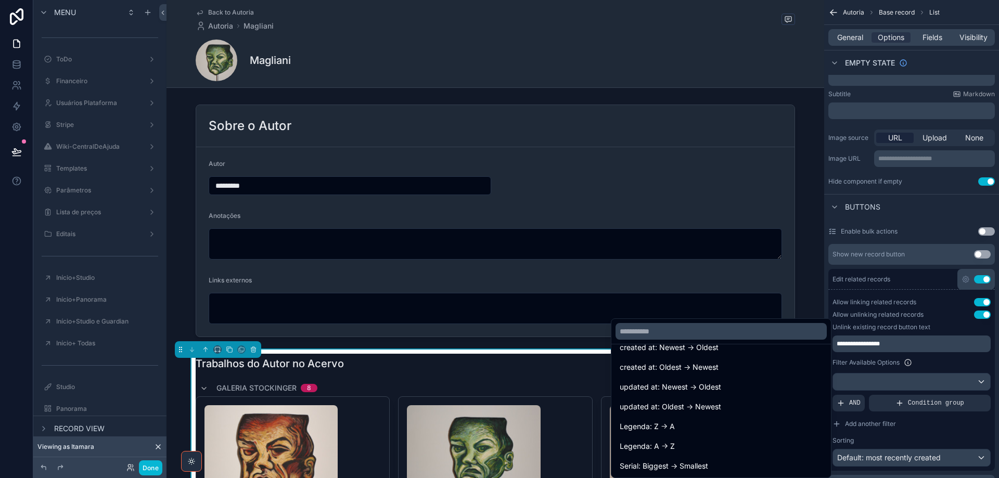
scroll to position [42, 0]
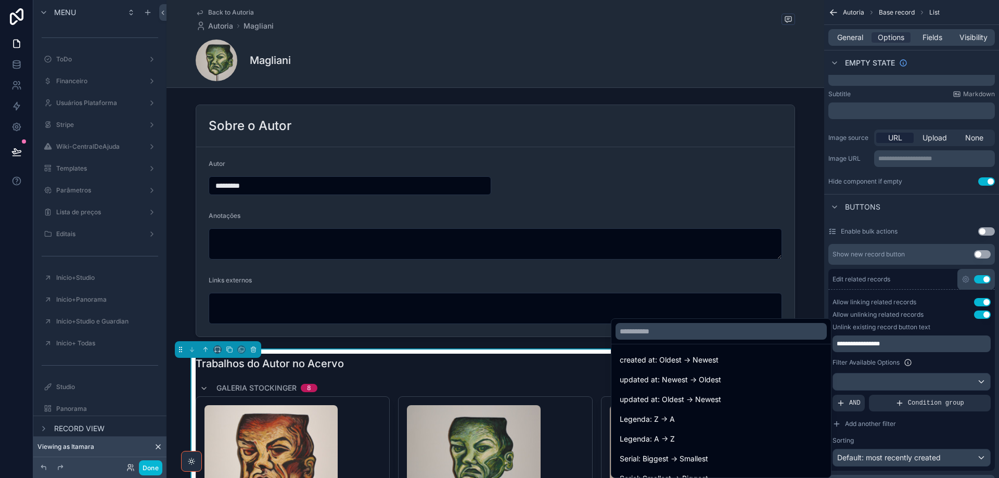
click at [889, 38] on div "scrollable content" at bounding box center [499, 239] width 999 height 478
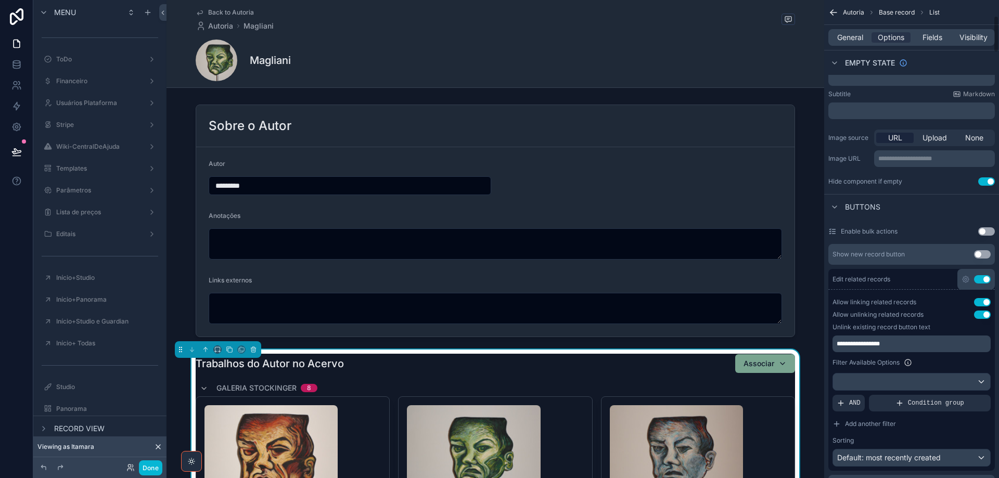
click at [889, 38] on span "Options" at bounding box center [890, 37] width 27 height 10
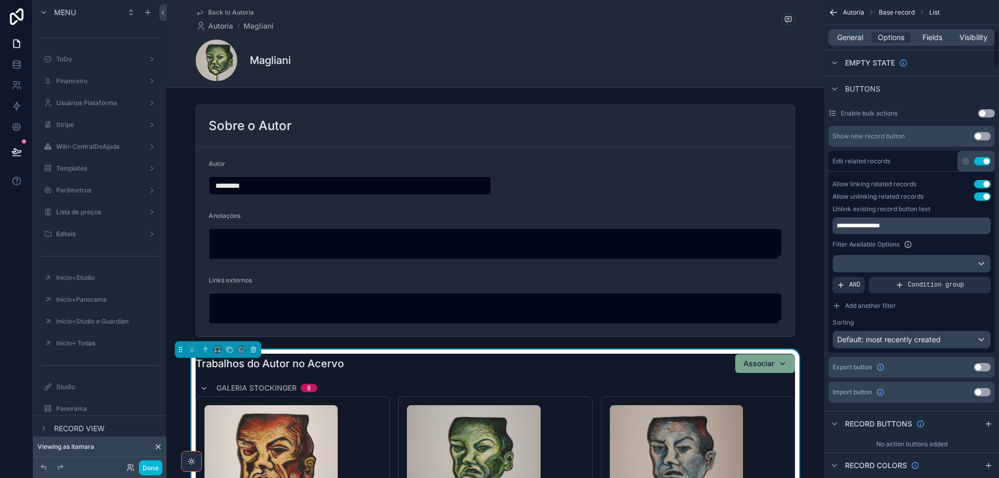
scroll to position [416, 0]
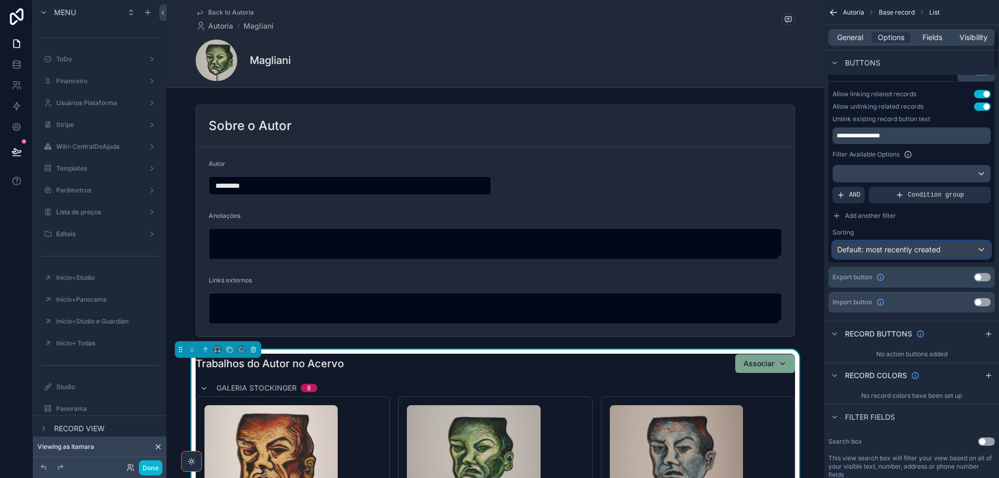
click at [904, 247] on span "Default: most recently created" at bounding box center [889, 249] width 104 height 9
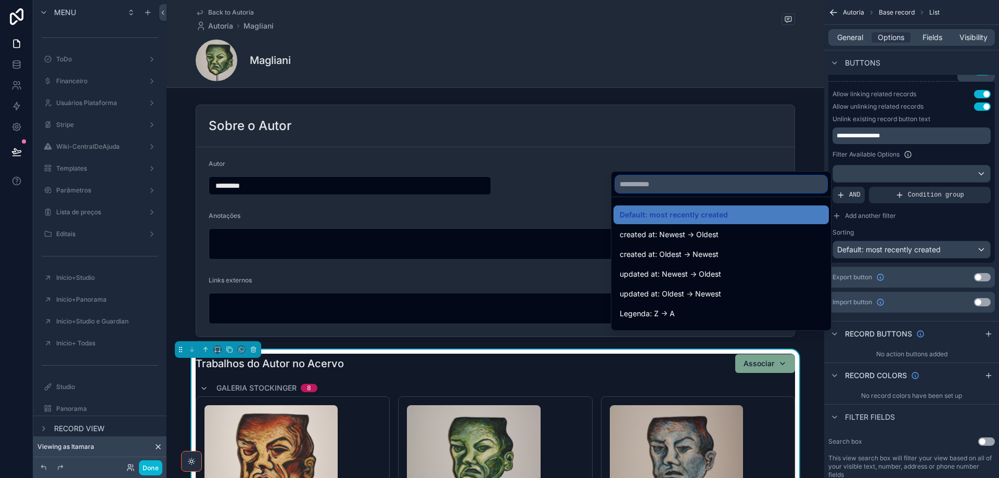
click at [688, 179] on input "text" at bounding box center [720, 184] width 211 height 17
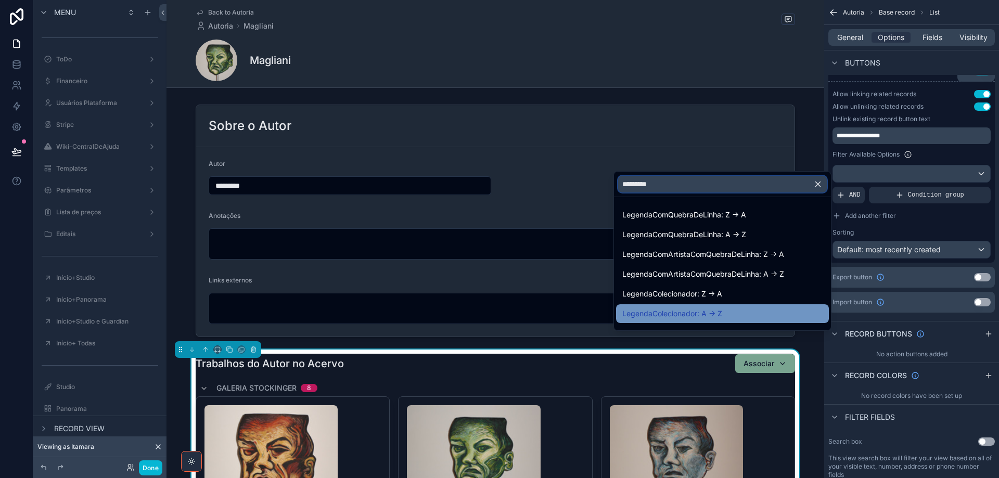
type input "*********"
click at [724, 317] on div "LegendaColecionador: A -> Z" at bounding box center [722, 313] width 200 height 12
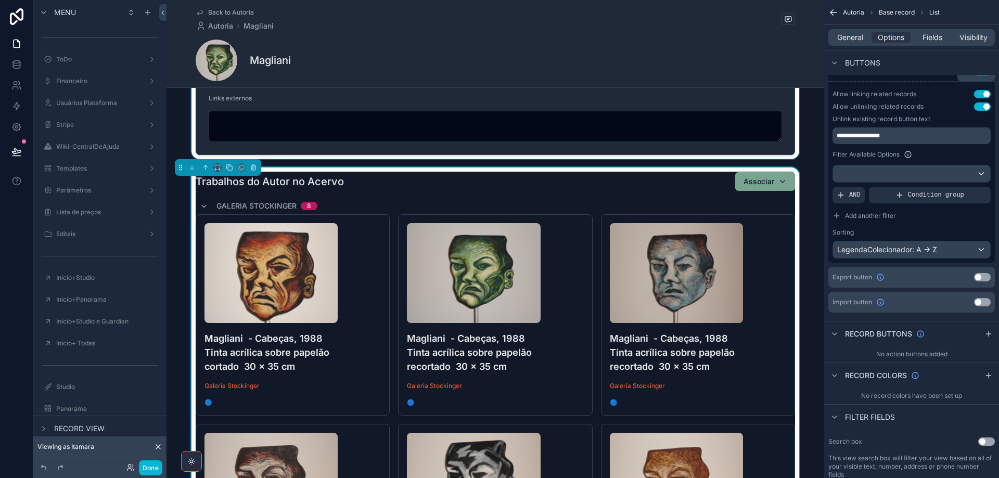
scroll to position [0, 0]
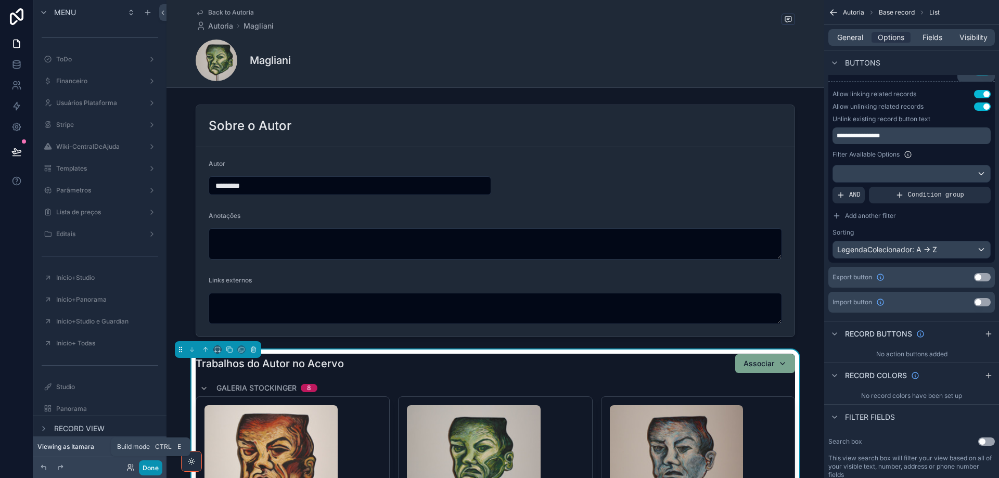
click at [155, 467] on button "Done" at bounding box center [150, 467] width 23 height 15
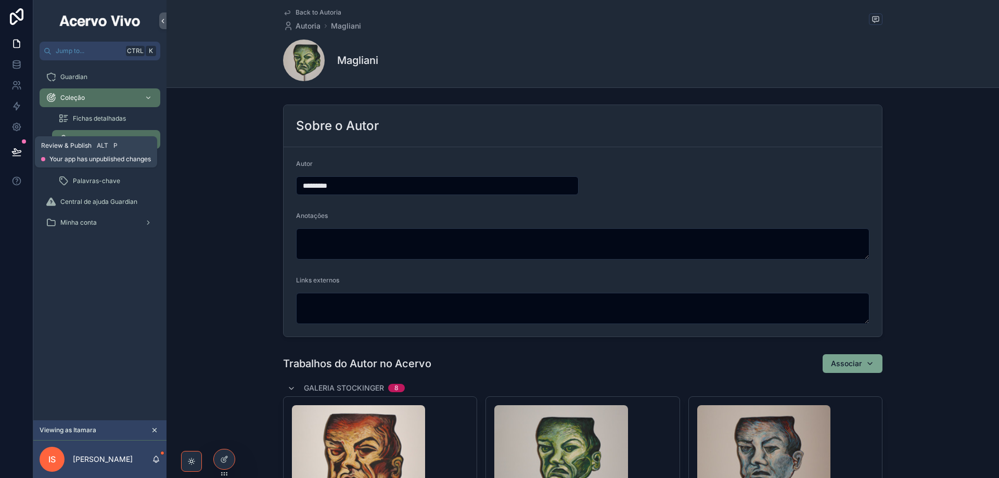
click at [15, 156] on icon at bounding box center [16, 156] width 8 height 0
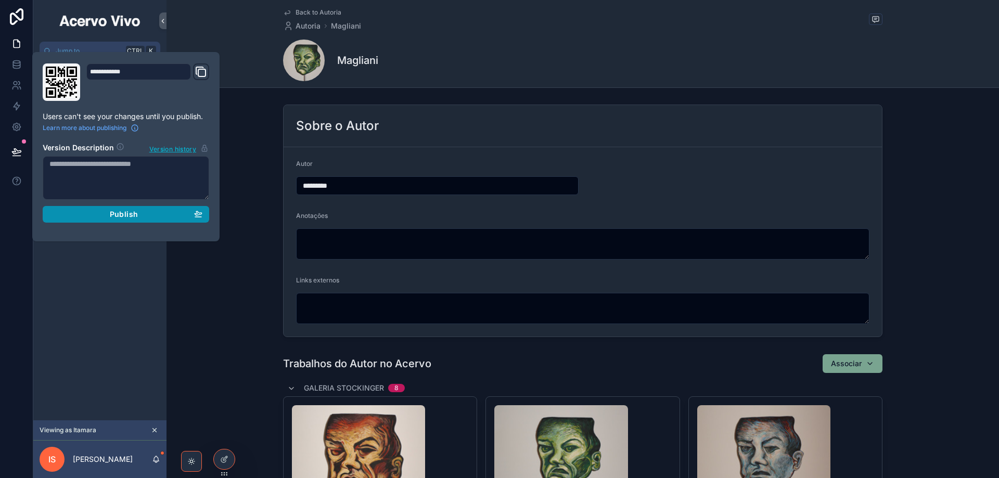
click at [115, 218] on span "Publish" at bounding box center [124, 214] width 28 height 9
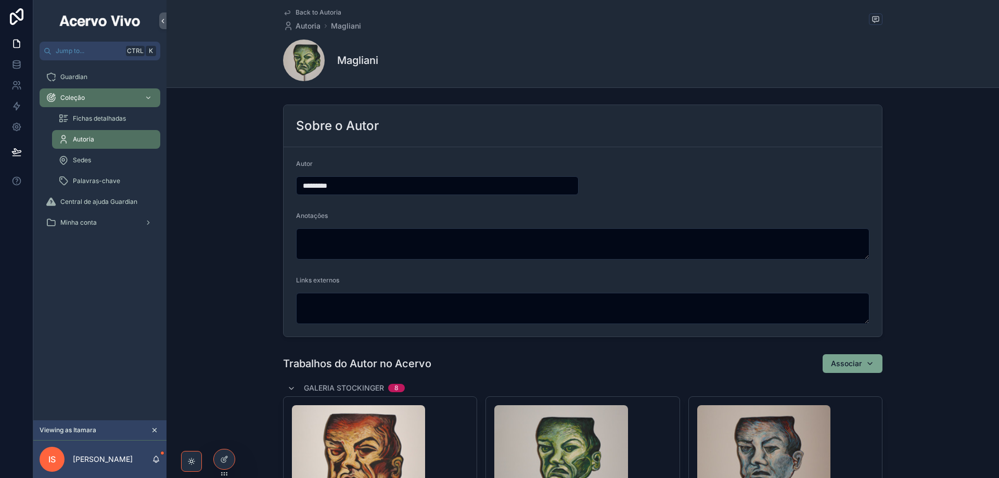
click at [208, 302] on div "Sobre o Autor Autor ******** Anotações Links externos" at bounding box center [582, 220] width 832 height 241
click at [88, 124] on div "Fichas detalhadas" at bounding box center [106, 118] width 96 height 17
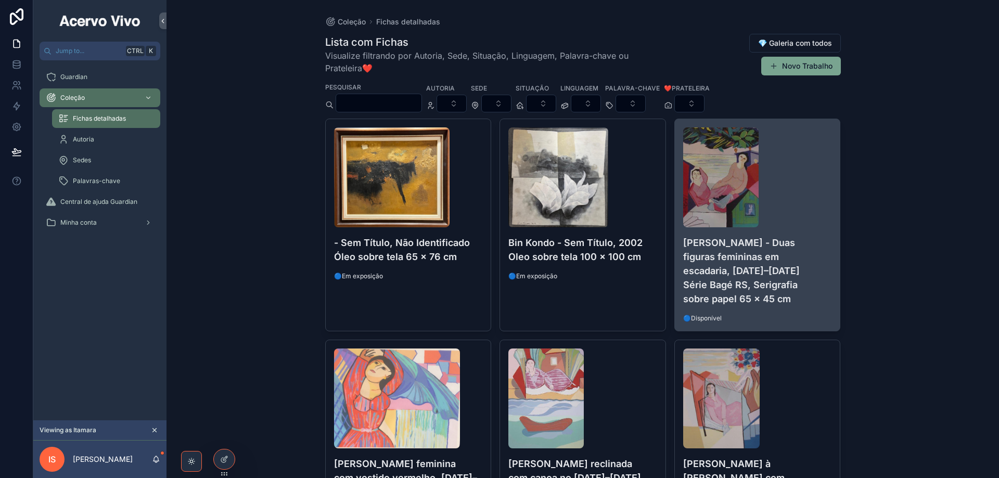
click at [803, 223] on div "scrollable content" at bounding box center [757, 177] width 149 height 100
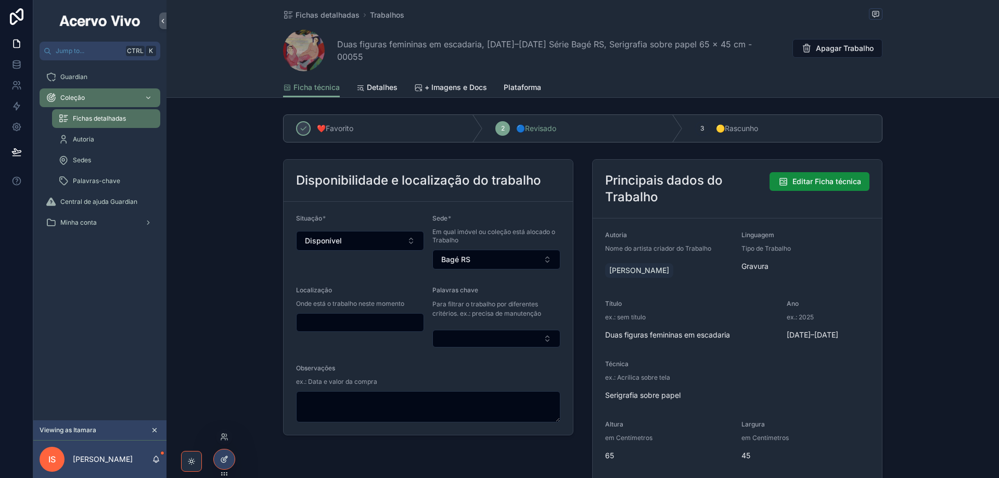
click at [227, 464] on div at bounding box center [224, 459] width 21 height 20
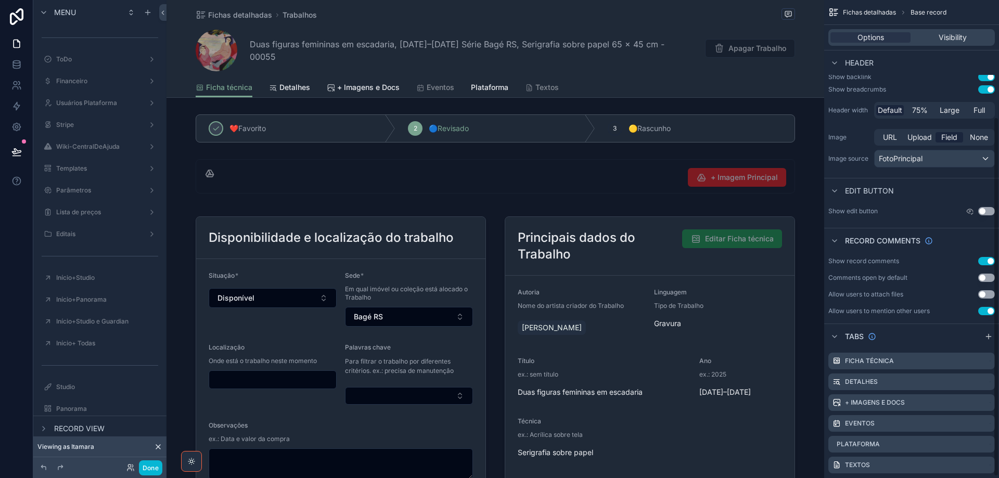
scroll to position [156, 0]
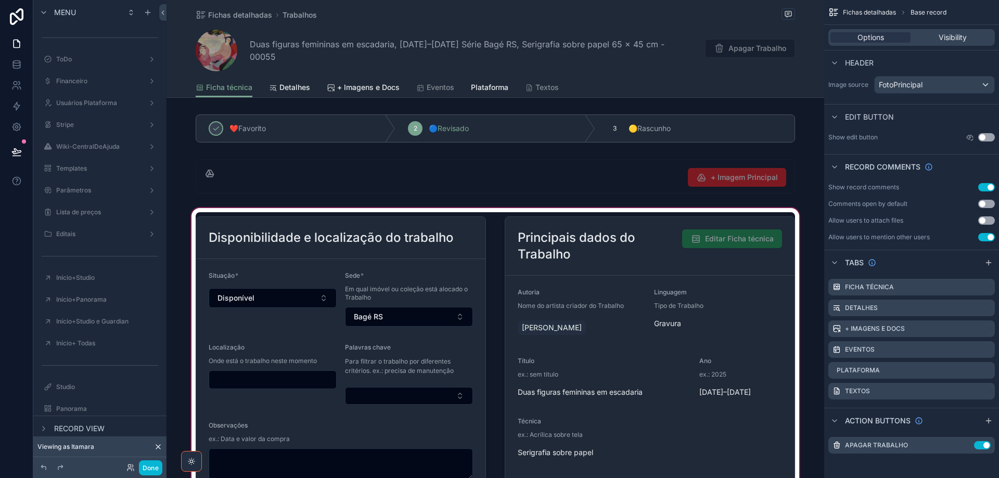
click at [773, 305] on div "scrollable content" at bounding box center [494, 402] width 657 height 392
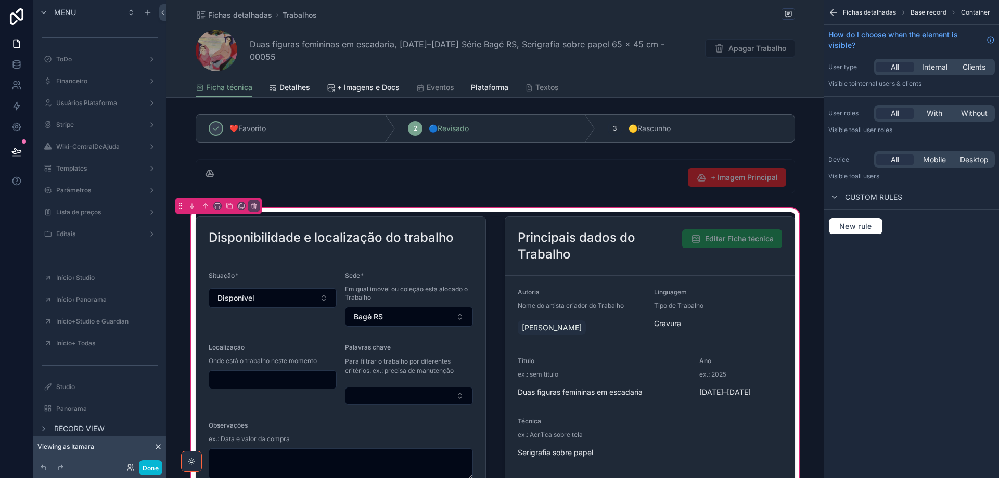
scroll to position [0, 0]
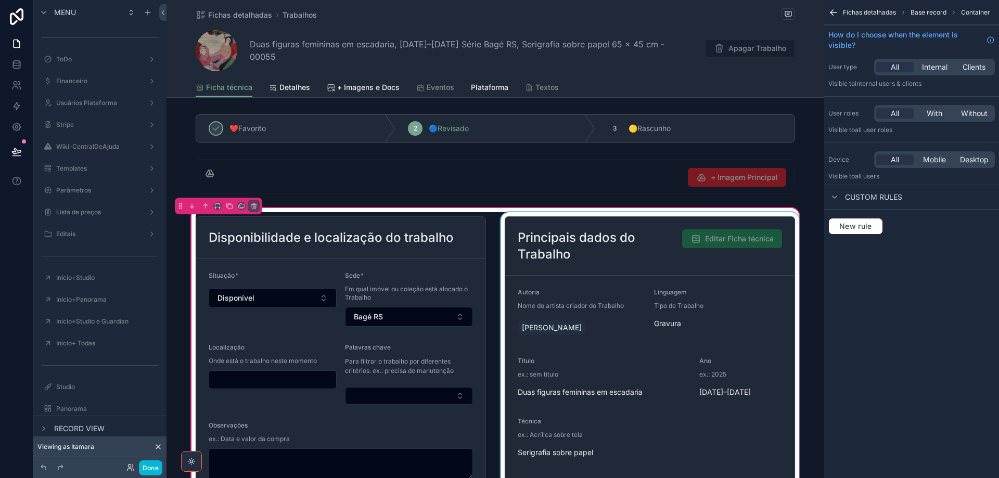
click at [769, 304] on div "scrollable content" at bounding box center [649, 402] width 303 height 380
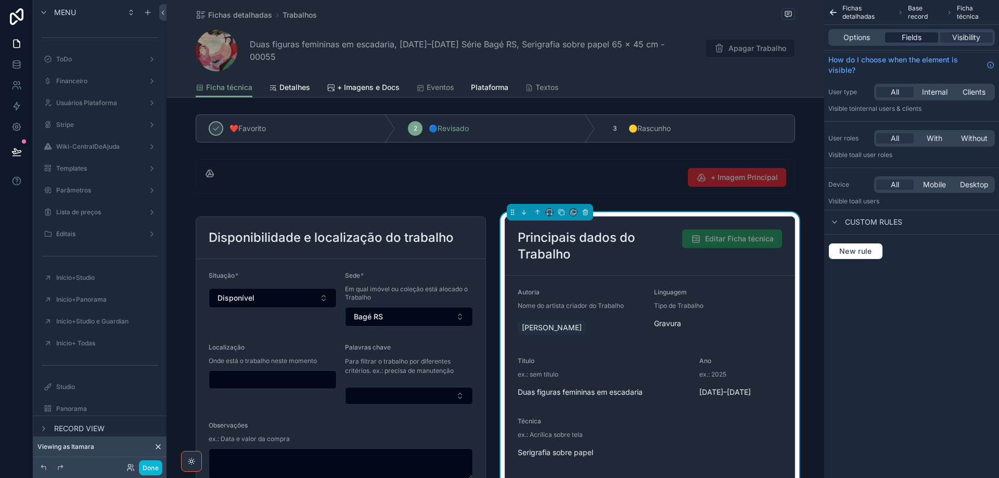
click at [915, 40] on span "Fields" at bounding box center [911, 37] width 20 height 10
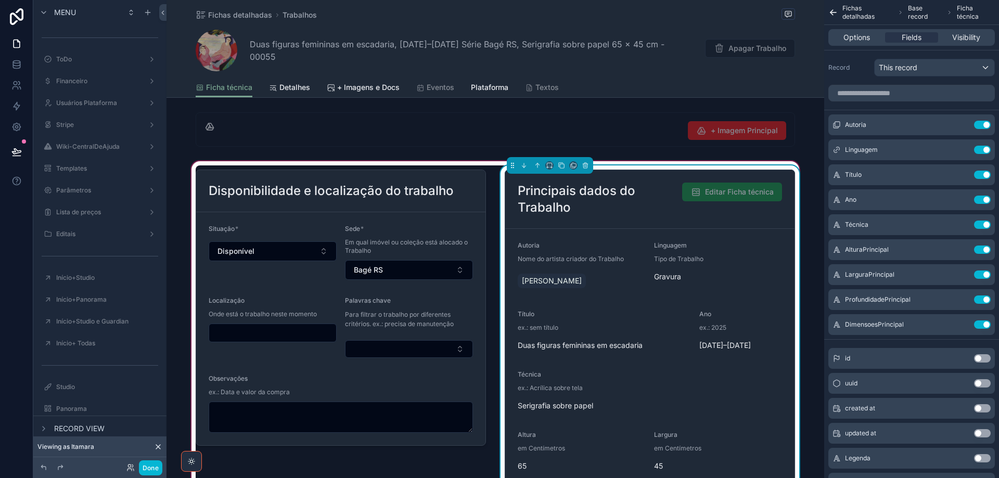
scroll to position [104, 0]
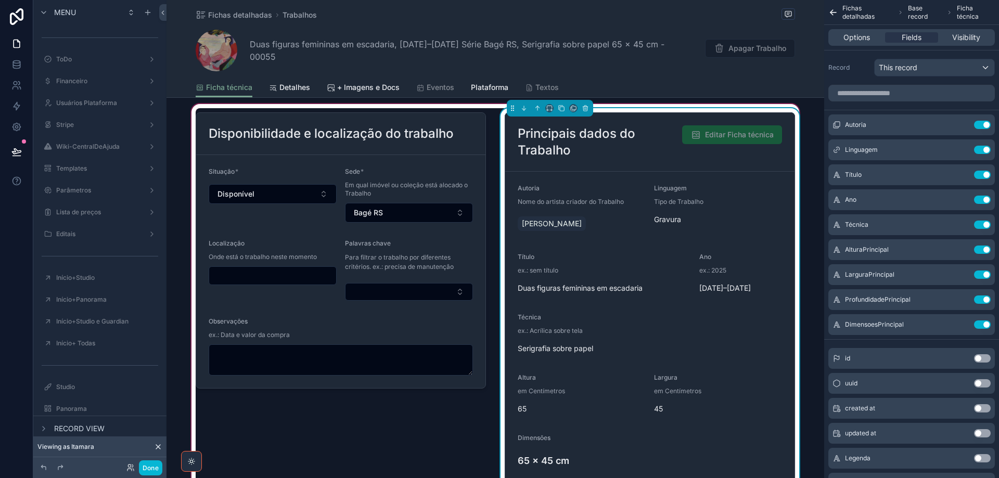
click at [760, 188] on div "Linguagem" at bounding box center [718, 190] width 128 height 12
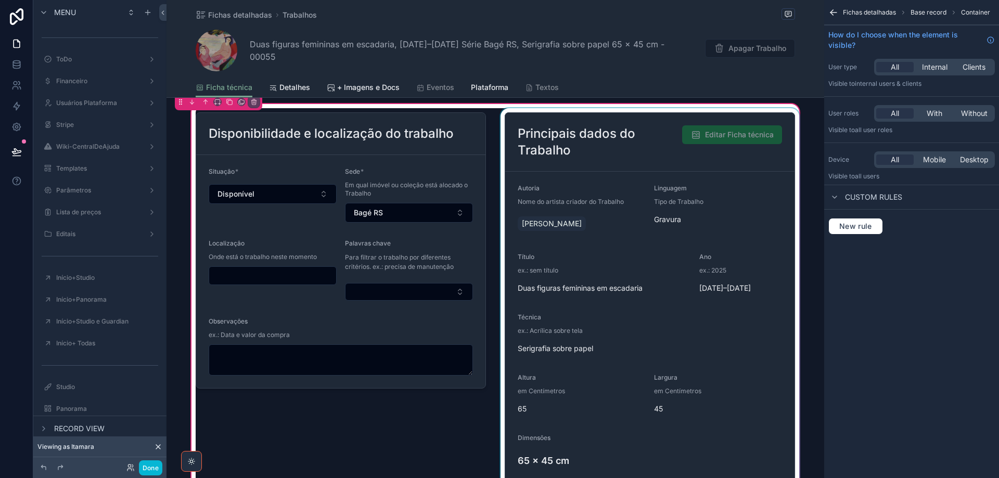
click at [760, 188] on div "scrollable content" at bounding box center [649, 298] width 303 height 380
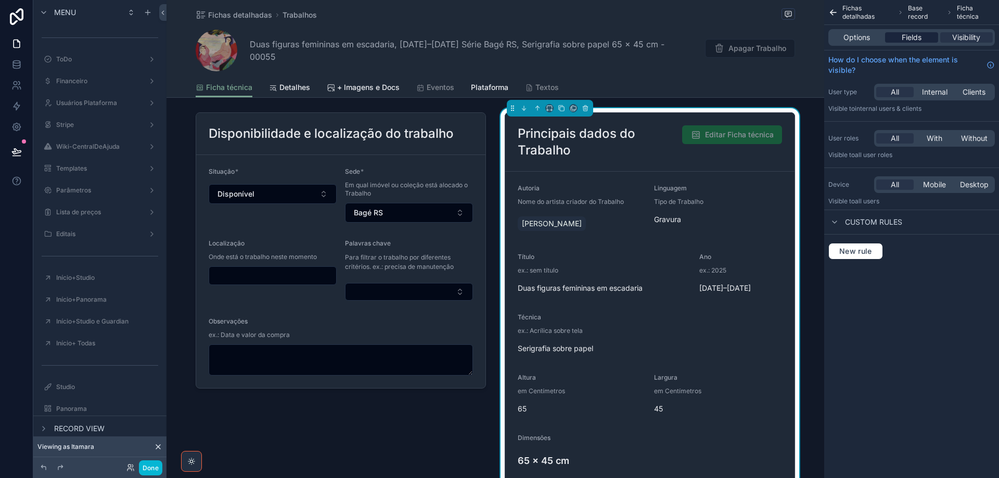
click at [911, 36] on span "Fields" at bounding box center [911, 37] width 20 height 10
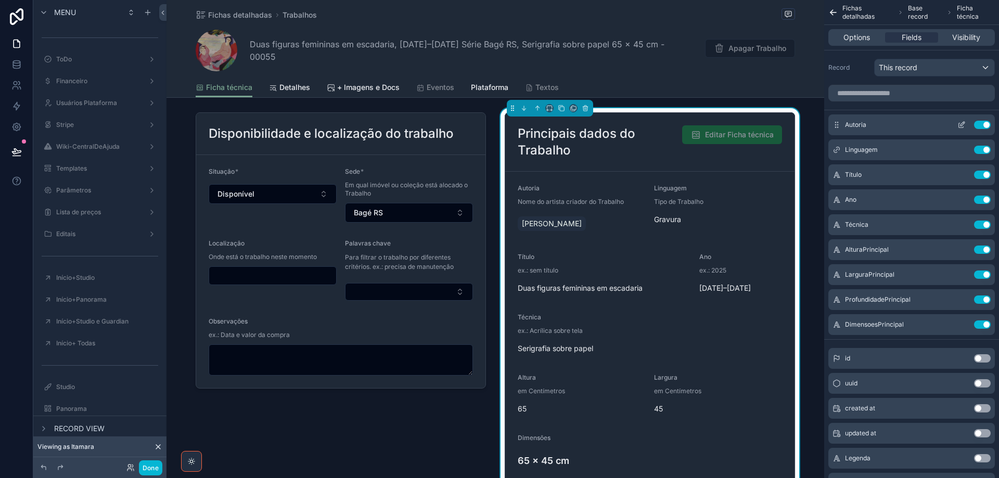
click at [961, 127] on icon "scrollable content" at bounding box center [961, 125] width 5 height 5
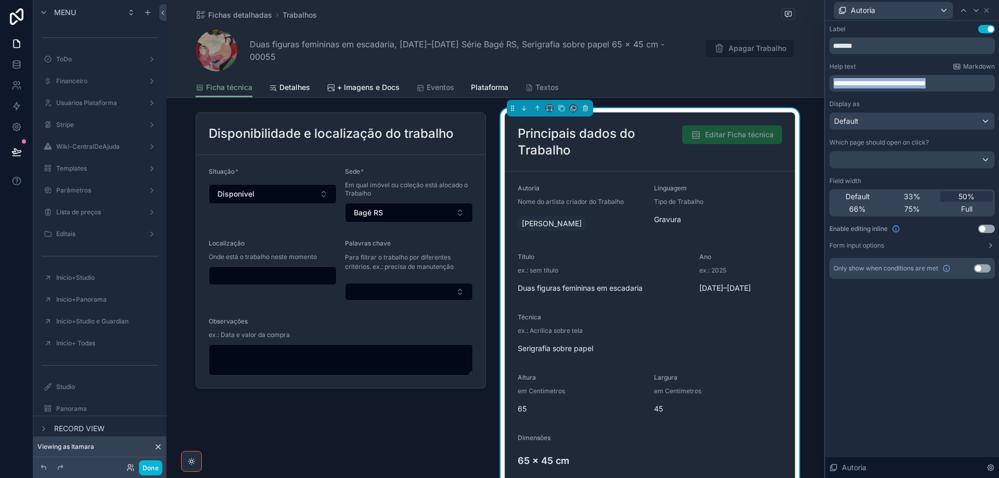
drag, startPoint x: 972, startPoint y: 86, endPoint x: 819, endPoint y: 80, distance: 153.0
click at [819, 80] on div "**********" at bounding box center [499, 239] width 999 height 478
click at [978, 13] on icon at bounding box center [976, 10] width 8 height 8
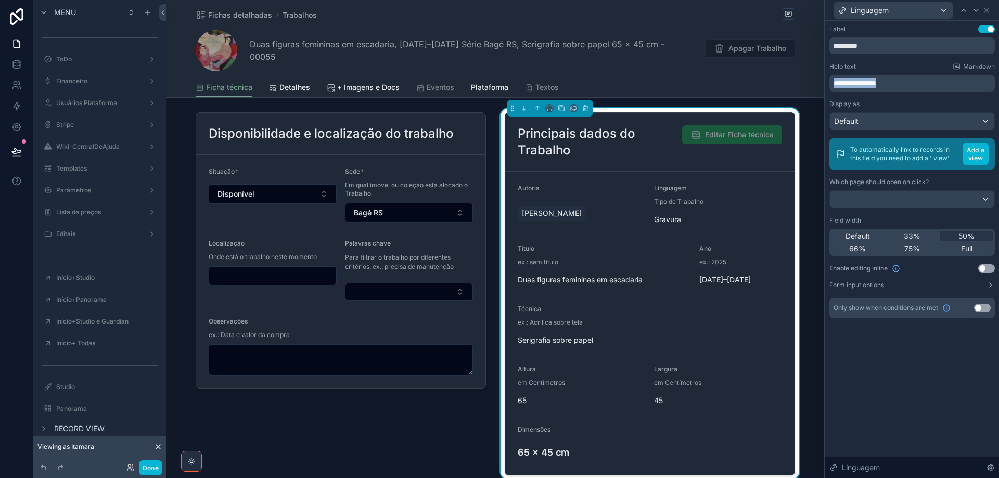
drag, startPoint x: 889, startPoint y: 82, endPoint x: 877, endPoint y: 56, distance: 28.8
click at [810, 78] on div "**********" at bounding box center [499, 239] width 999 height 478
click at [975, 10] on icon at bounding box center [976, 10] width 4 height 2
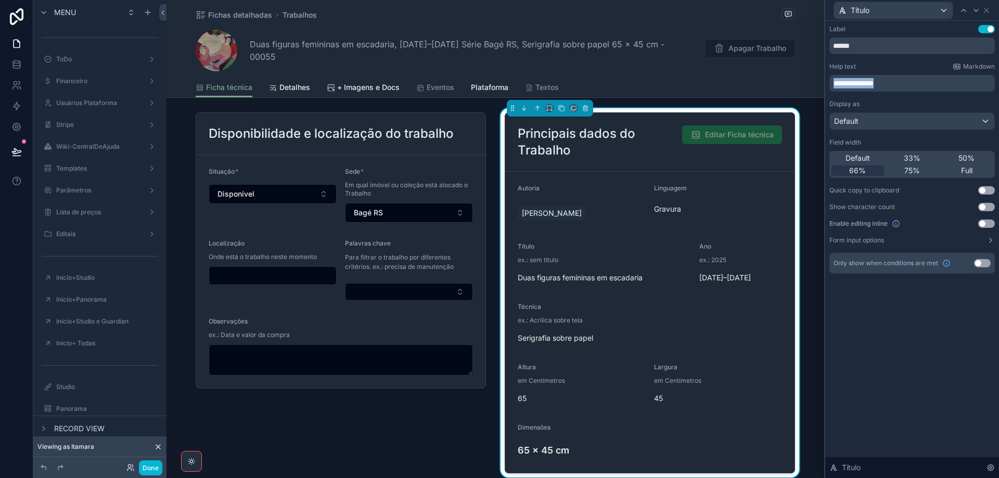
drag, startPoint x: 895, startPoint y: 81, endPoint x: 849, endPoint y: 62, distance: 49.3
click at [830, 81] on div "**********" at bounding box center [911, 83] width 165 height 17
click at [977, 11] on icon at bounding box center [976, 10] width 8 height 8
drag, startPoint x: 872, startPoint y: 82, endPoint x: 821, endPoint y: 74, distance: 52.1
click at [817, 79] on div "Ano Label Use setting *** Help text Markdown ********* Display as Default Field…" at bounding box center [499, 239] width 999 height 478
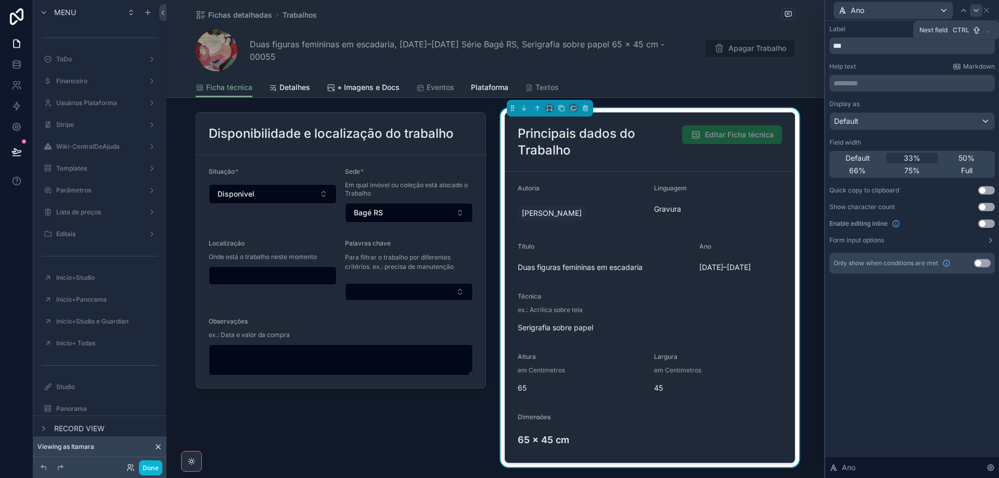
click at [975, 10] on icon at bounding box center [976, 10] width 4 height 2
drag, startPoint x: 913, startPoint y: 83, endPoint x: 872, endPoint y: 62, distance: 46.8
click at [832, 83] on div "**********" at bounding box center [911, 83] width 165 height 17
click at [975, 9] on icon at bounding box center [976, 10] width 8 height 8
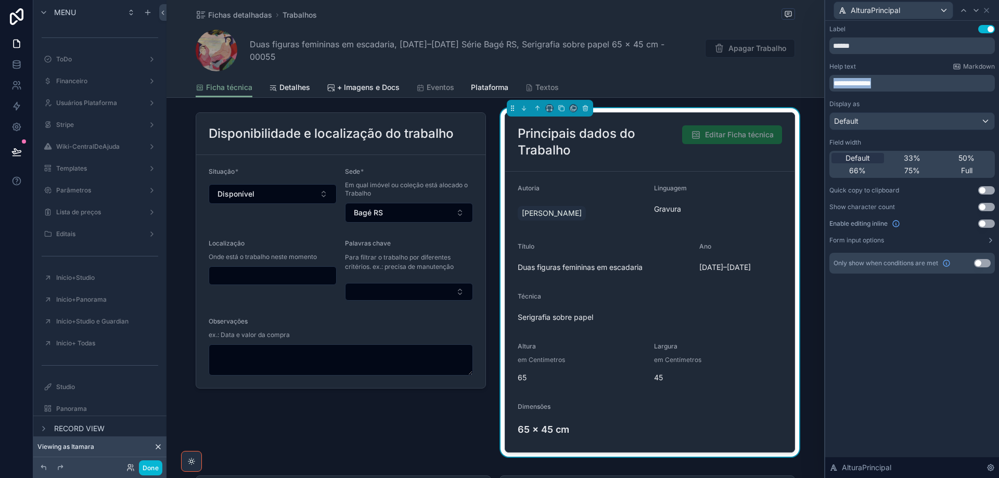
drag, startPoint x: 911, startPoint y: 82, endPoint x: 810, endPoint y: 80, distance: 100.9
click at [802, 85] on div "**********" at bounding box center [499, 239] width 999 height 478
click at [854, 84] on p "********* ﻿" at bounding box center [912, 83] width 159 height 10
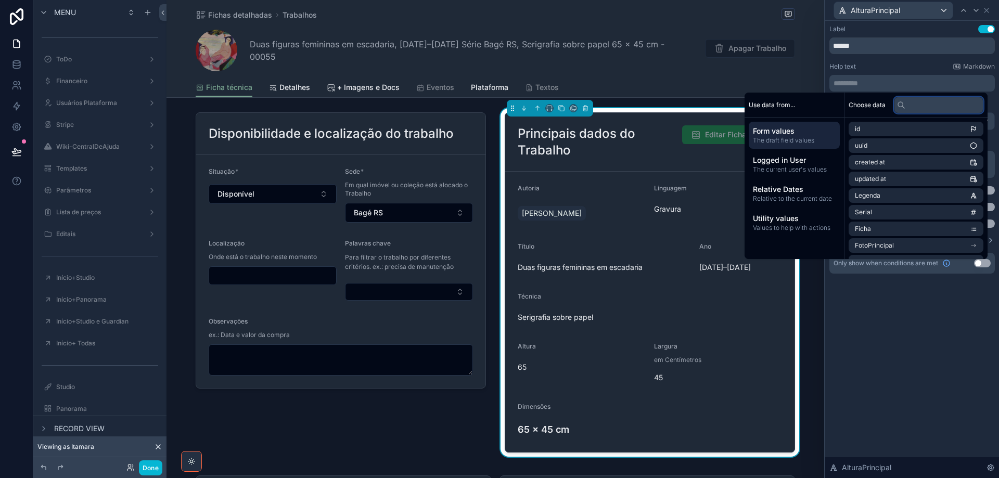
click at [911, 109] on input "text" at bounding box center [938, 105] width 89 height 17
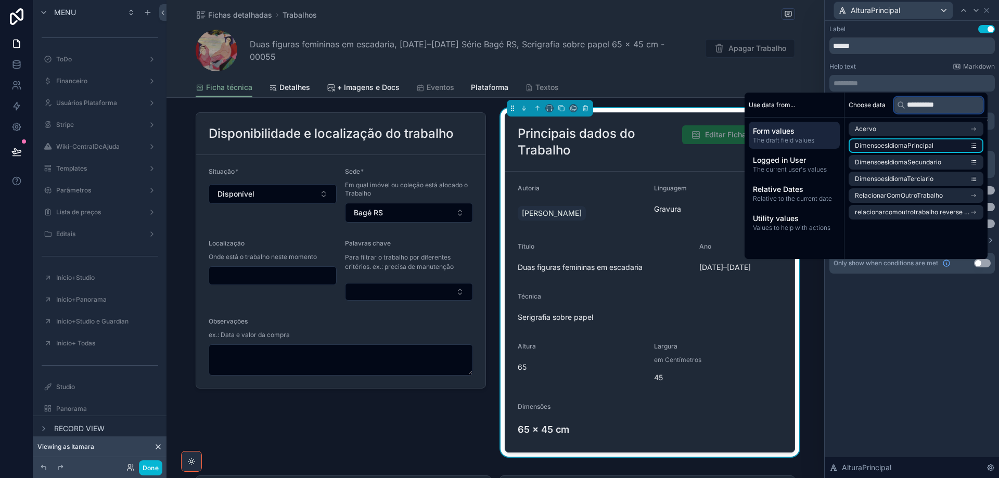
type input "**********"
click at [892, 144] on span "DimensoesIdiomaPrincipal" at bounding box center [894, 145] width 79 height 8
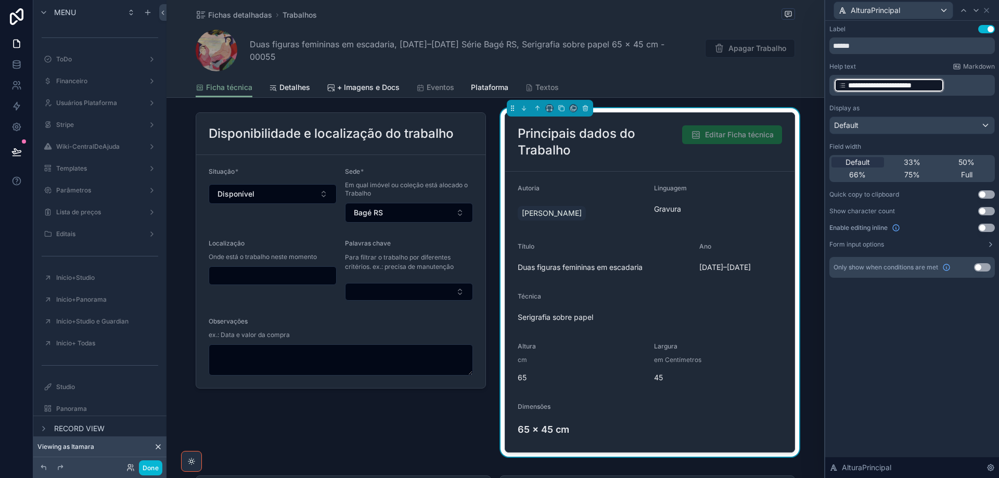
drag, startPoint x: 968, startPoint y: 87, endPoint x: 881, endPoint y: 87, distance: 87.4
click at [881, 87] on p "**********" at bounding box center [912, 85] width 159 height 17
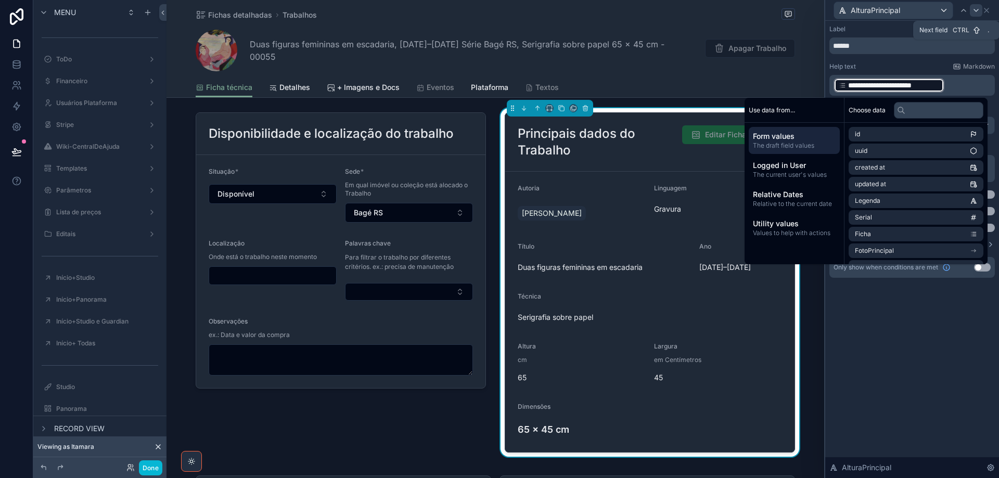
click at [978, 10] on icon at bounding box center [976, 10] width 8 height 8
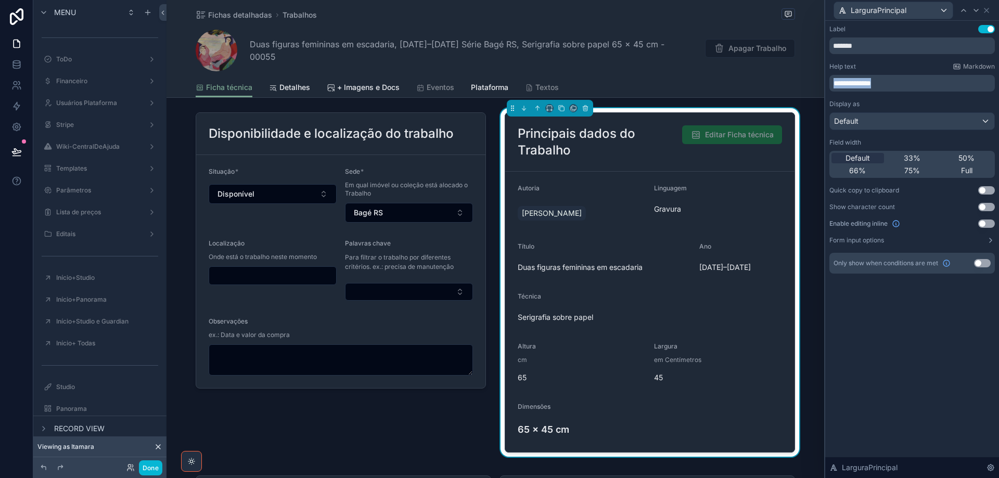
drag, startPoint x: 946, startPoint y: 84, endPoint x: 819, endPoint y: 85, distance: 126.9
click at [819, 86] on div "**********" at bounding box center [499, 239] width 999 height 478
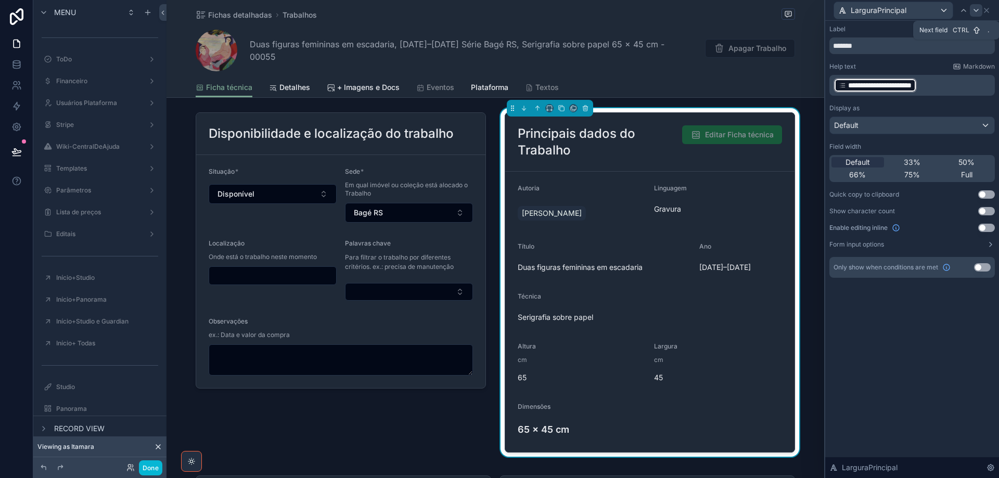
click at [978, 10] on icon at bounding box center [976, 10] width 8 height 8
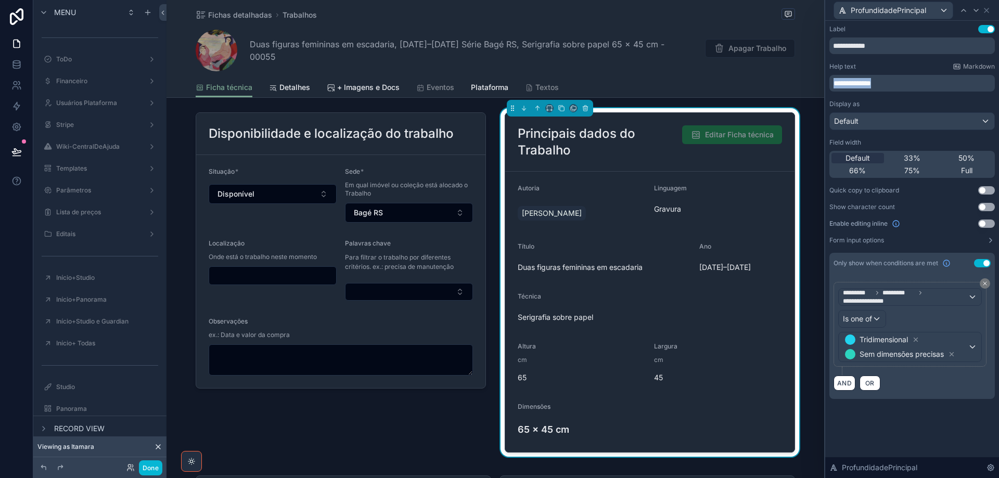
drag, startPoint x: 915, startPoint y: 84, endPoint x: 825, endPoint y: 85, distance: 90.0
click at [826, 87] on div "**********" at bounding box center [912, 222] width 174 height 403
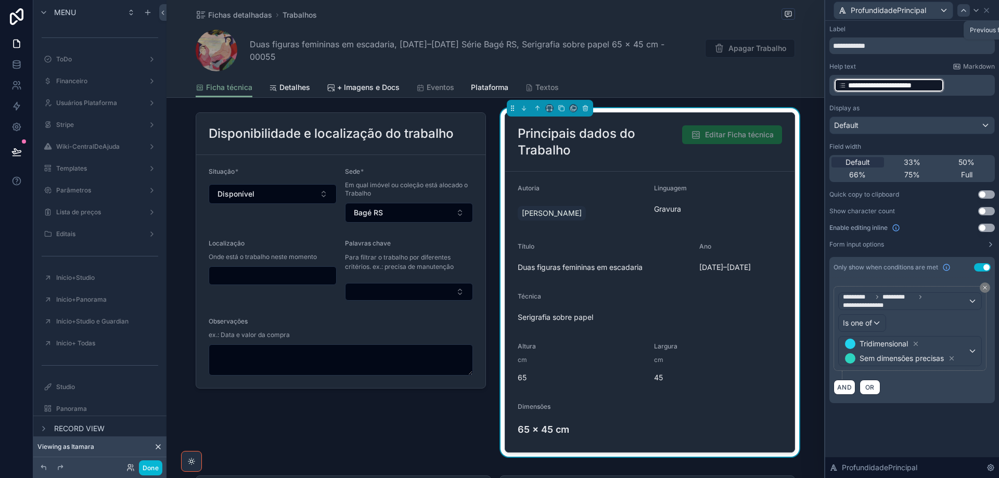
click at [963, 11] on icon at bounding box center [963, 10] width 8 height 8
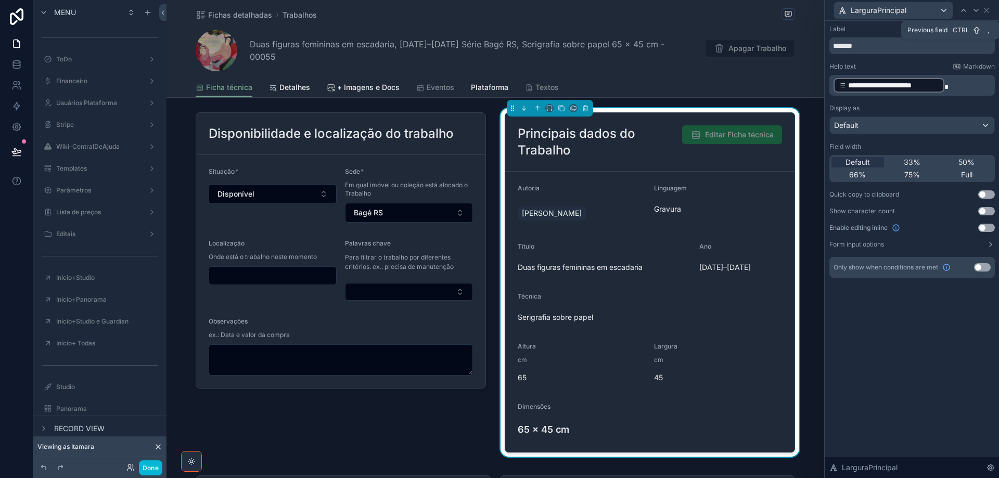
click at [963, 11] on icon at bounding box center [963, 10] width 8 height 8
drag, startPoint x: 856, startPoint y: 48, endPoint x: 823, endPoint y: 50, distance: 32.9
click at [823, 50] on div "**********" at bounding box center [499, 239] width 999 height 478
click at [969, 88] on p "**********" at bounding box center [912, 85] width 159 height 17
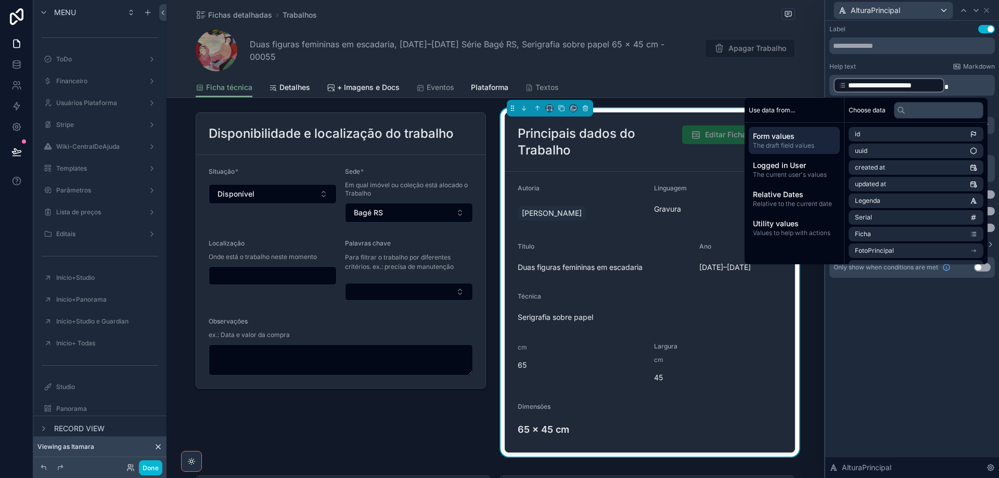
paste div "scrollable content"
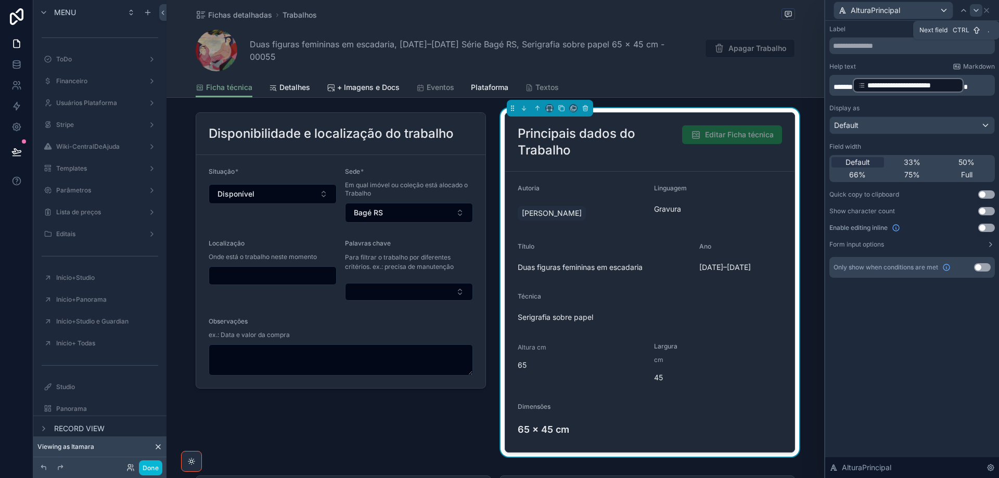
click at [975, 10] on icon at bounding box center [976, 10] width 4 height 2
drag, startPoint x: 877, startPoint y: 46, endPoint x: 822, endPoint y: 46, distance: 55.1
click at [822, 46] on div "**********" at bounding box center [499, 239] width 999 height 478
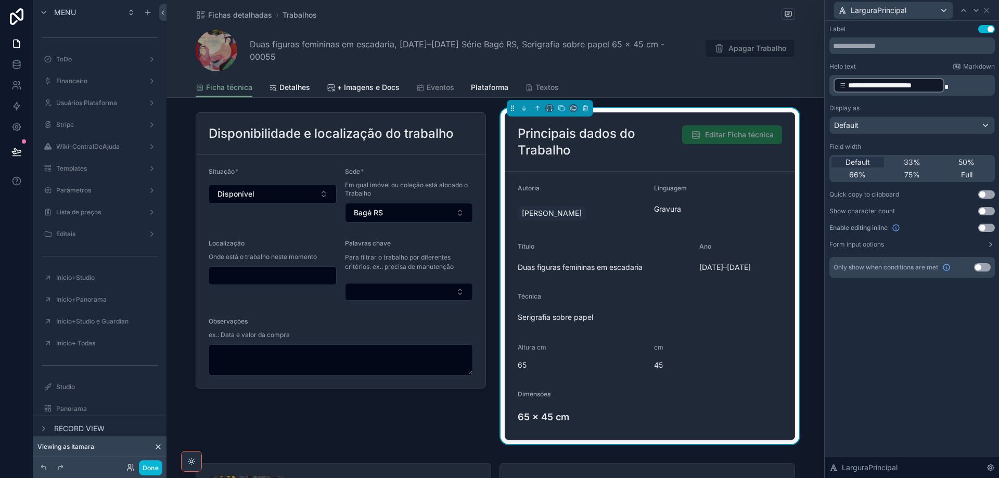
click at [954, 87] on p "**********" at bounding box center [912, 85] width 159 height 17
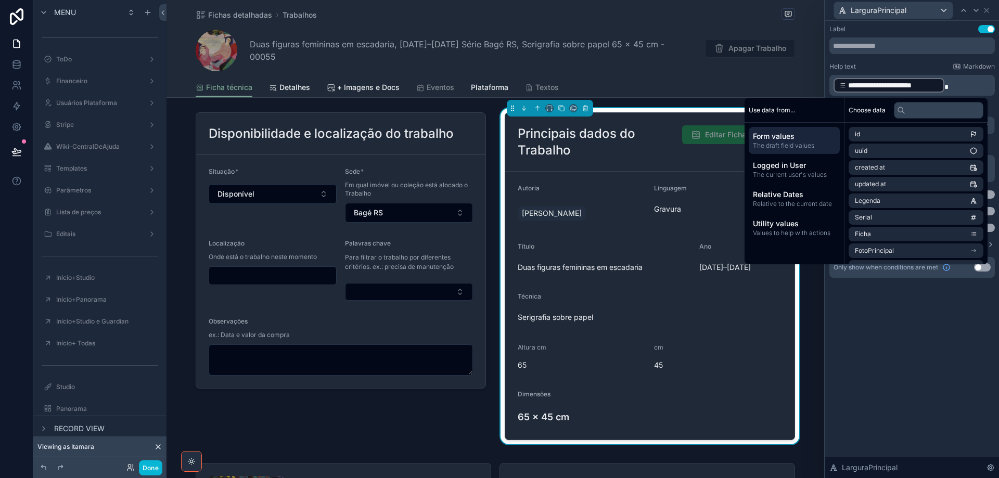
paste div "scrollable content"
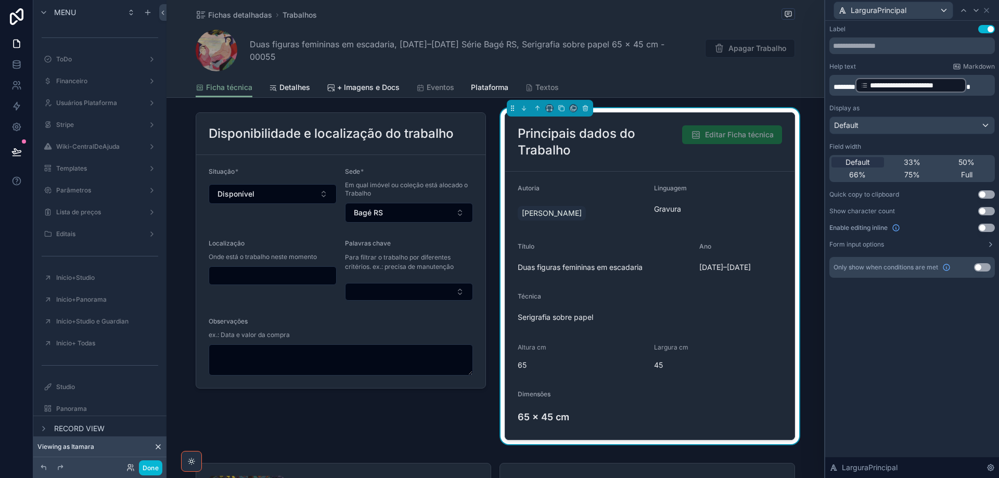
click at [933, 362] on div "**********" at bounding box center [912, 249] width 174 height 457
click at [962, 11] on icon at bounding box center [963, 10] width 8 height 8
click at [912, 162] on span "33%" at bounding box center [912, 162] width 17 height 10
click at [975, 10] on icon at bounding box center [976, 10] width 8 height 8
click at [926, 166] on div "Default 33% 50% 66% 75% Full" at bounding box center [911, 168] width 165 height 27
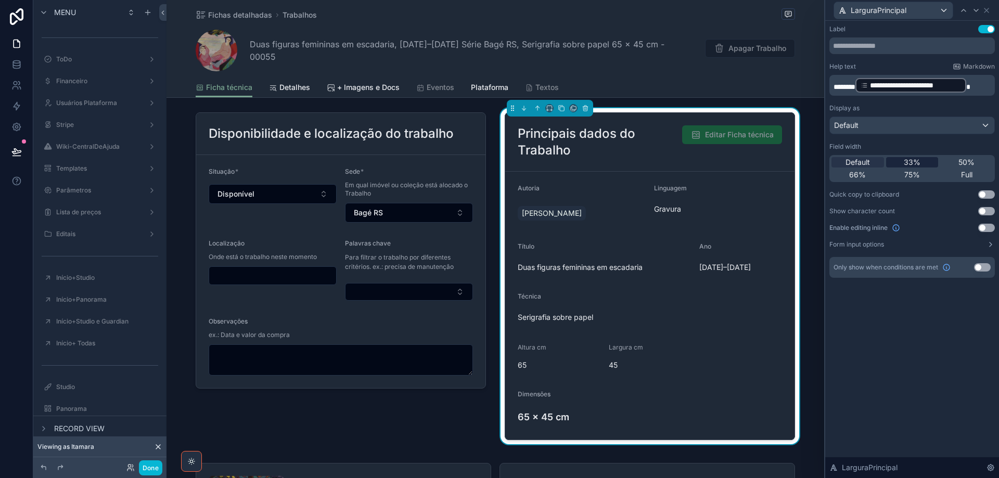
click at [924, 159] on div "33%" at bounding box center [912, 162] width 53 height 10
click at [975, 14] on icon at bounding box center [976, 10] width 8 height 8
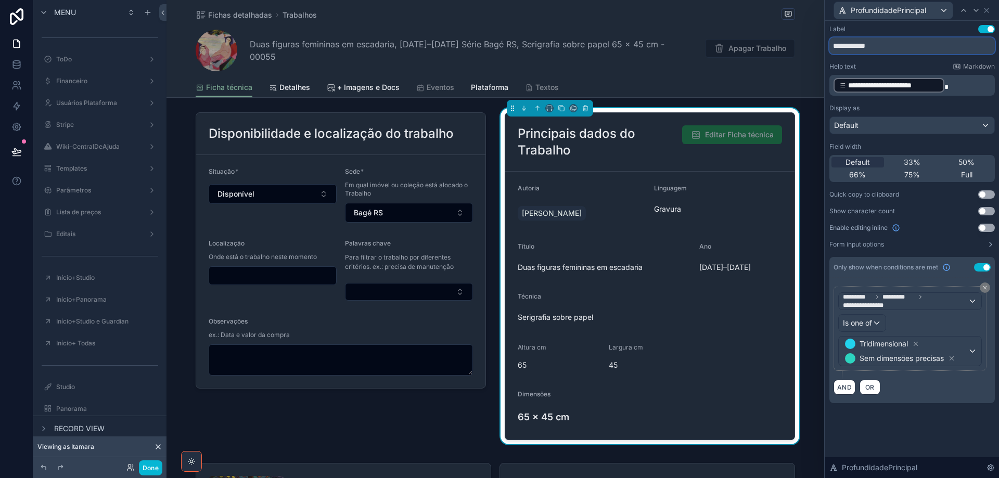
drag, startPoint x: 882, startPoint y: 43, endPoint x: 829, endPoint y: 42, distance: 52.5
click at [829, 42] on input "**********" at bounding box center [911, 45] width 165 height 17
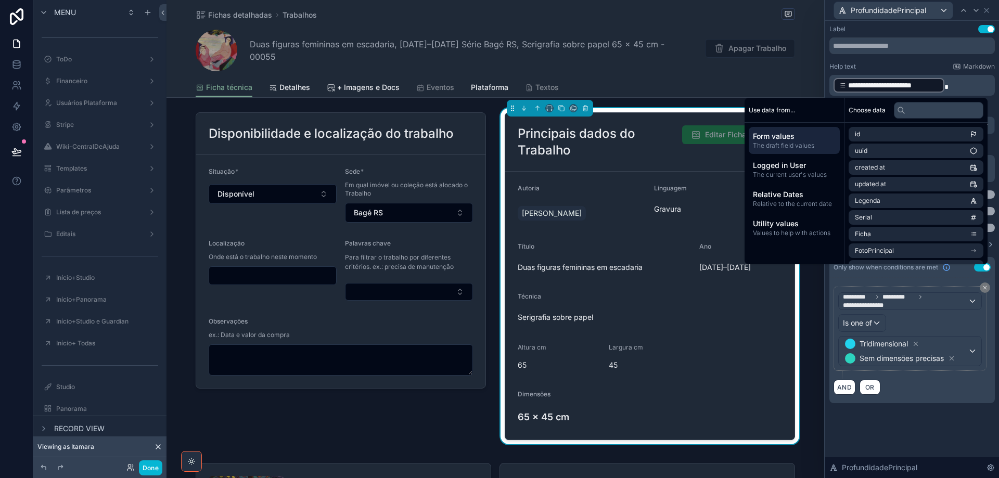
click at [966, 81] on p "**********" at bounding box center [912, 85] width 159 height 17
paste div "scrollable content"
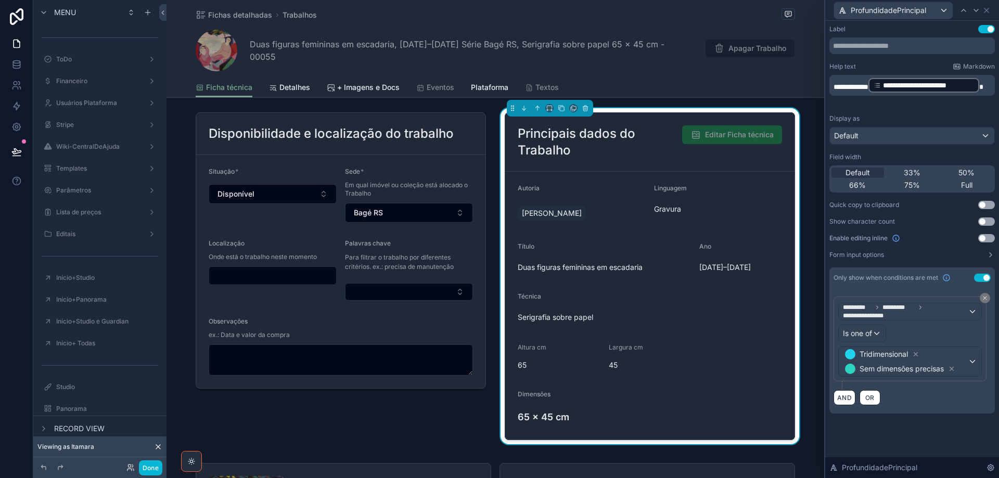
drag, startPoint x: 924, startPoint y: 63, endPoint x: 926, endPoint y: 78, distance: 14.8
click at [922, 63] on div "Help text Markdown" at bounding box center [911, 66] width 165 height 8
click at [921, 170] on div "33%" at bounding box center [912, 172] width 53 height 10
click at [965, 12] on icon at bounding box center [963, 10] width 8 height 8
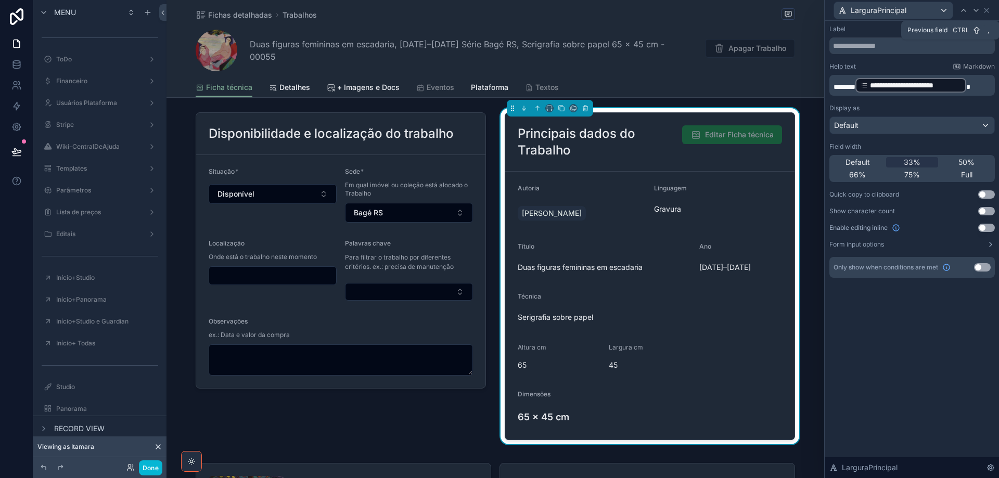
click at [965, 12] on icon at bounding box center [963, 10] width 8 height 8
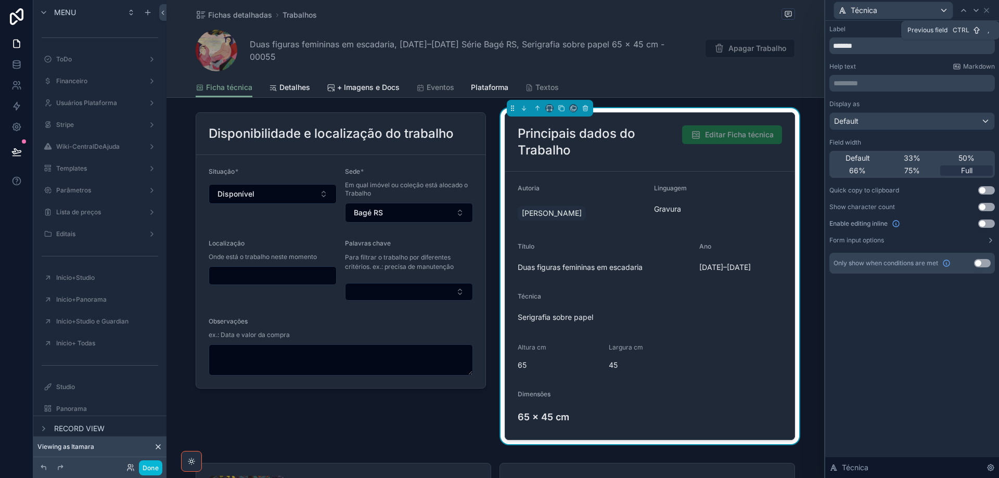
click at [965, 12] on icon at bounding box center [963, 10] width 8 height 8
click at [964, 12] on icon at bounding box center [963, 10] width 8 height 8
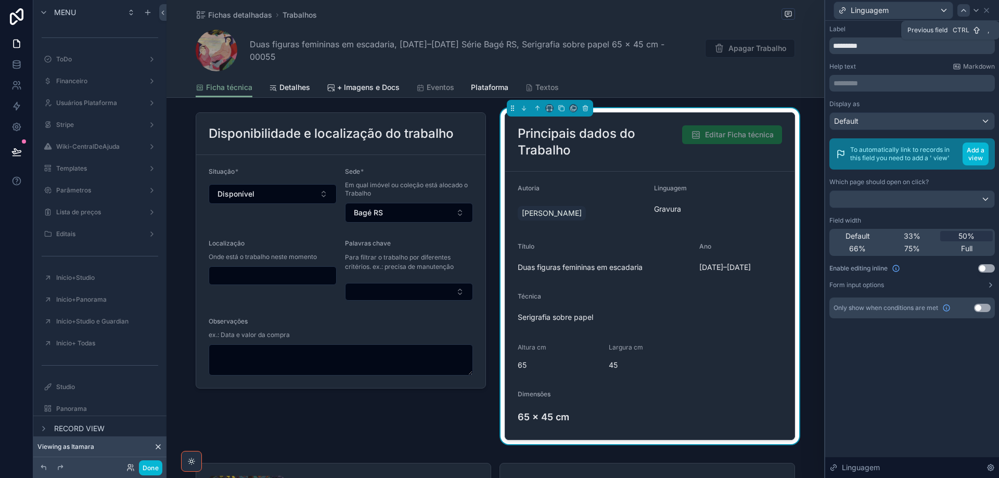
click at [963, 11] on icon at bounding box center [963, 10] width 8 height 8
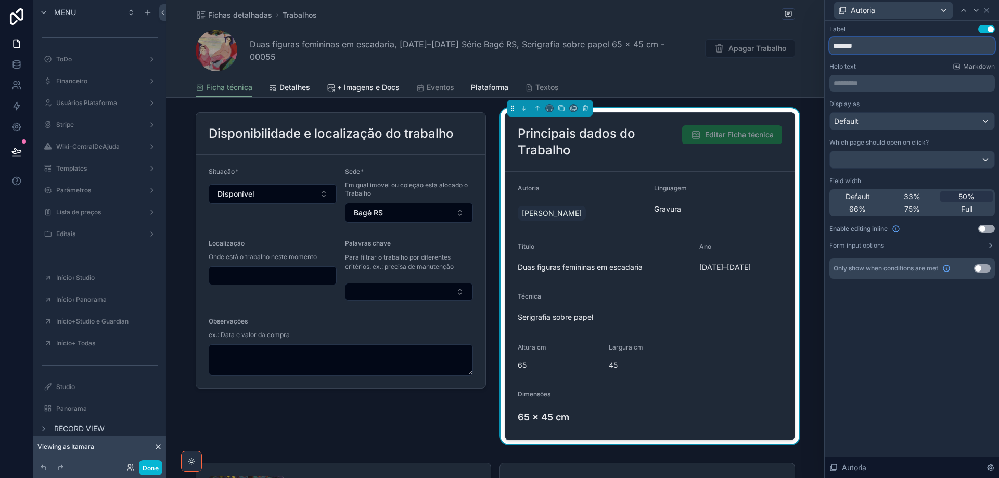
drag, startPoint x: 866, startPoint y: 43, endPoint x: 828, endPoint y: 49, distance: 37.9
click at [829, 48] on input "*******" at bounding box center [911, 45] width 165 height 17
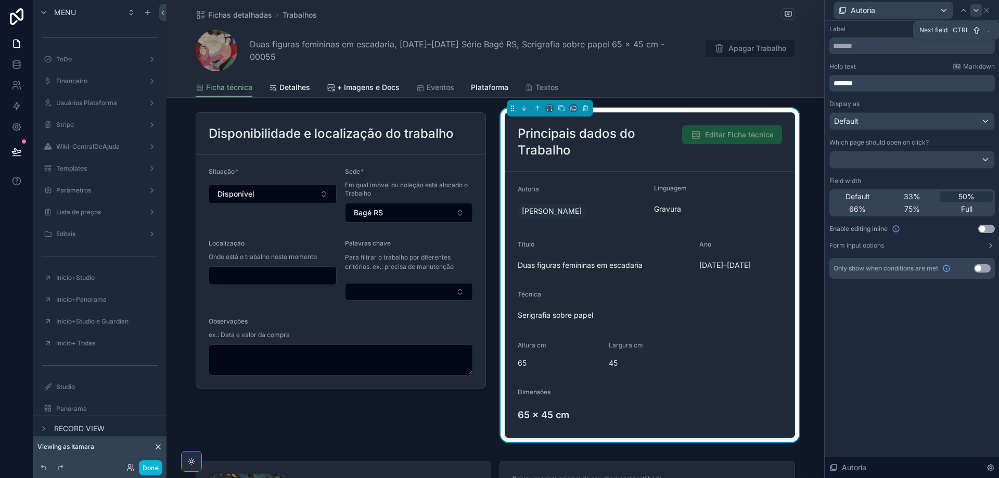
click at [977, 11] on icon at bounding box center [976, 10] width 8 height 8
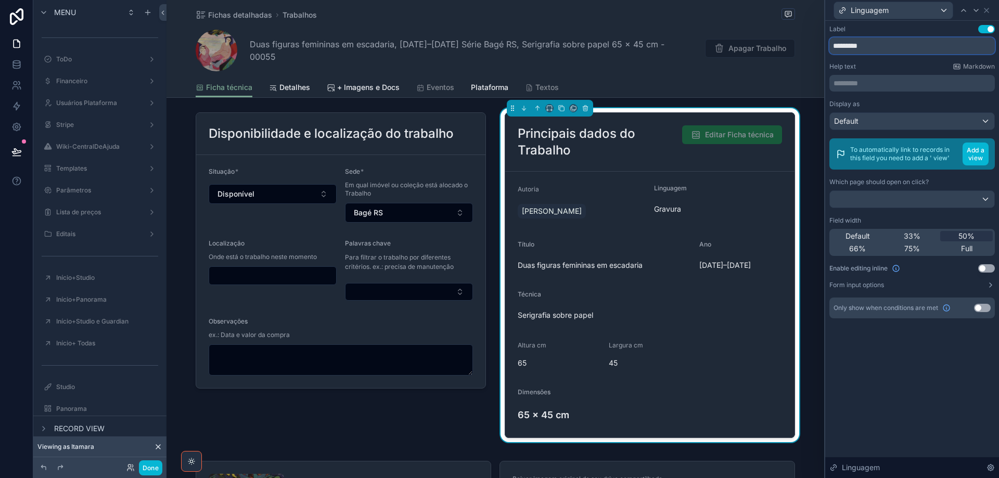
drag, startPoint x: 841, startPoint y: 52, endPoint x: 813, endPoint y: 53, distance: 27.6
click at [813, 53] on div "Linguagem Label Use setting ********* Help text Markdown ********* ﻿ Display as…" at bounding box center [499, 239] width 999 height 478
click at [977, 13] on icon at bounding box center [976, 10] width 8 height 8
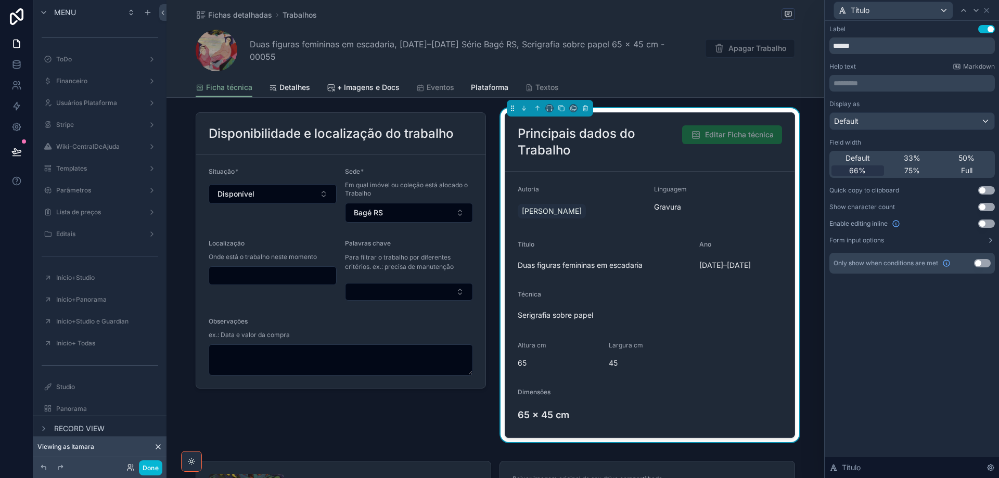
click at [809, 47] on div "Fichas detalhadas Trabalhos Duas figuras femininas em escadaria, [DATE]–[DATE] …" at bounding box center [494, 49] width 657 height 98
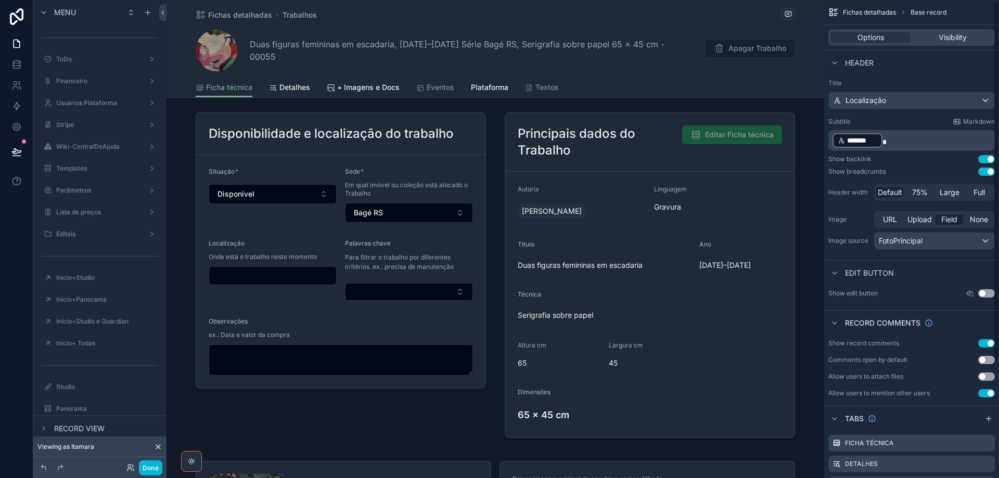
click at [842, 46] on div "Options Visibility" at bounding box center [911, 37] width 175 height 25
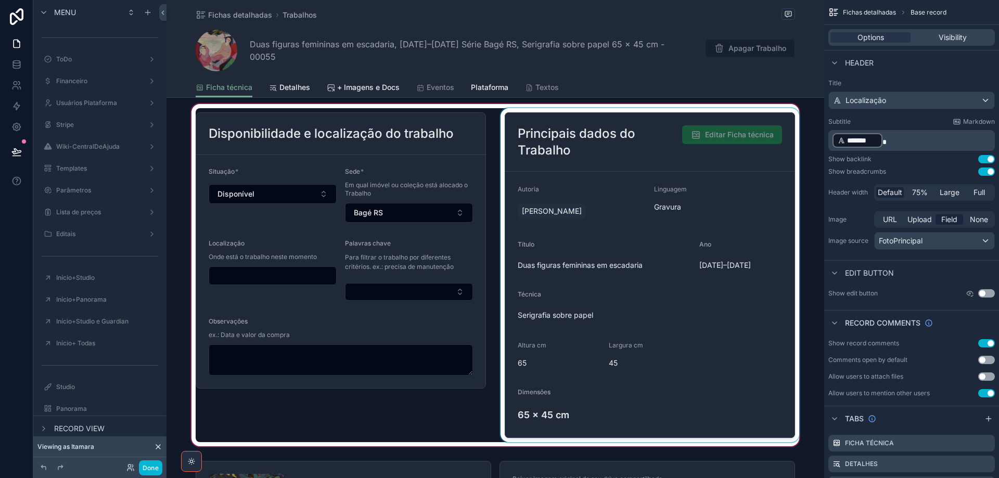
click at [718, 185] on div "scrollable content" at bounding box center [494, 275] width 657 height 346
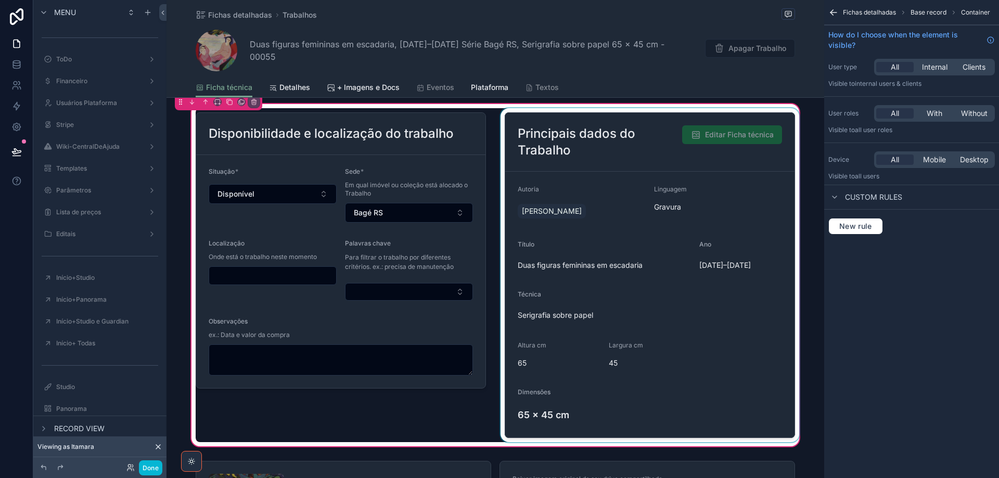
click at [719, 191] on div "scrollable content" at bounding box center [649, 275] width 303 height 334
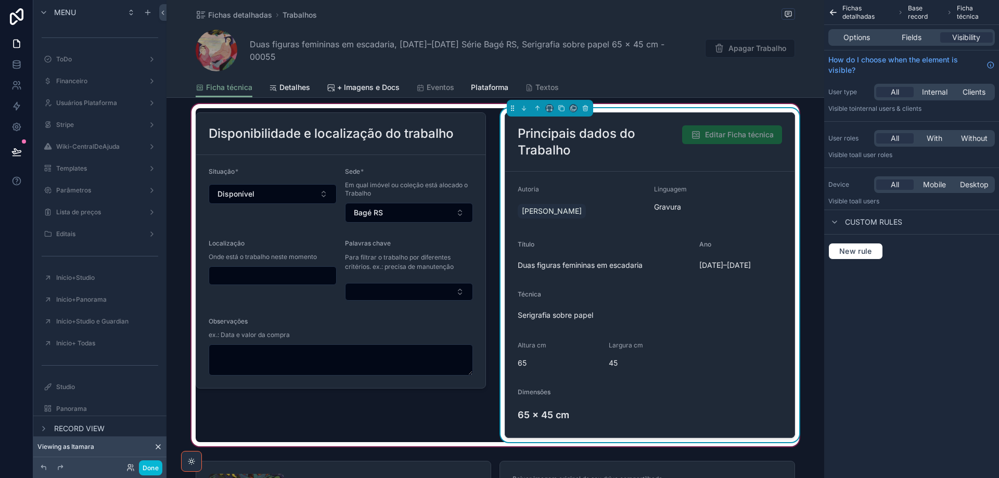
click at [715, 206] on div "Gravura" at bounding box center [718, 207] width 128 height 10
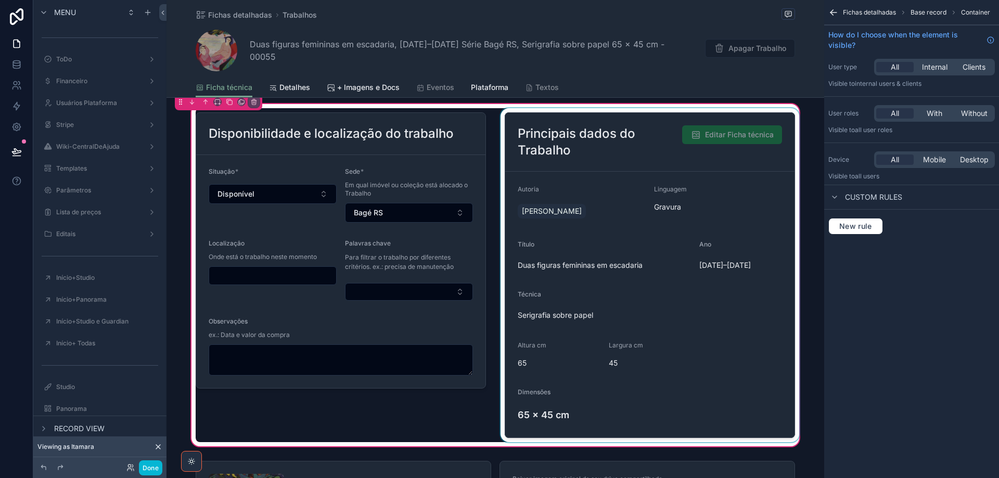
click at [716, 205] on div "scrollable content" at bounding box center [649, 275] width 303 height 334
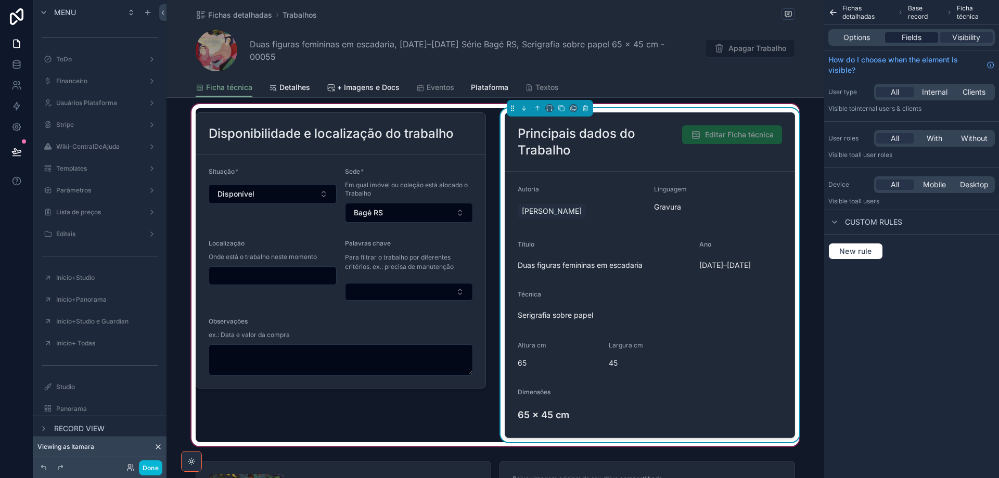
click at [913, 37] on span "Fields" at bounding box center [911, 37] width 20 height 10
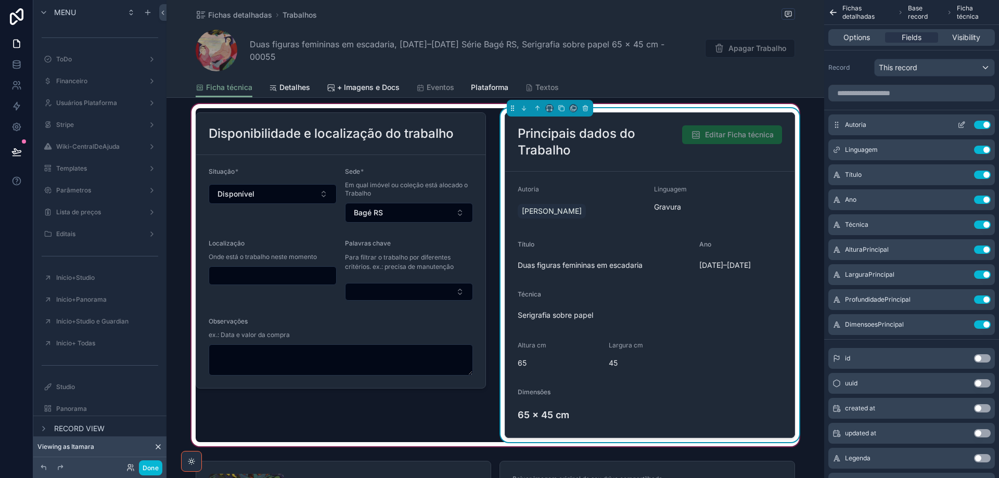
drag, startPoint x: 959, startPoint y: 123, endPoint x: 948, endPoint y: 117, distance: 12.8
click at [959, 123] on icon "scrollable content" at bounding box center [961, 125] width 5 height 5
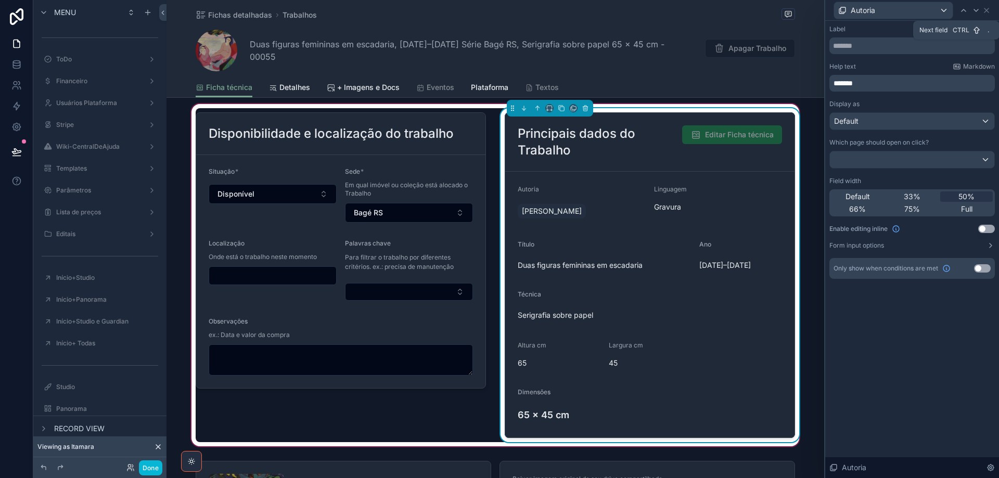
click at [978, 9] on icon at bounding box center [976, 10] width 8 height 8
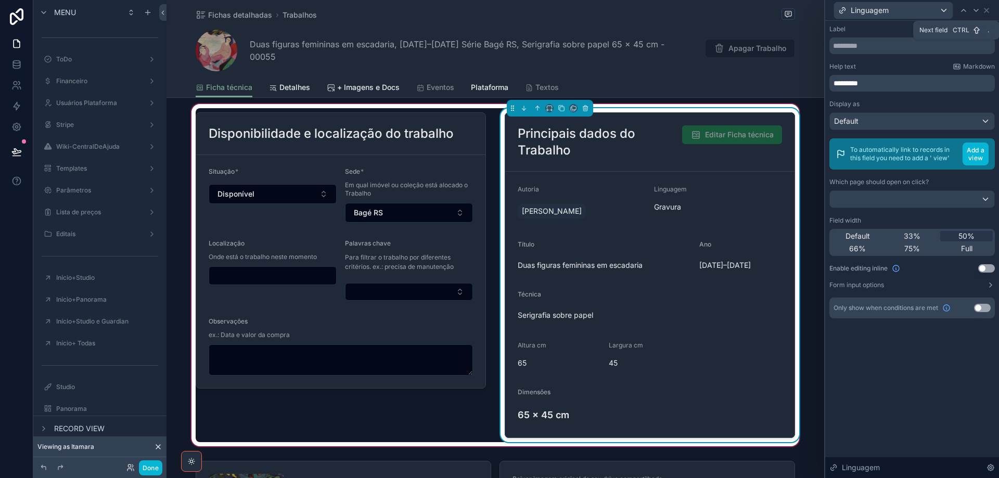
click at [977, 10] on icon at bounding box center [976, 10] width 4 height 2
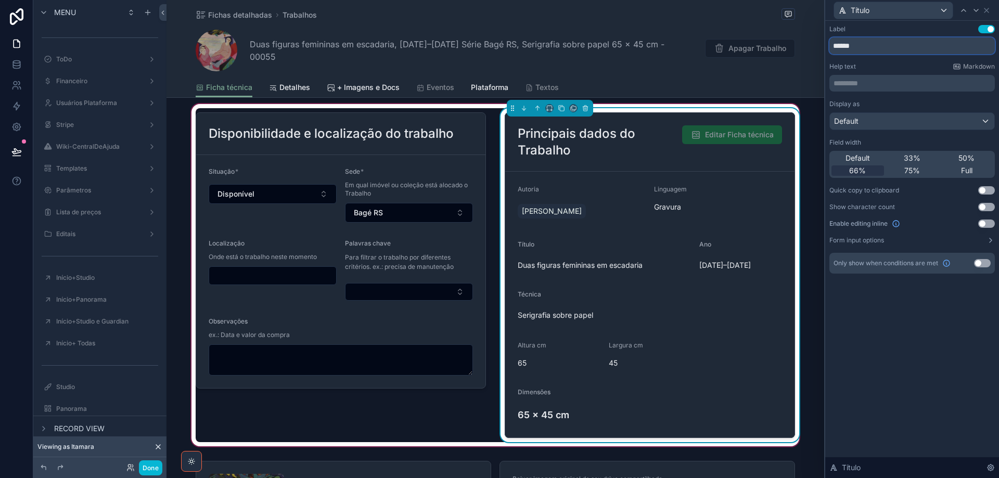
drag, startPoint x: 864, startPoint y: 45, endPoint x: 824, endPoint y: 49, distance: 39.8
click at [824, 49] on div "Título Label Use setting ****** Help text Markdown ********* ﻿ Display as Defau…" at bounding box center [911, 239] width 175 height 478
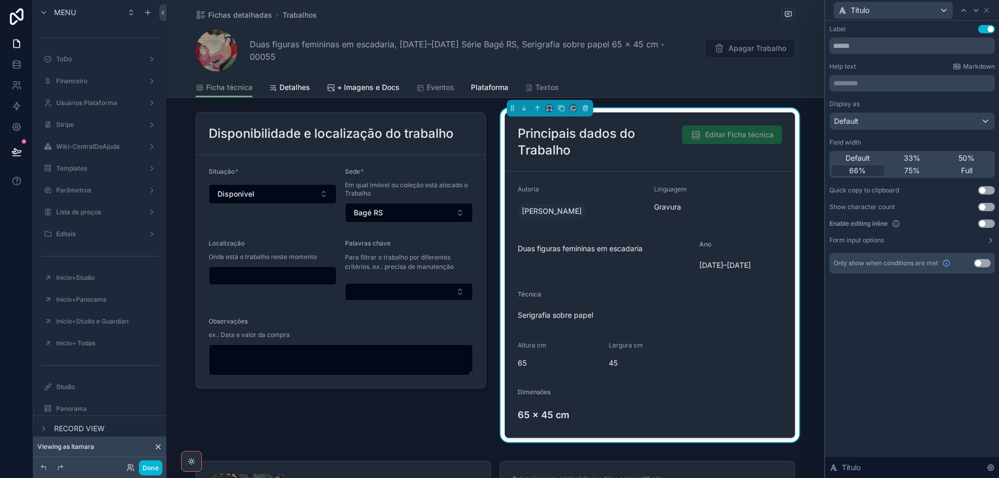
click at [859, 80] on p "********* ﻿" at bounding box center [912, 83] width 159 height 10
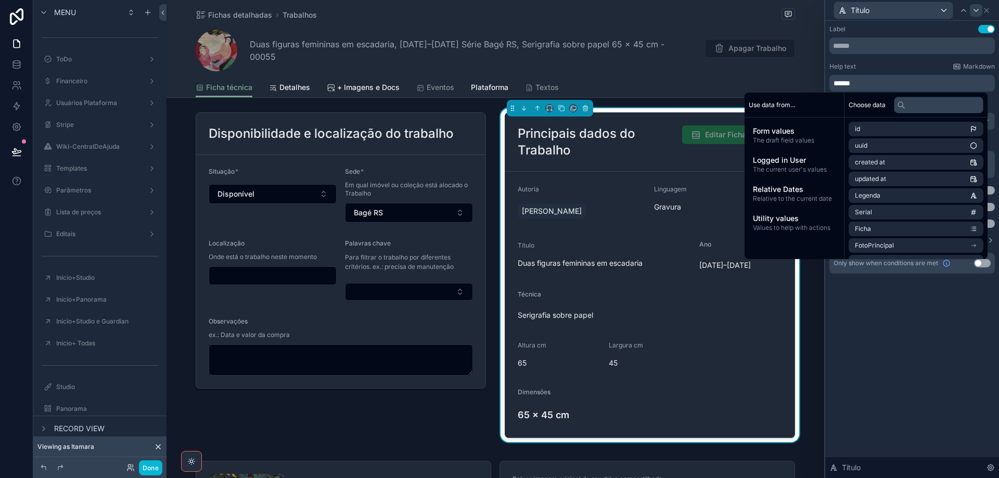
click at [977, 9] on icon at bounding box center [976, 10] width 4 height 2
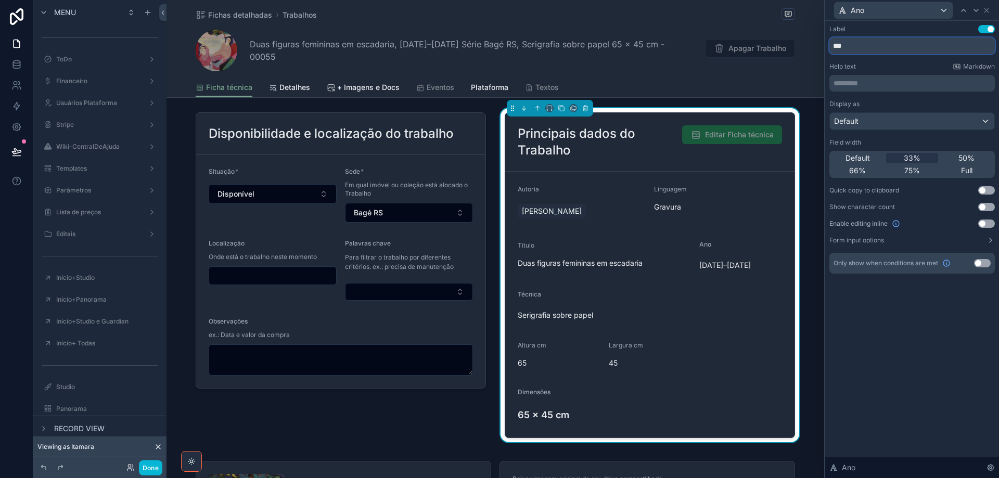
drag, startPoint x: 851, startPoint y: 49, endPoint x: 832, endPoint y: 50, distance: 19.3
click at [832, 50] on input "***" at bounding box center [911, 45] width 165 height 17
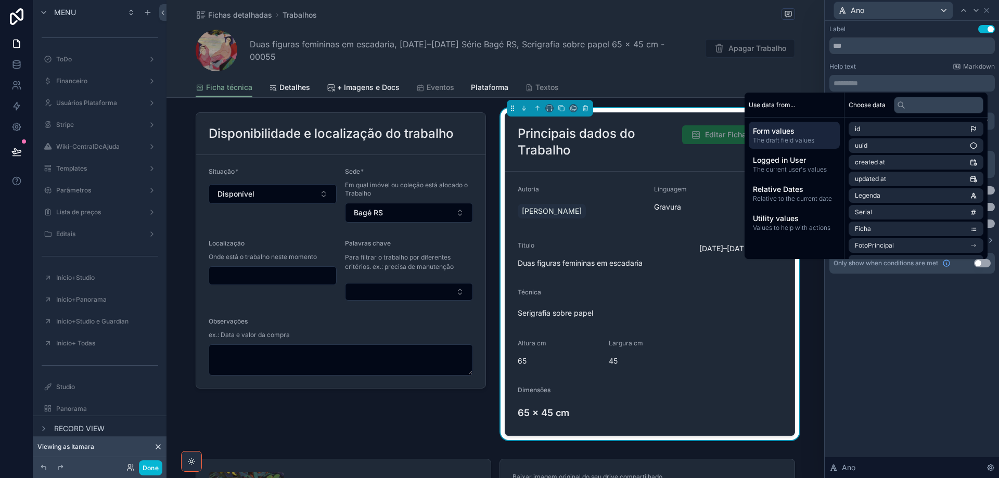
click at [847, 83] on p "********* ﻿" at bounding box center [912, 83] width 159 height 10
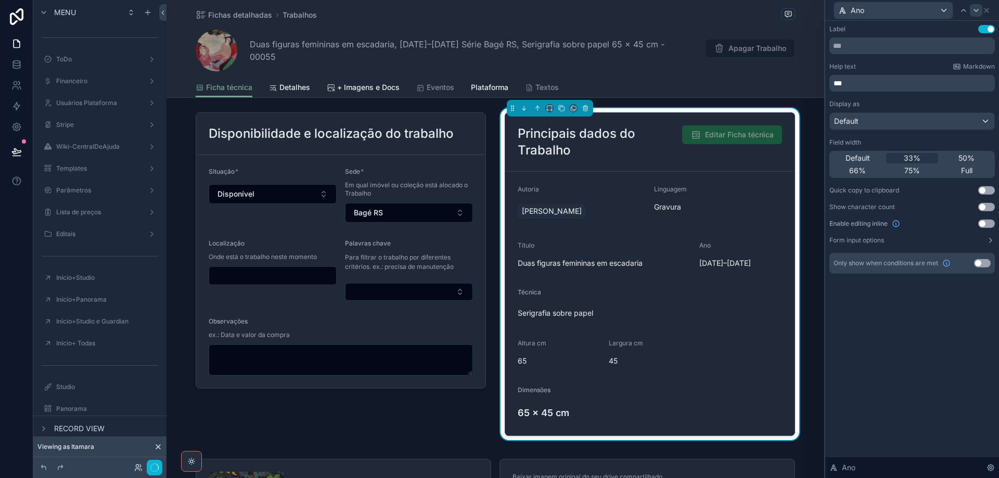
click at [976, 10] on icon at bounding box center [976, 10] width 4 height 2
drag, startPoint x: 863, startPoint y: 47, endPoint x: 832, endPoint y: 49, distance: 31.8
click at [832, 49] on input "*******" at bounding box center [911, 45] width 165 height 17
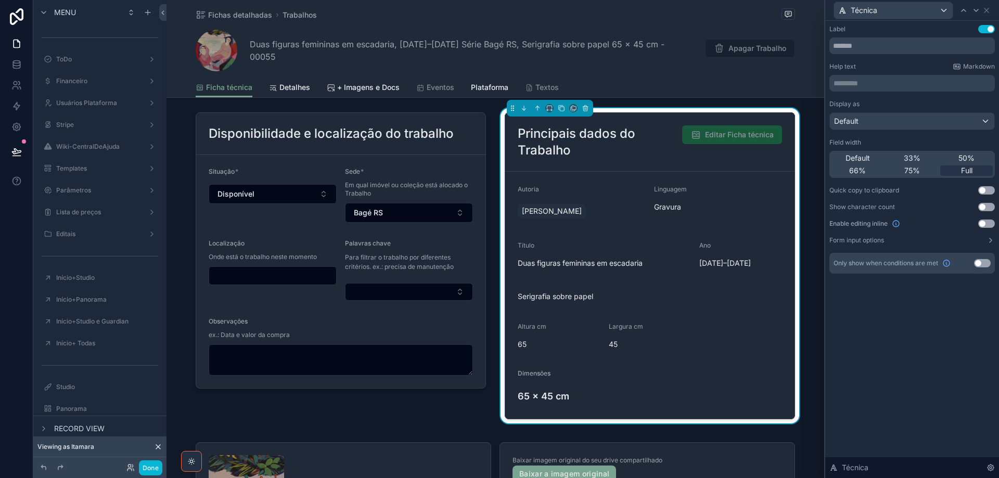
click at [842, 82] on p "********* ﻿" at bounding box center [912, 83] width 159 height 10
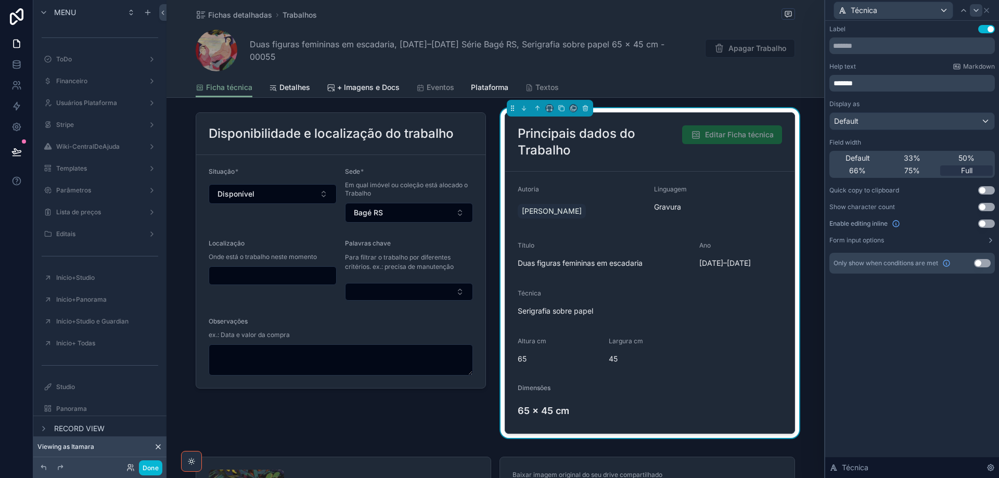
click at [977, 10] on icon at bounding box center [976, 10] width 4 height 2
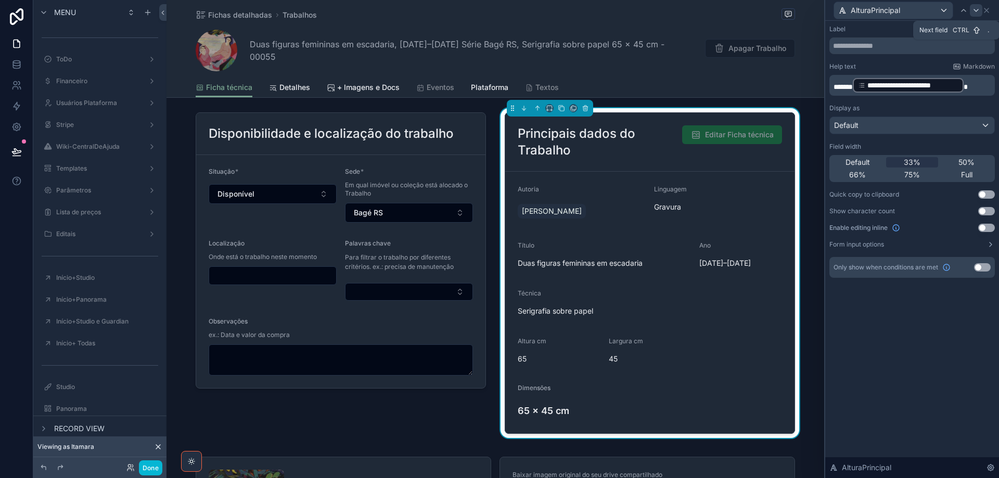
click at [976, 10] on icon at bounding box center [976, 10] width 4 height 2
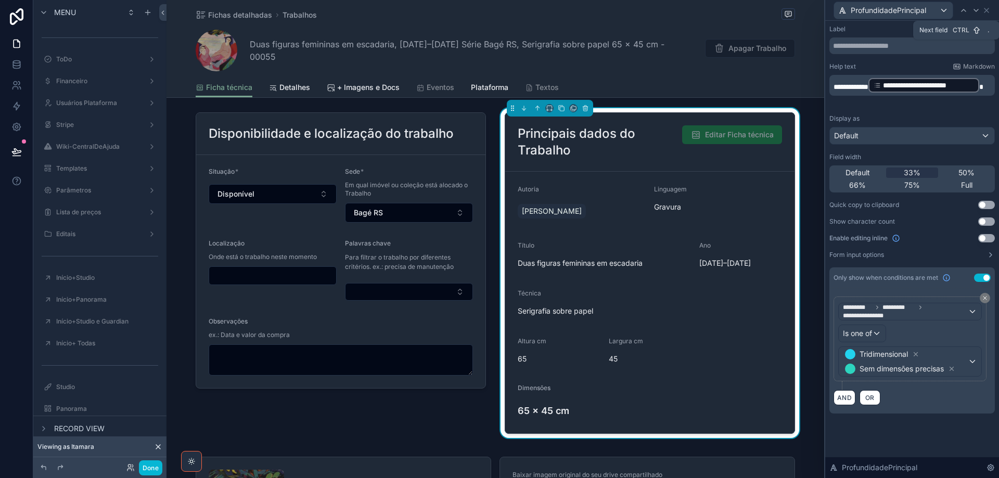
click at [976, 10] on icon at bounding box center [976, 10] width 4 height 2
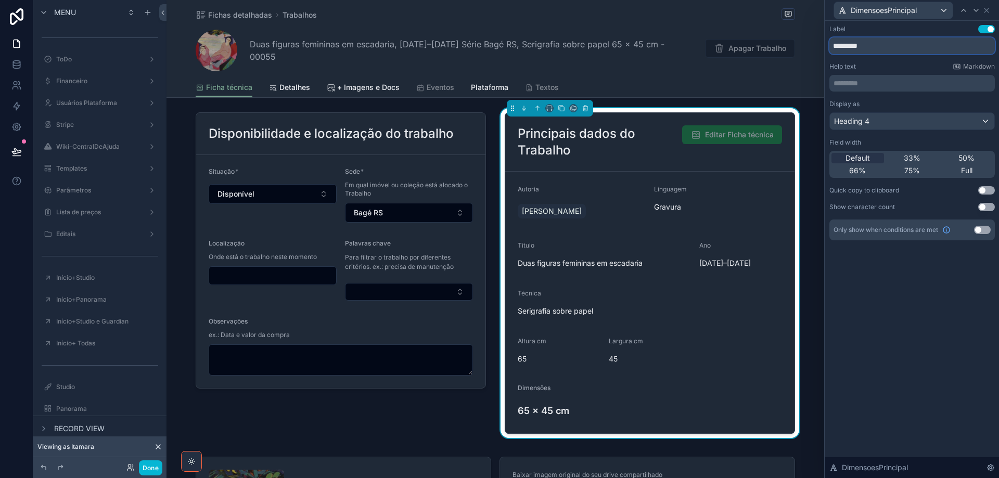
drag, startPoint x: 880, startPoint y: 47, endPoint x: 827, endPoint y: 47, distance: 53.1
click at [827, 47] on div "Label Use setting ********* Help text Markdown ********* ﻿ Display as Heading 4…" at bounding box center [912, 143] width 174 height 244
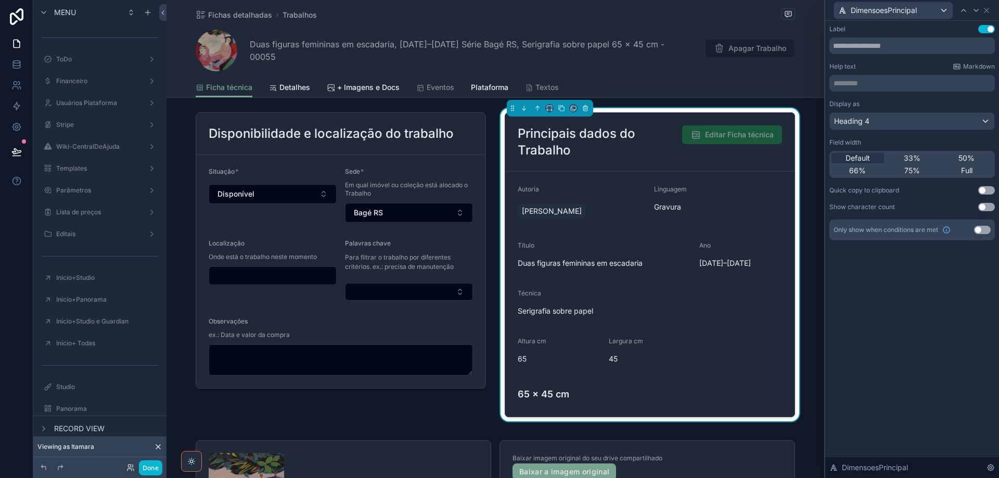
drag, startPoint x: 843, startPoint y: 88, endPoint x: 843, endPoint y: 80, distance: 7.8
click at [843, 80] on p "********* ﻿" at bounding box center [912, 83] width 159 height 10
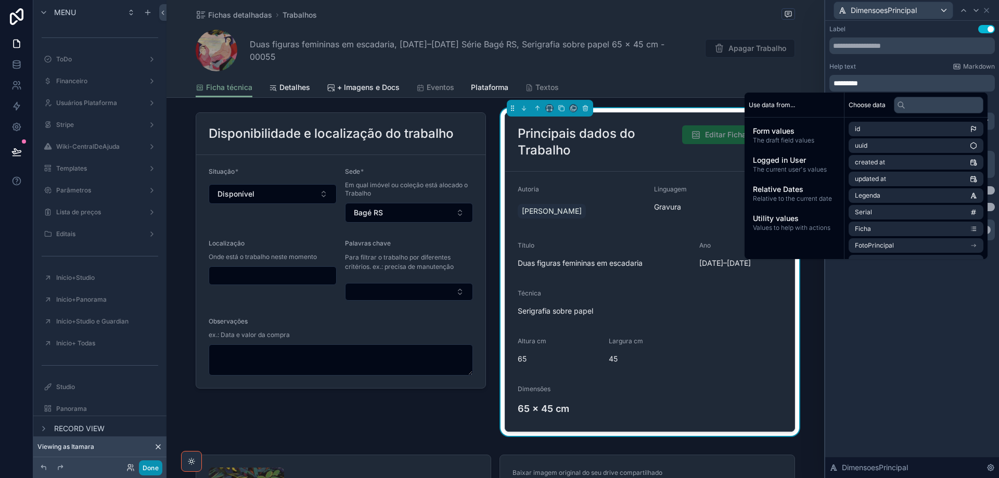
click at [150, 473] on button "Done" at bounding box center [150, 467] width 23 height 15
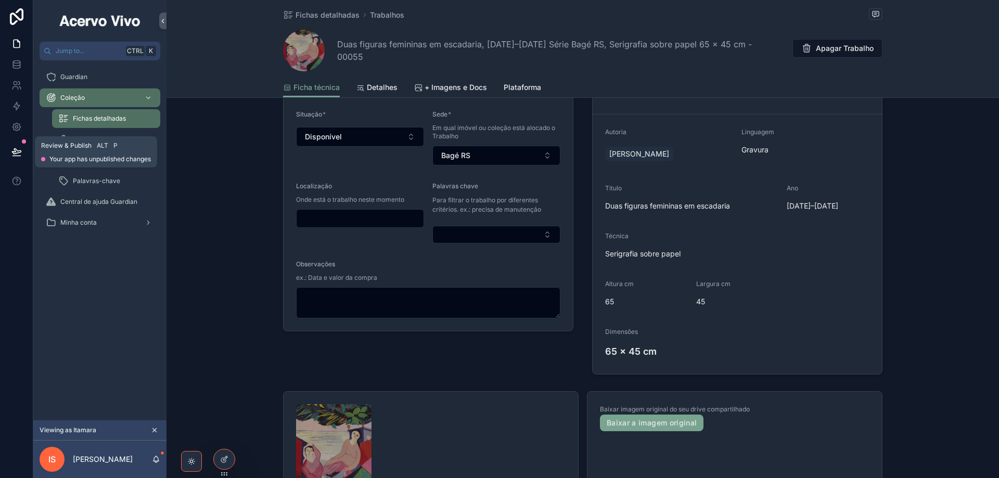
click at [16, 154] on icon at bounding box center [16, 152] width 10 height 10
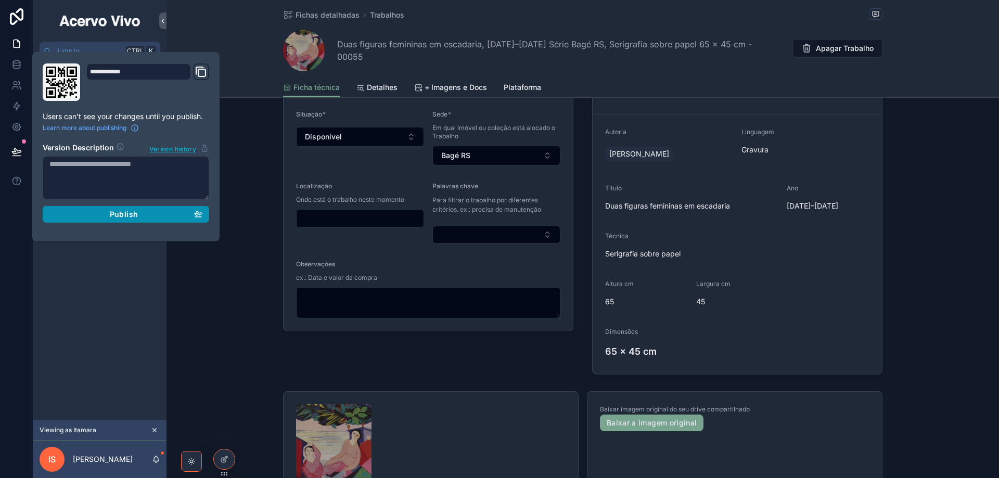
click at [114, 210] on span "Publish" at bounding box center [124, 214] width 28 height 9
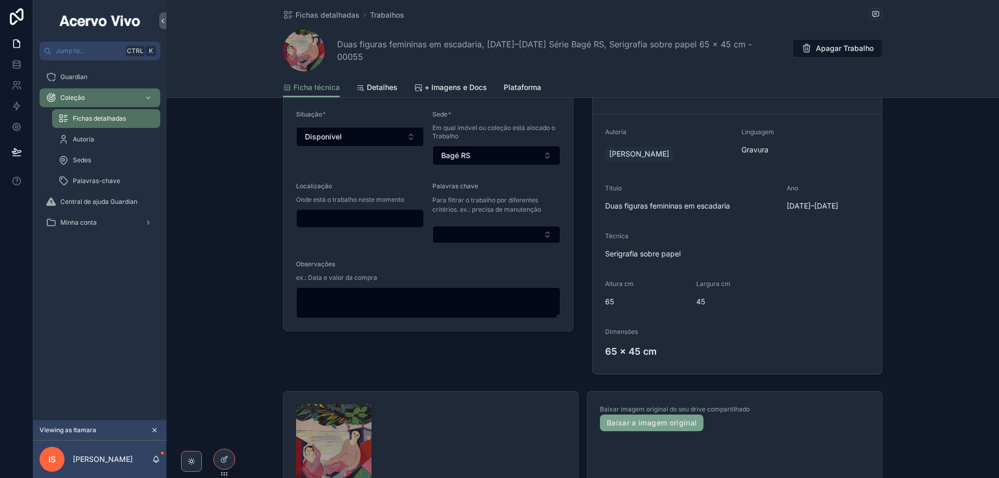
click at [239, 353] on div "Disponibilidade e localização do trabalho Situação * Disponível Sede * Em qual …" at bounding box center [582, 215] width 832 height 328
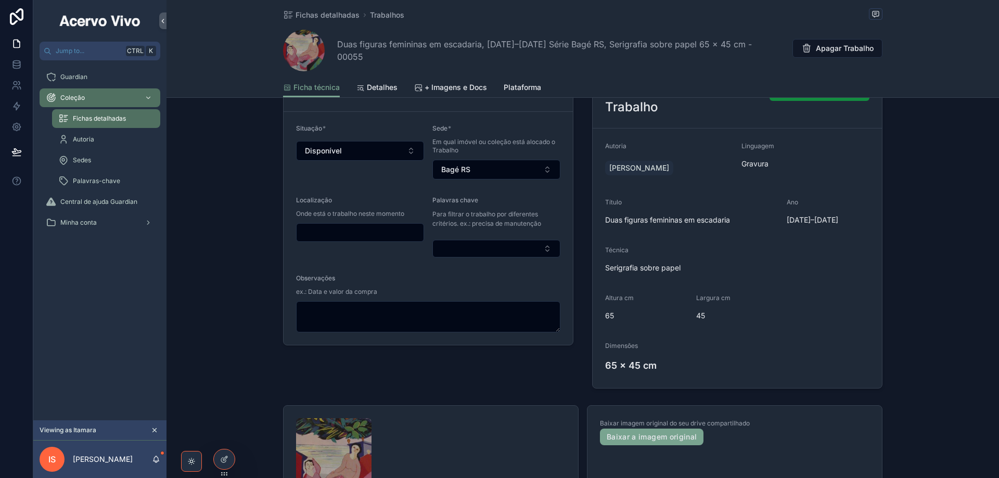
scroll to position [52, 0]
